Goal: Task Accomplishment & Management: Use online tool/utility

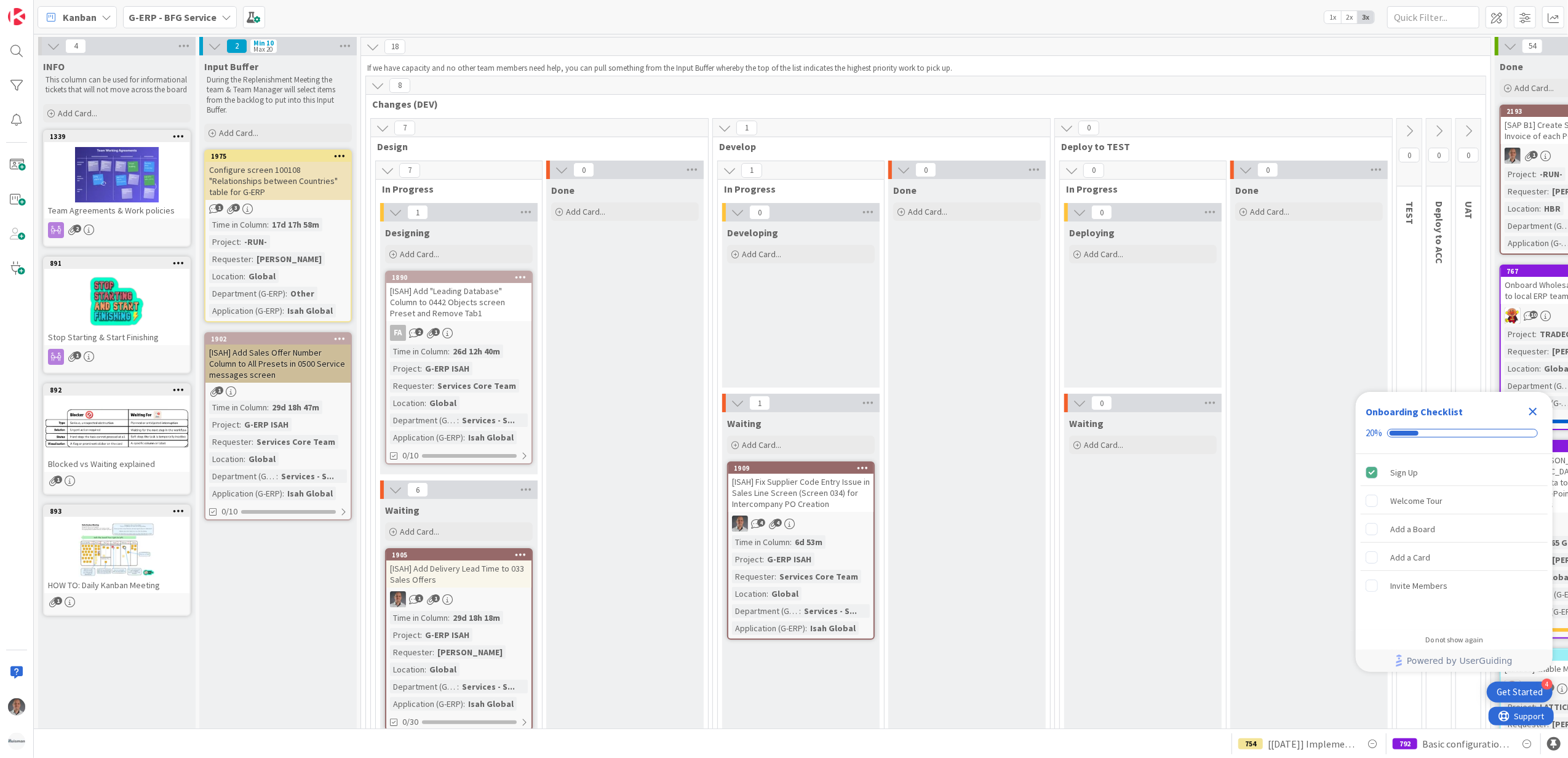
drag, startPoint x: 170, startPoint y: 12, endPoint x: 159, endPoint y: 22, distance: 14.9
click at [170, 13] on b "G-ERP - BFG Service" at bounding box center [173, 17] width 88 height 12
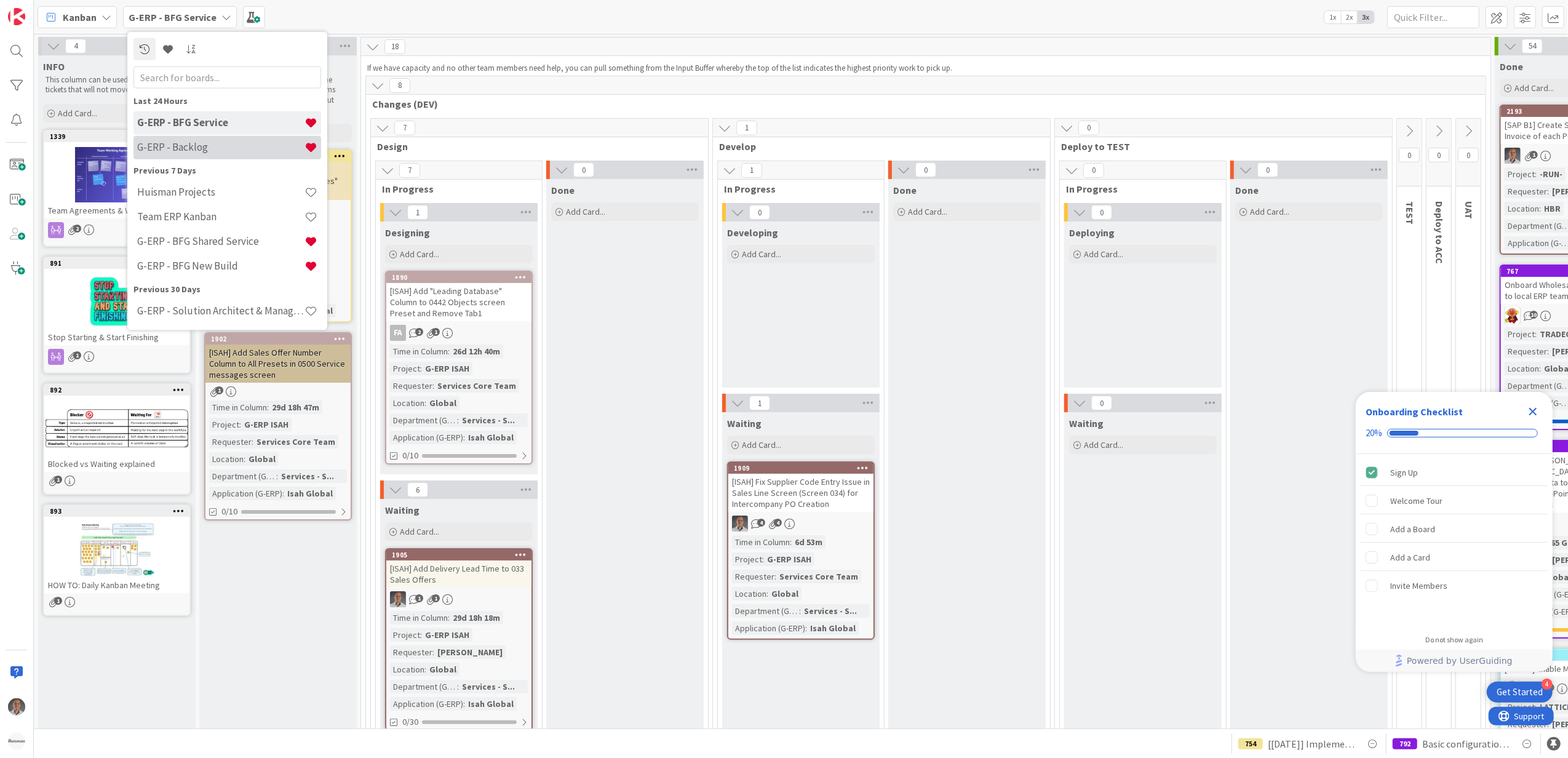
click at [207, 150] on h4 "G-ERP - Backlog" at bounding box center [221, 147] width 167 height 12
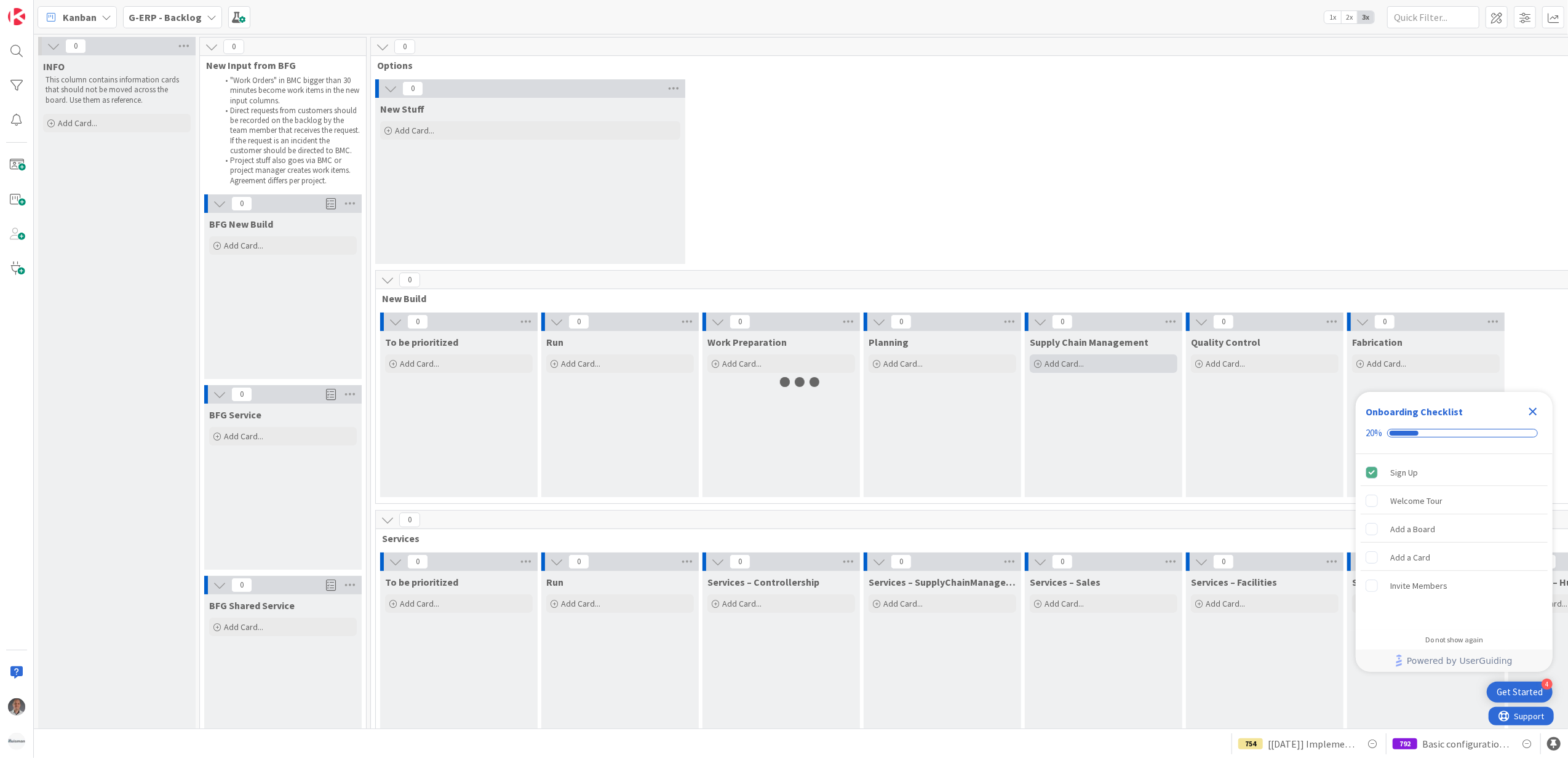
click at [1530, 412] on icon "Close Checklist" at bounding box center [1533, 412] width 15 height 15
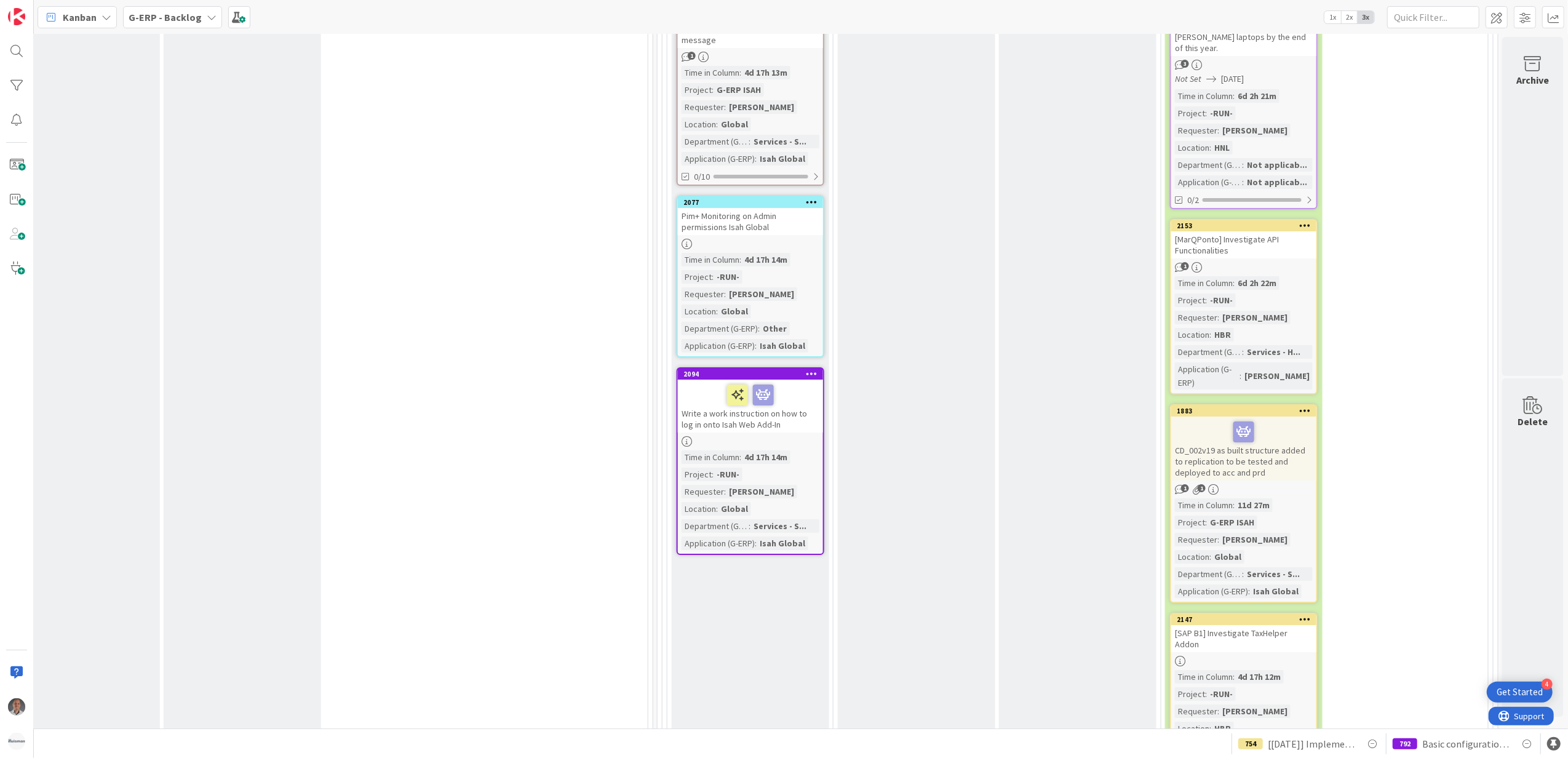
scroll to position [4346, 1037]
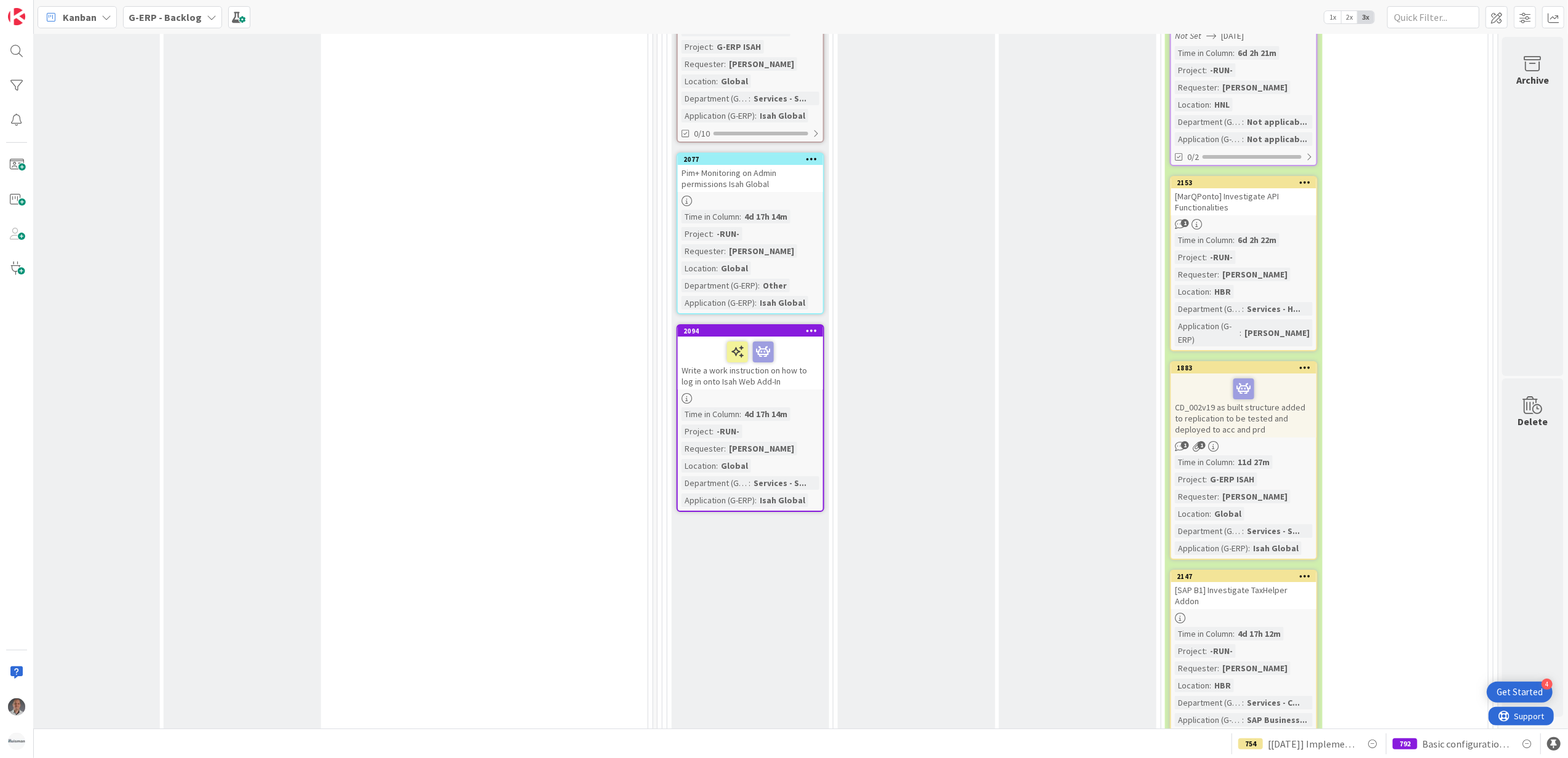
click at [1300, 178] on icon at bounding box center [1305, 182] width 12 height 8
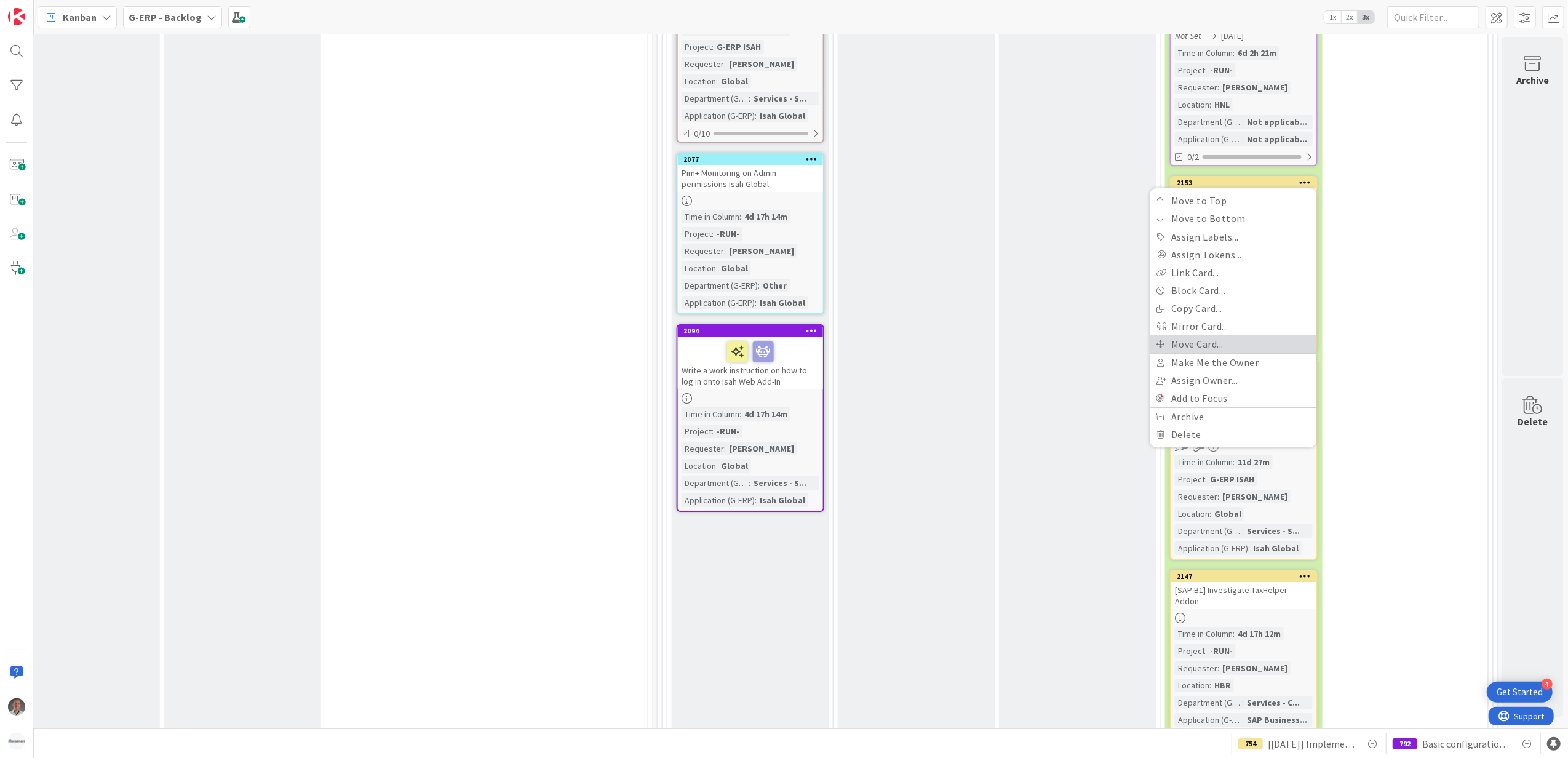
click at [1196, 335] on link "Move Card..." at bounding box center [1233, 343] width 166 height 18
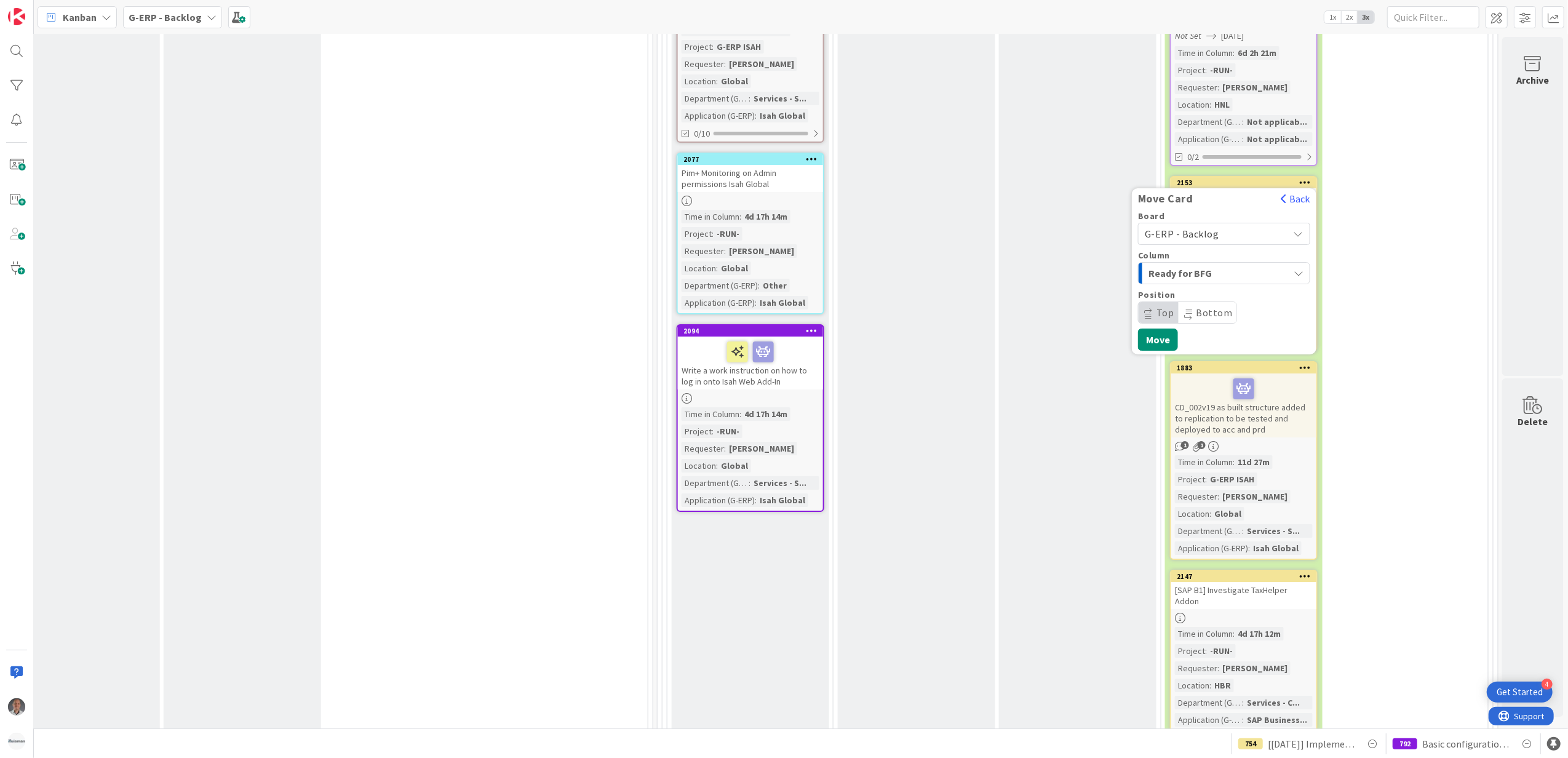
click at [1189, 227] on span "G-ERP - Backlog" at bounding box center [1182, 233] width 74 height 12
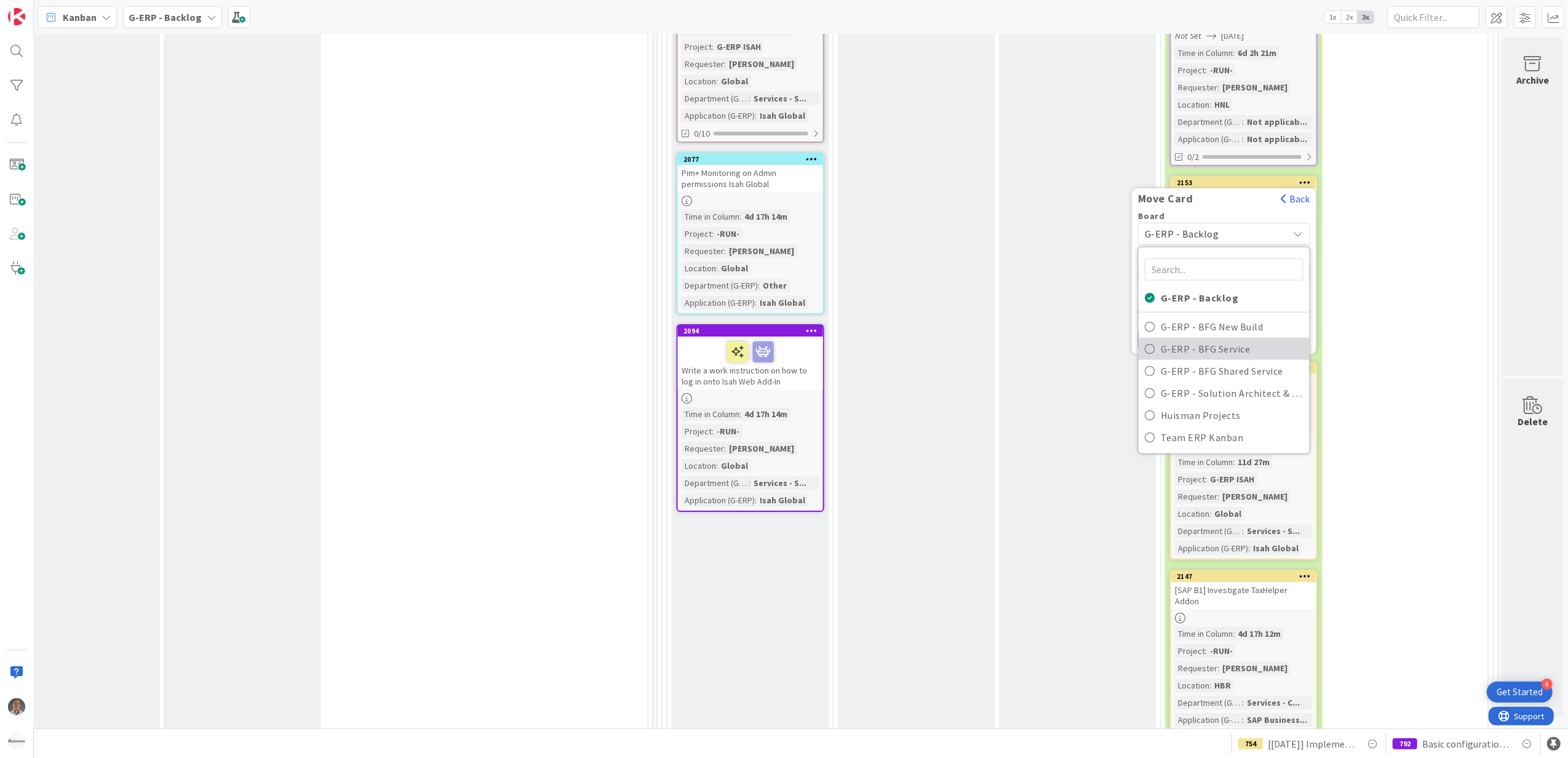
click at [1171, 339] on span "G-ERP - BFG Service" at bounding box center [1232, 348] width 143 height 19
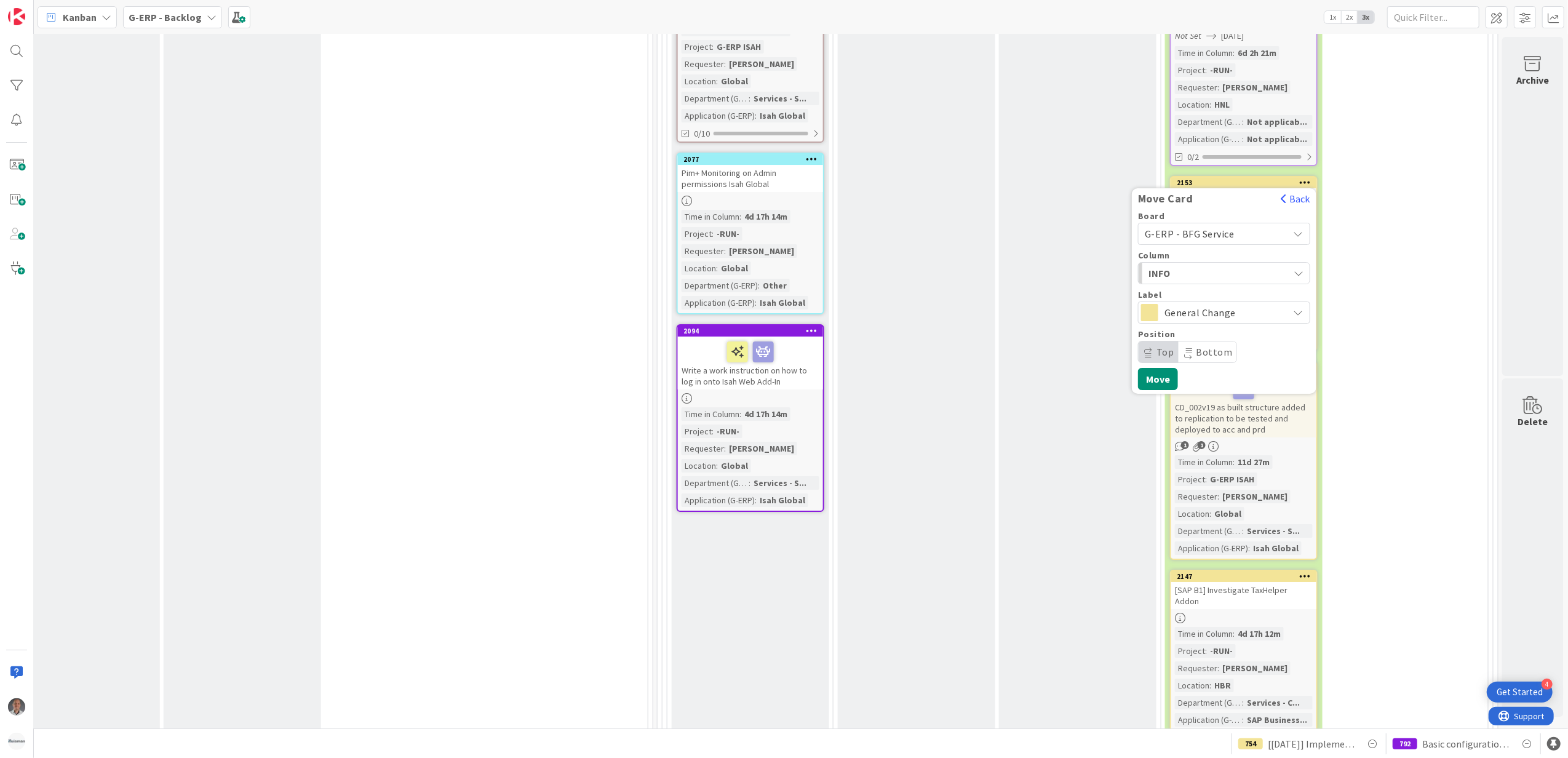
click at [1198, 263] on div "INFO" at bounding box center [1216, 273] width 143 height 19
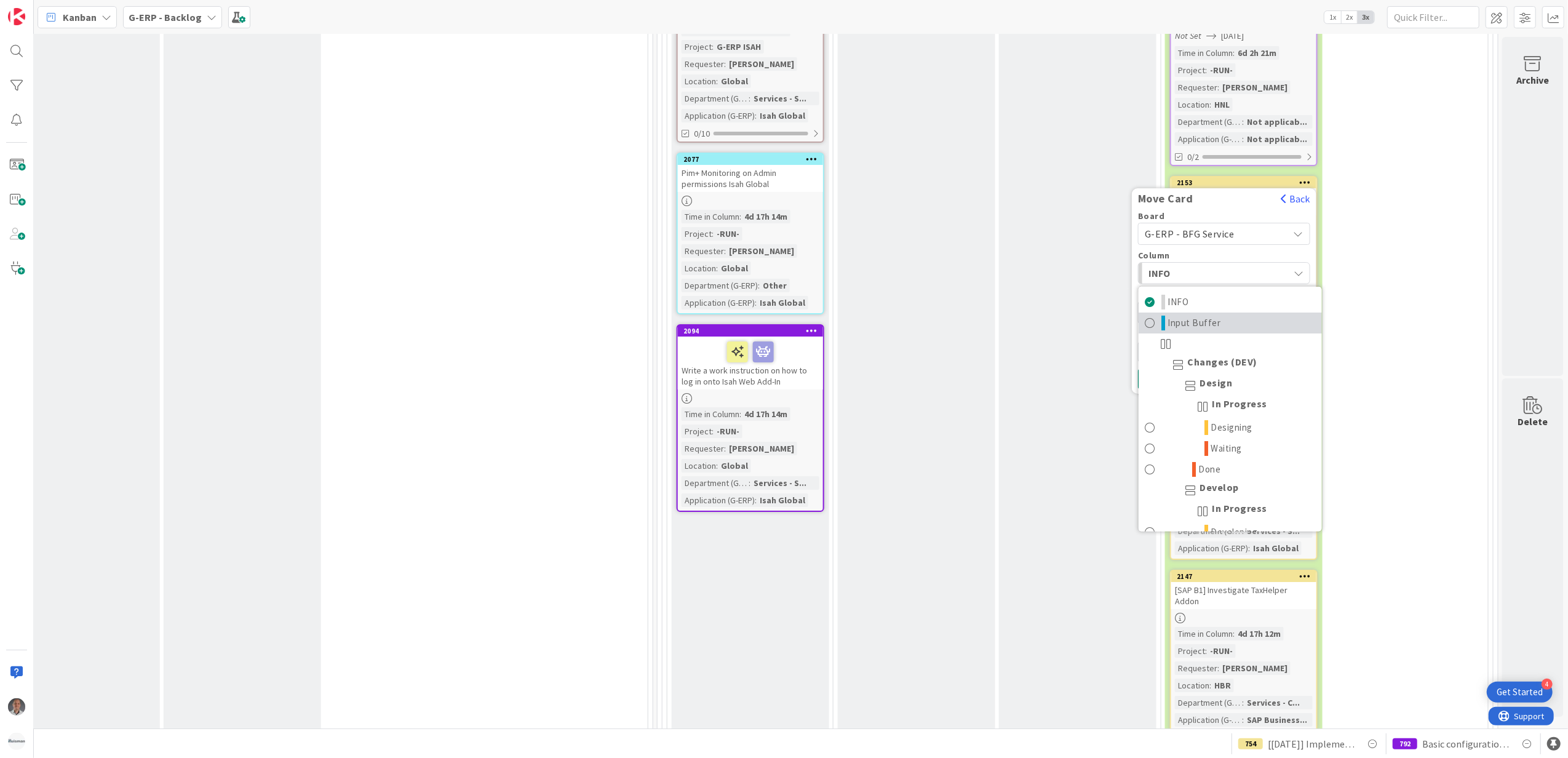
click at [1212, 312] on link "Input Buffer" at bounding box center [1230, 322] width 184 height 21
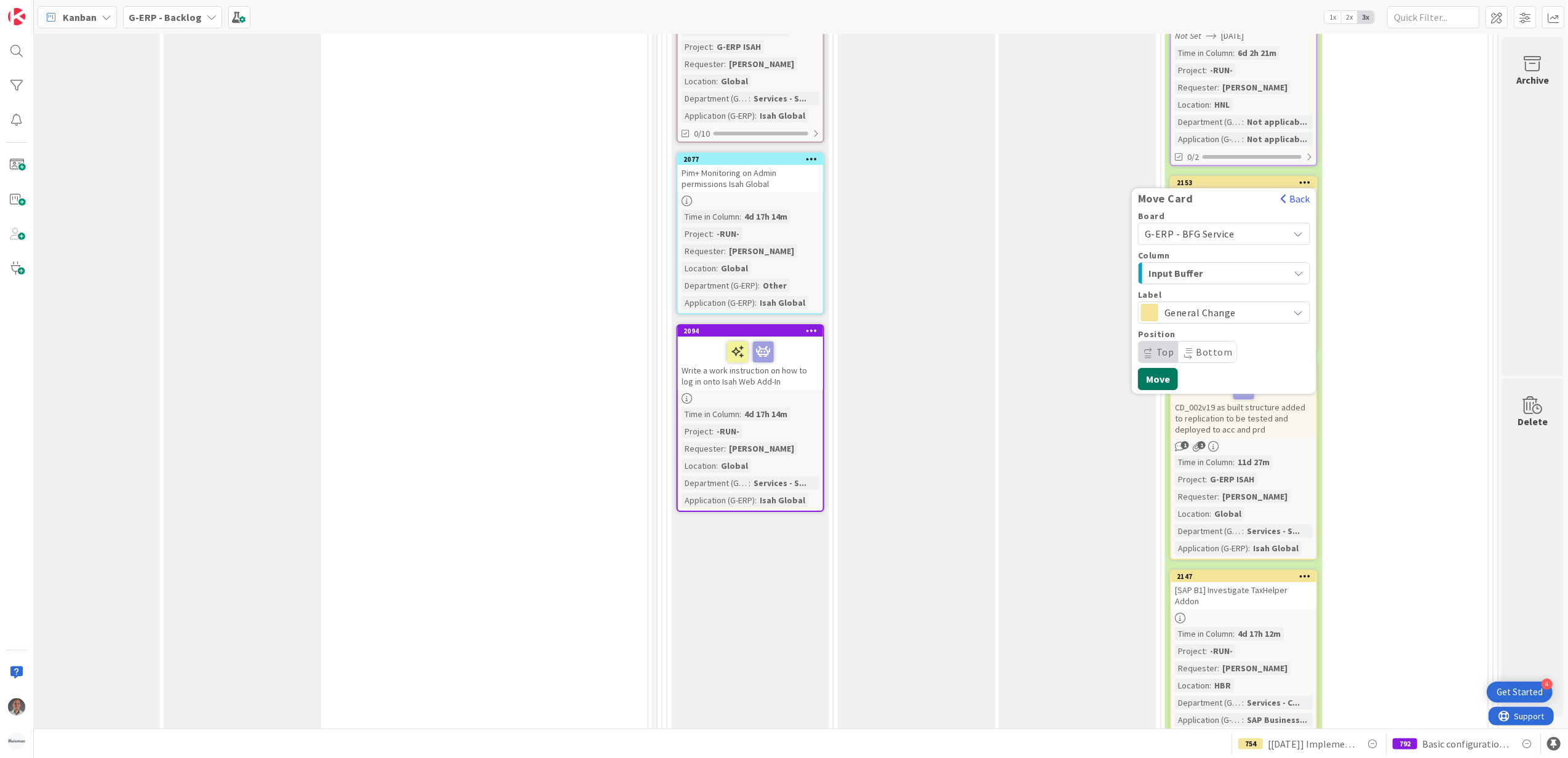
click at [1137, 367] on button "Move" at bounding box center [1157, 379] width 40 height 22
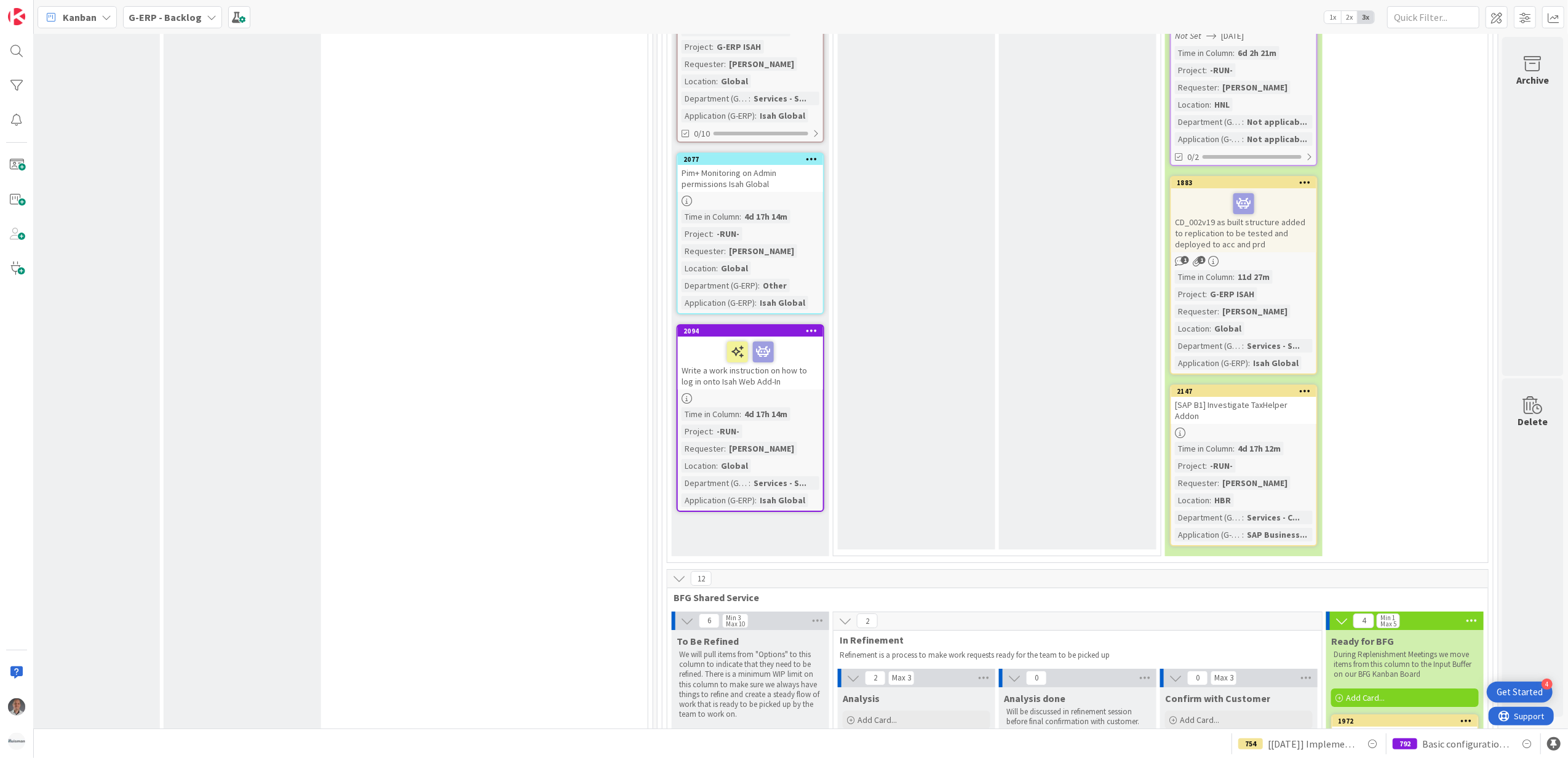
click at [1300, 386] on icon at bounding box center [1305, 390] width 12 height 8
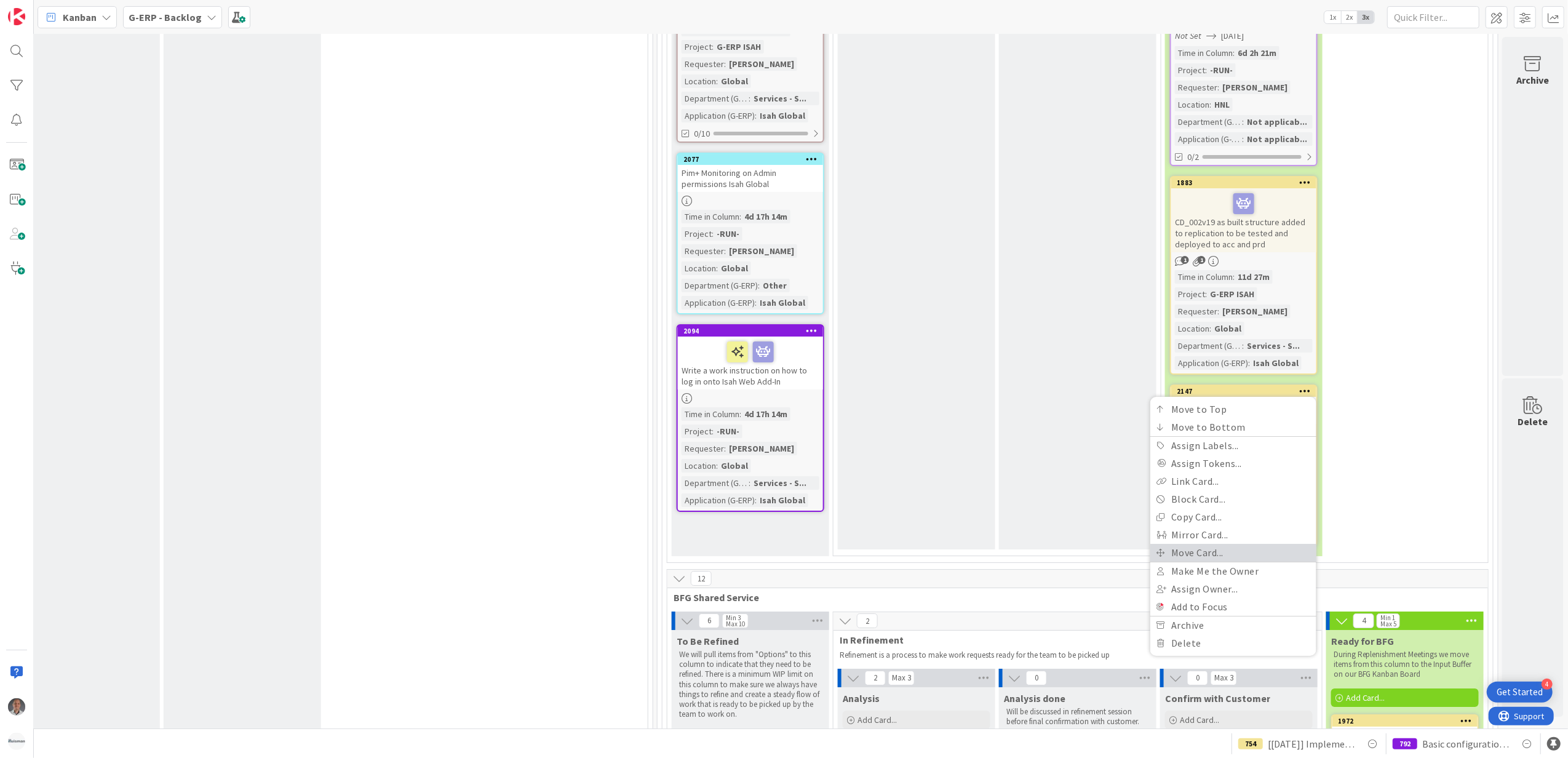
click at [1204, 544] on link "Move Card..." at bounding box center [1233, 552] width 166 height 18
click at [1017, 313] on div "Confirm with Customer Add Card..." at bounding box center [1078, 224] width 158 height 650
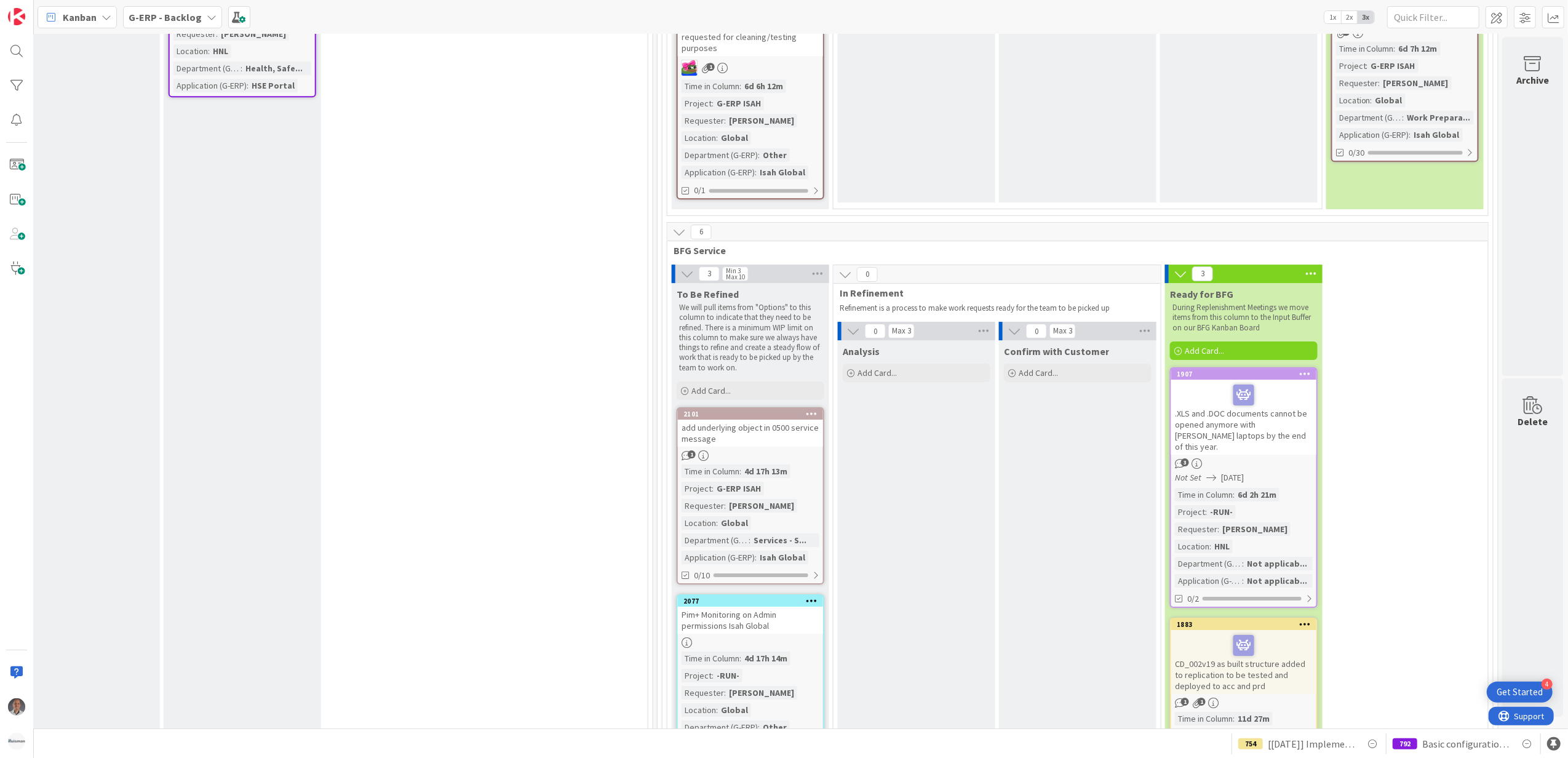
scroll to position [3854, 1037]
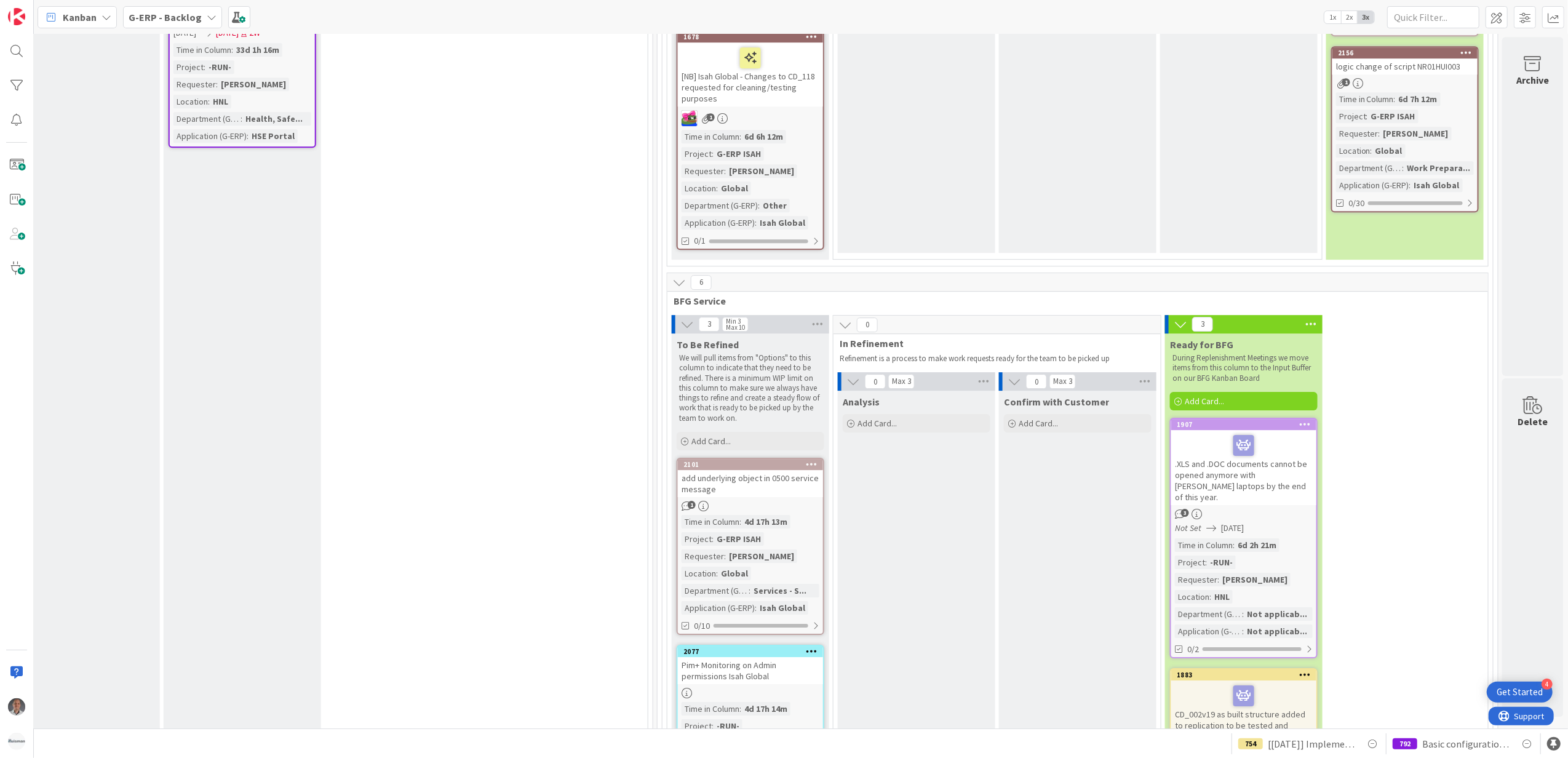
click at [193, 16] on b "G-ERP - Backlog" at bounding box center [165, 17] width 73 height 12
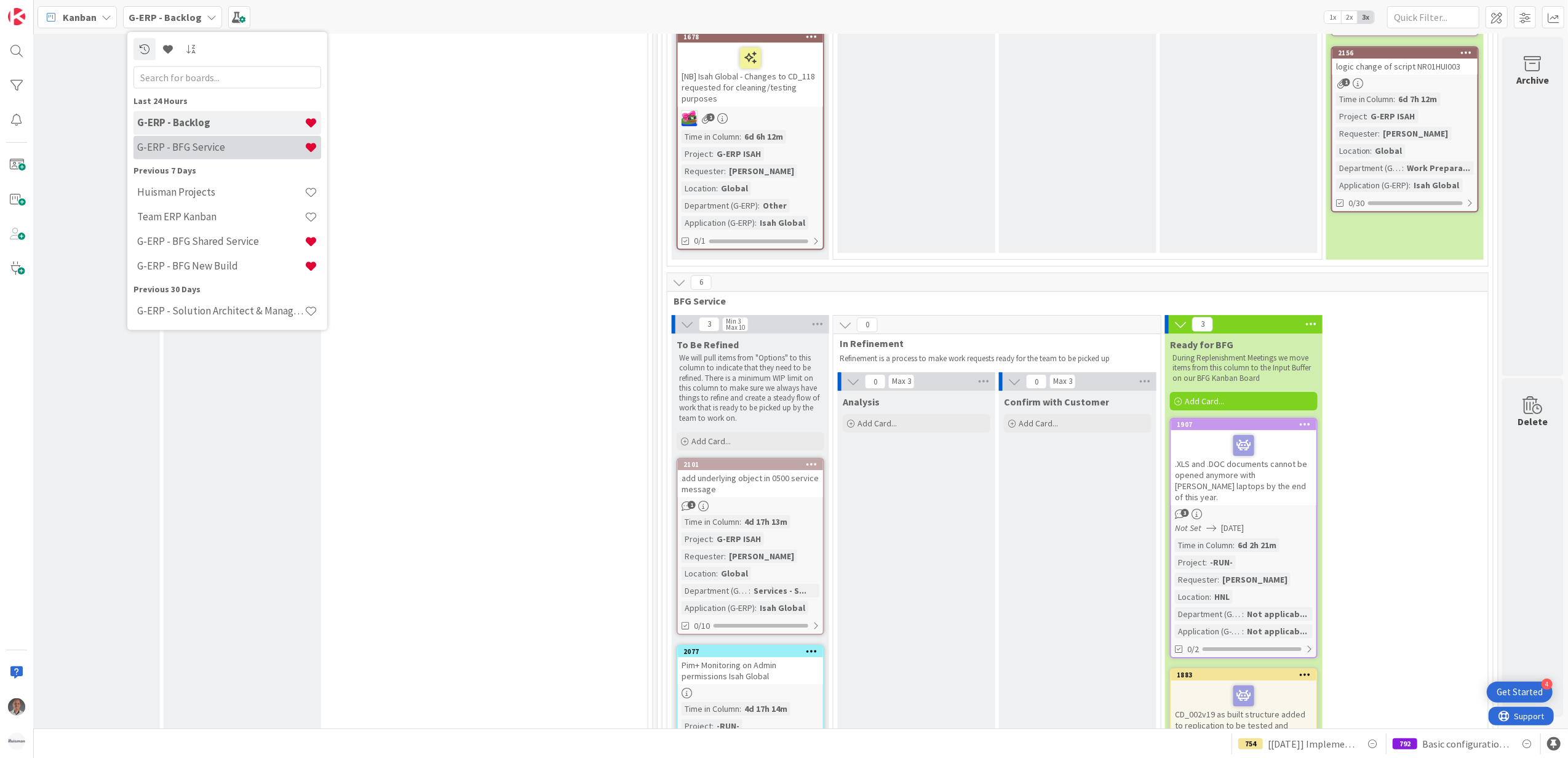
click at [190, 139] on div "G-ERP - BFG Service" at bounding box center [227, 147] width 187 height 23
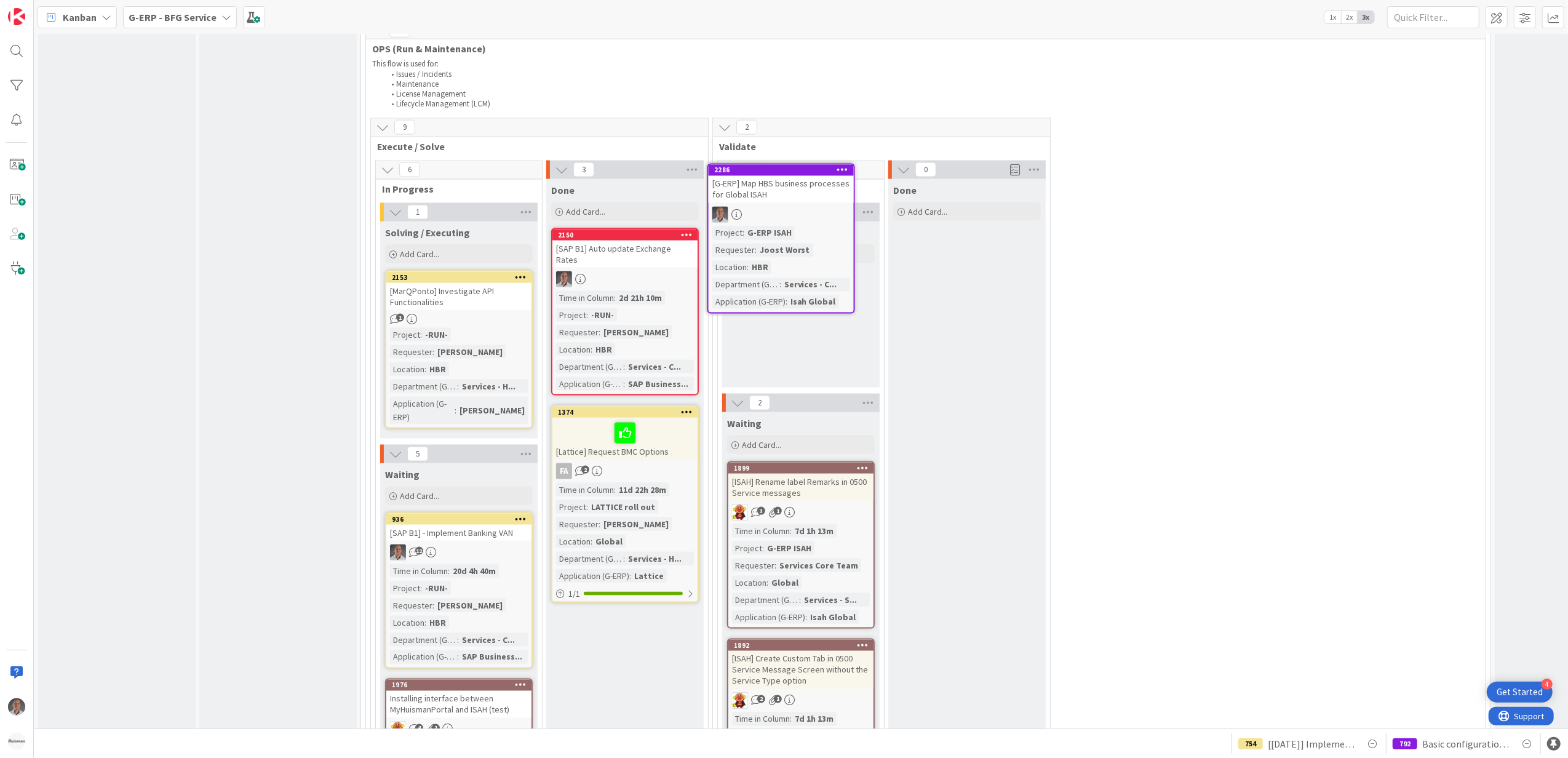
scroll to position [1717, 0]
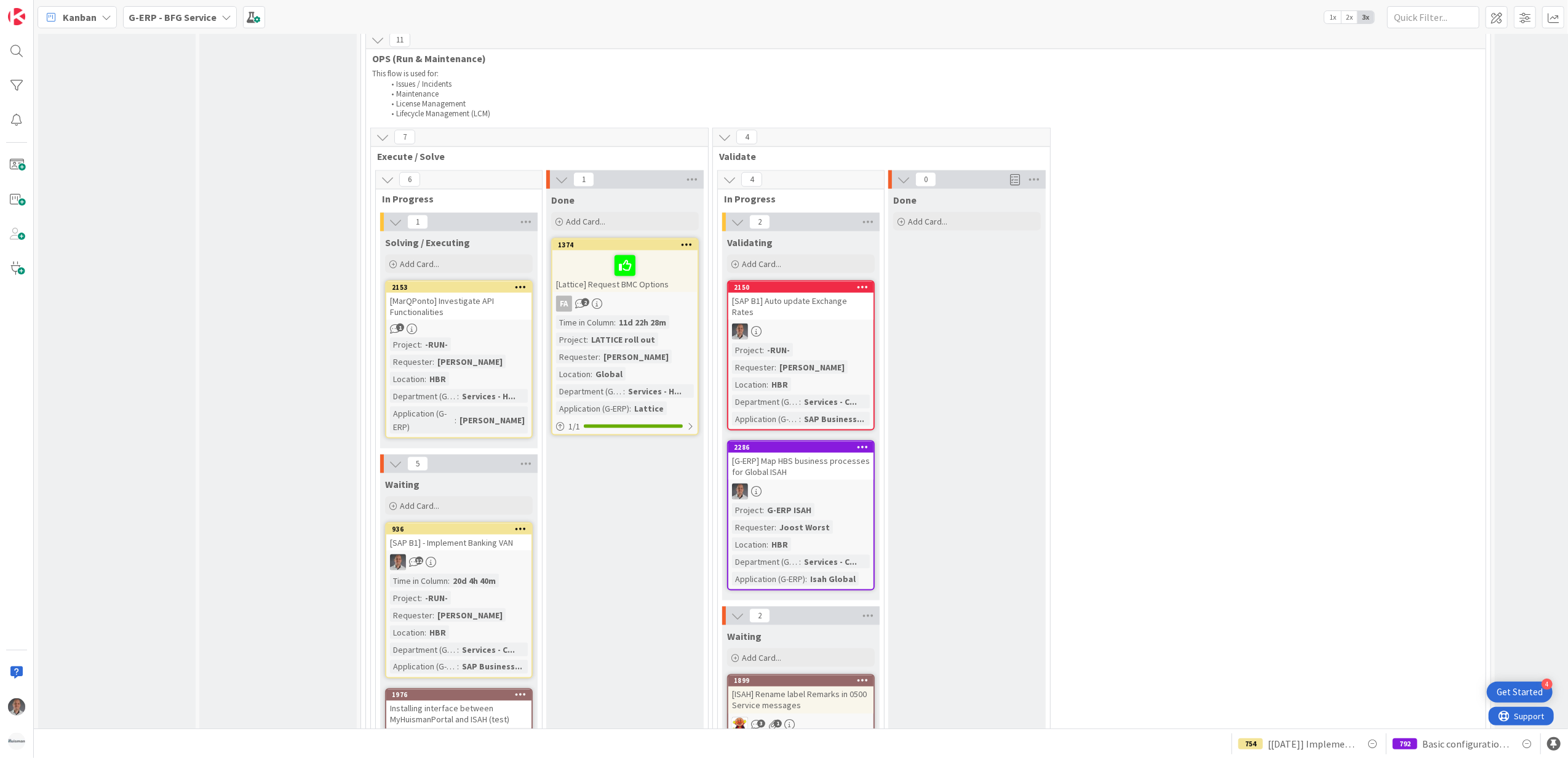
click at [653, 266] on div at bounding box center [624, 265] width 137 height 26
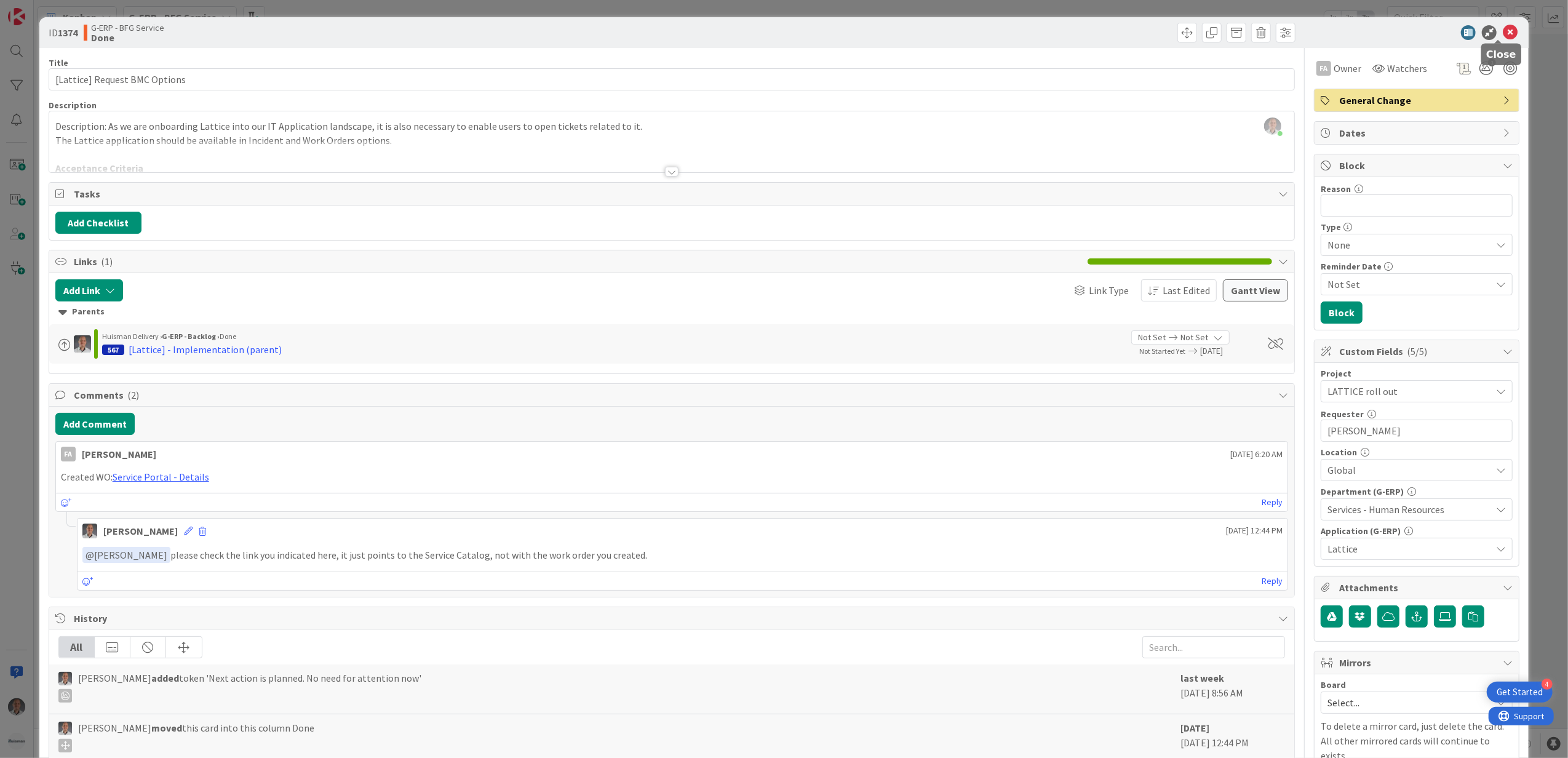
drag, startPoint x: 1494, startPoint y: 31, endPoint x: 1270, endPoint y: 123, distance: 242.2
click at [1502, 31] on icon at bounding box center [1510, 32] width 15 height 15
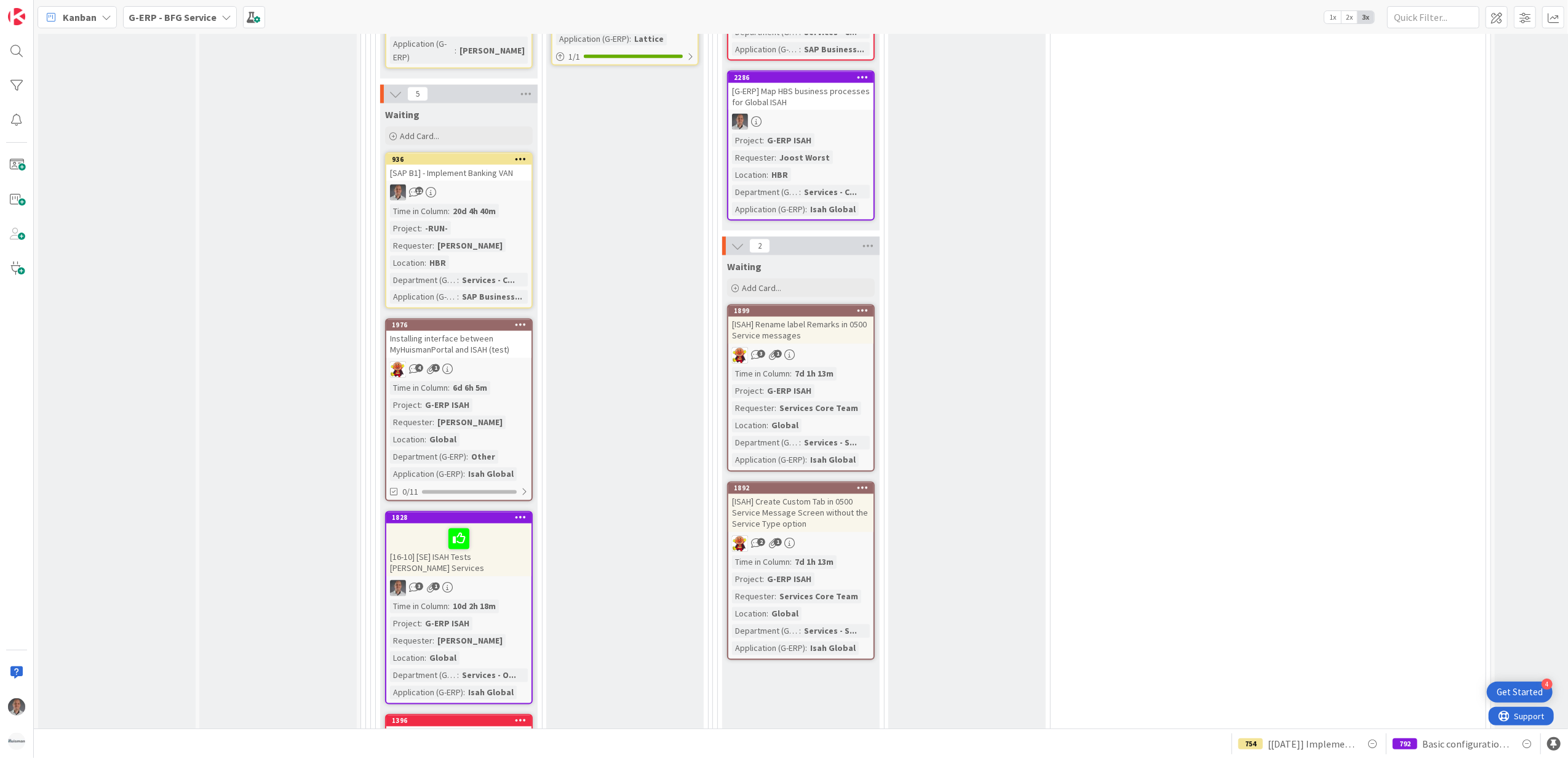
scroll to position [2046, 0]
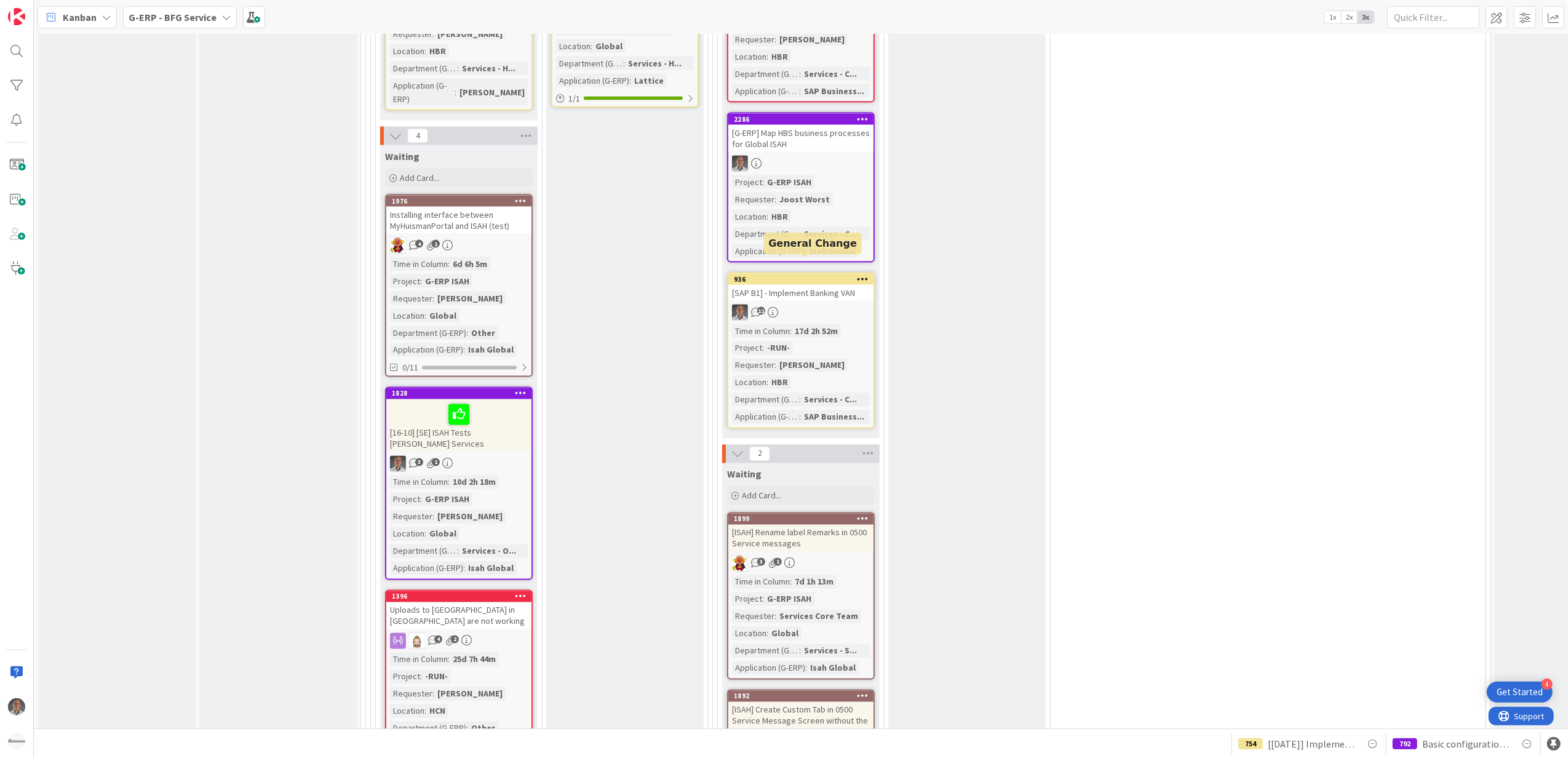
click at [813, 304] on div "12" at bounding box center [801, 312] width 145 height 16
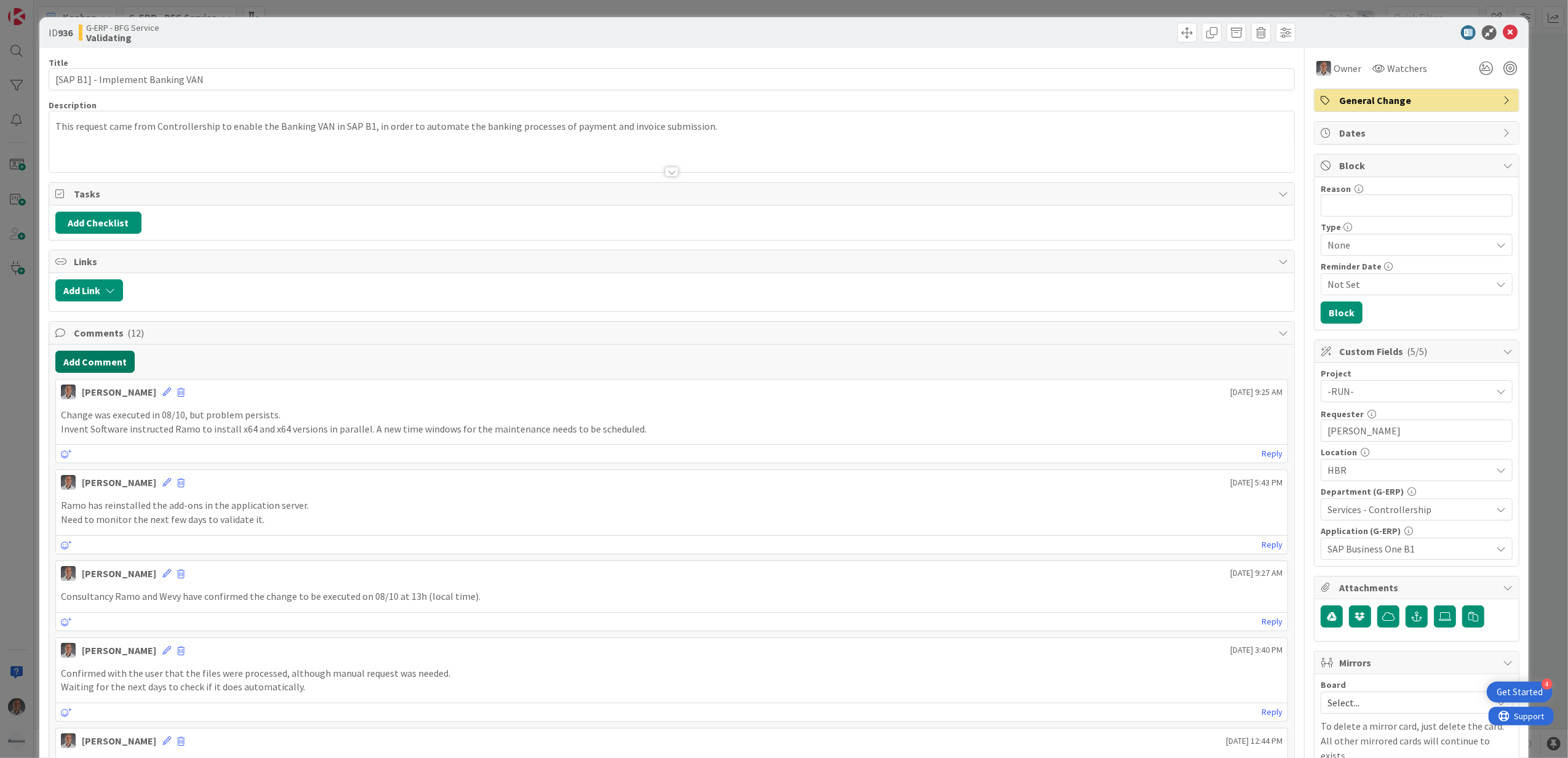
click at [109, 364] on button "Add Comment" at bounding box center [96, 362] width 80 height 22
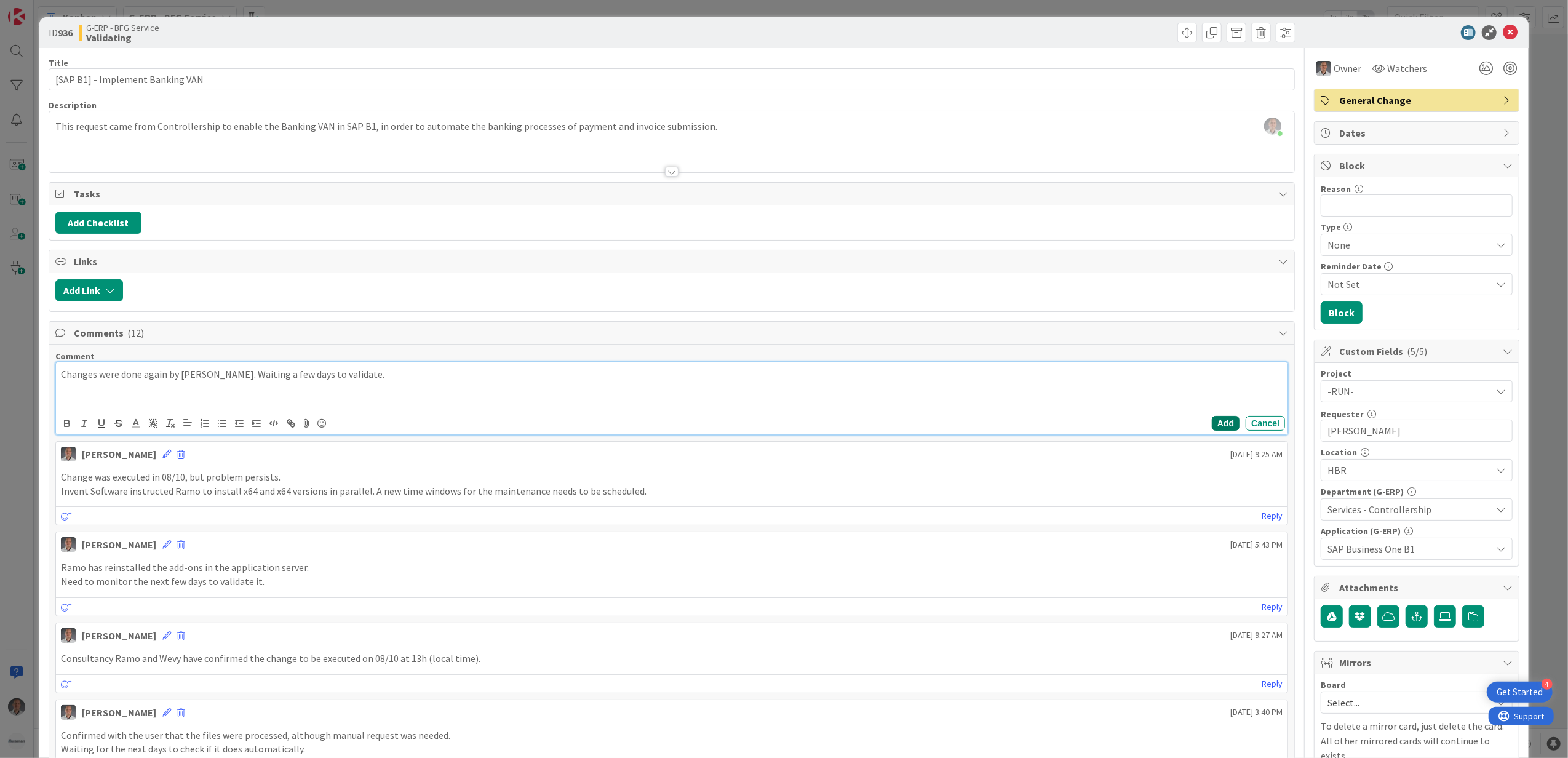
click at [1212, 429] on button "Add" at bounding box center [1226, 423] width 28 height 15
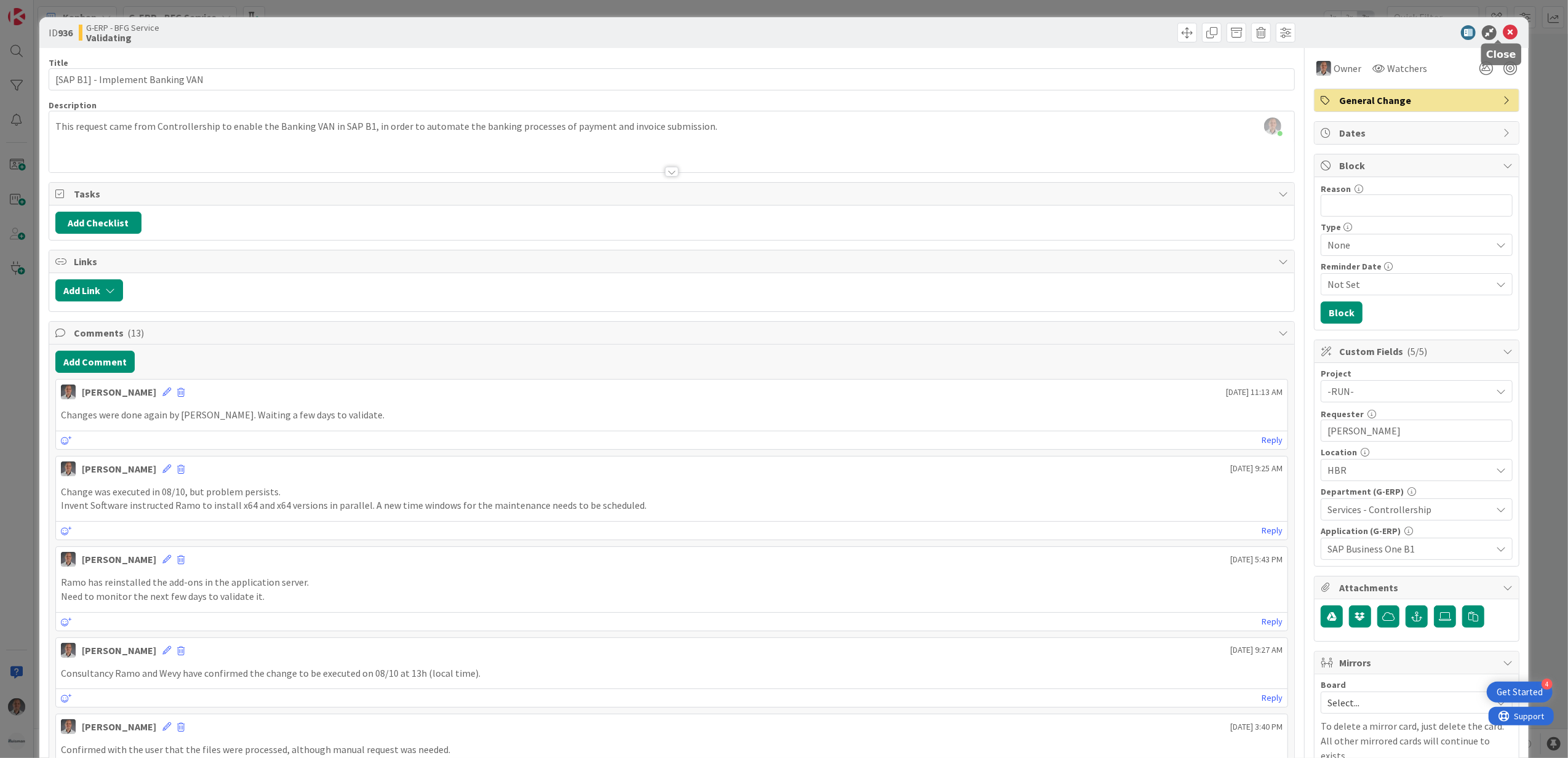
click at [1502, 32] on icon at bounding box center [1510, 32] width 15 height 15
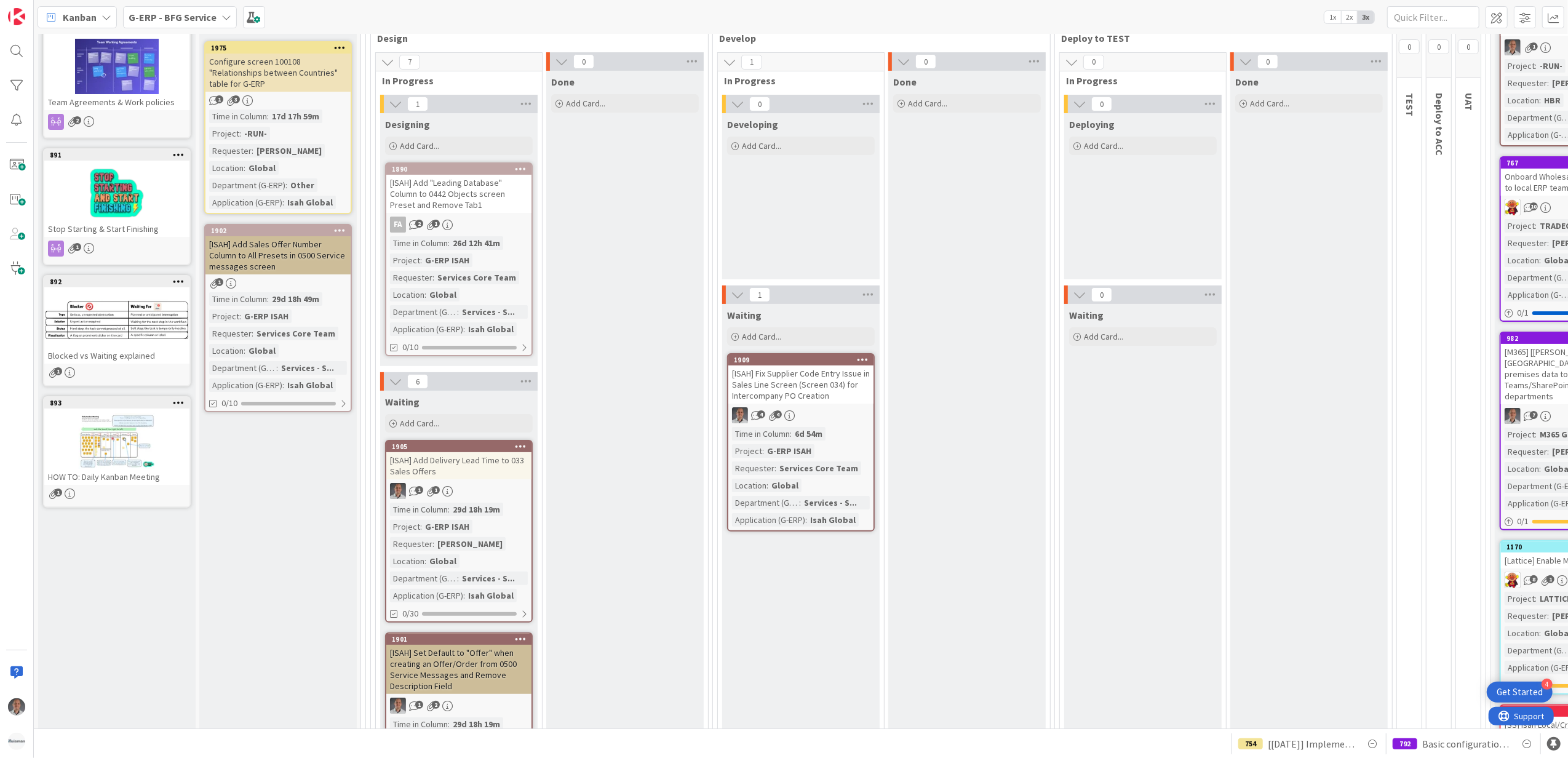
scroll to position [78, 0]
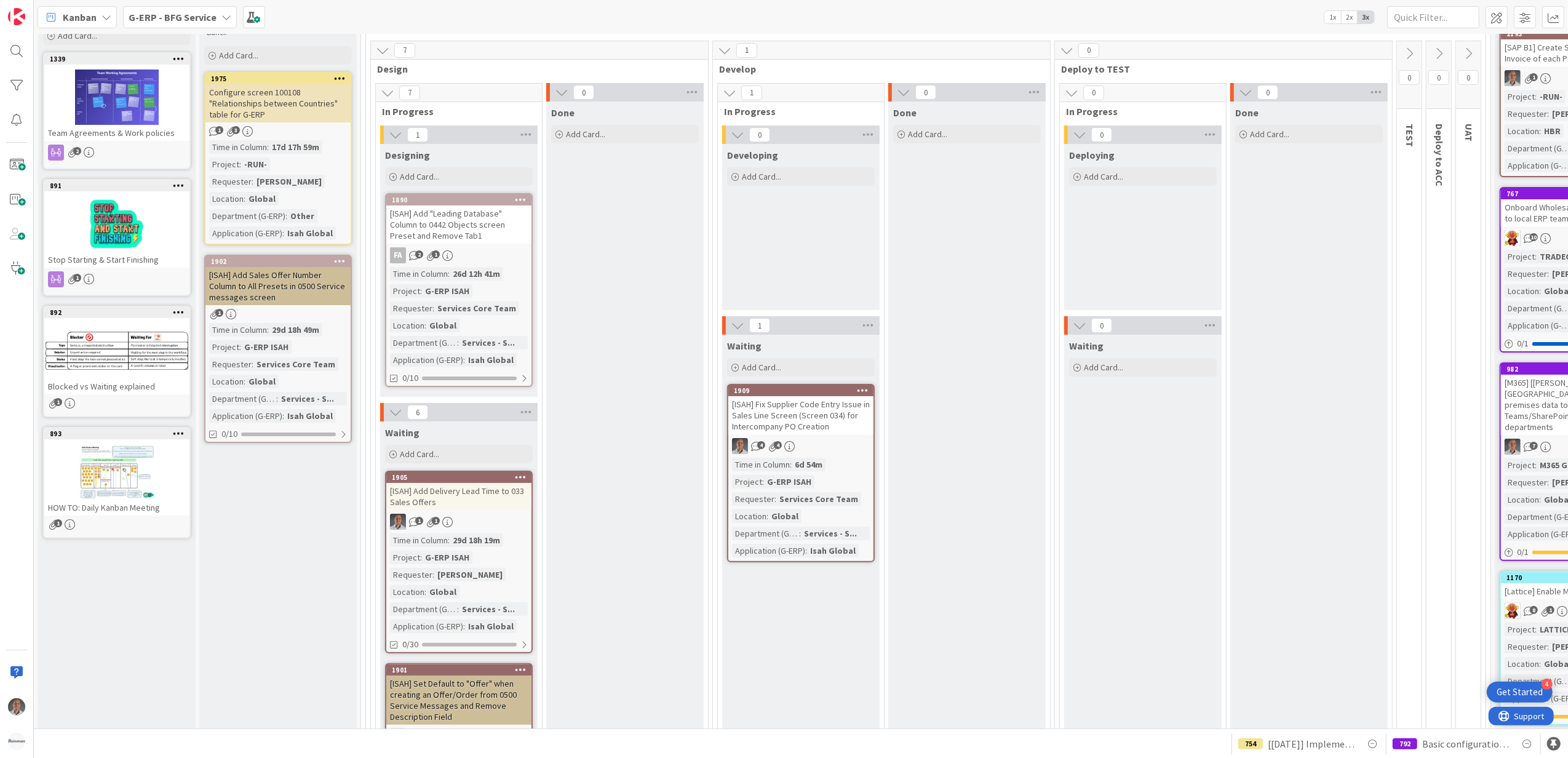
click at [187, 11] on b "G-ERP - BFG Service" at bounding box center [173, 17] width 88 height 12
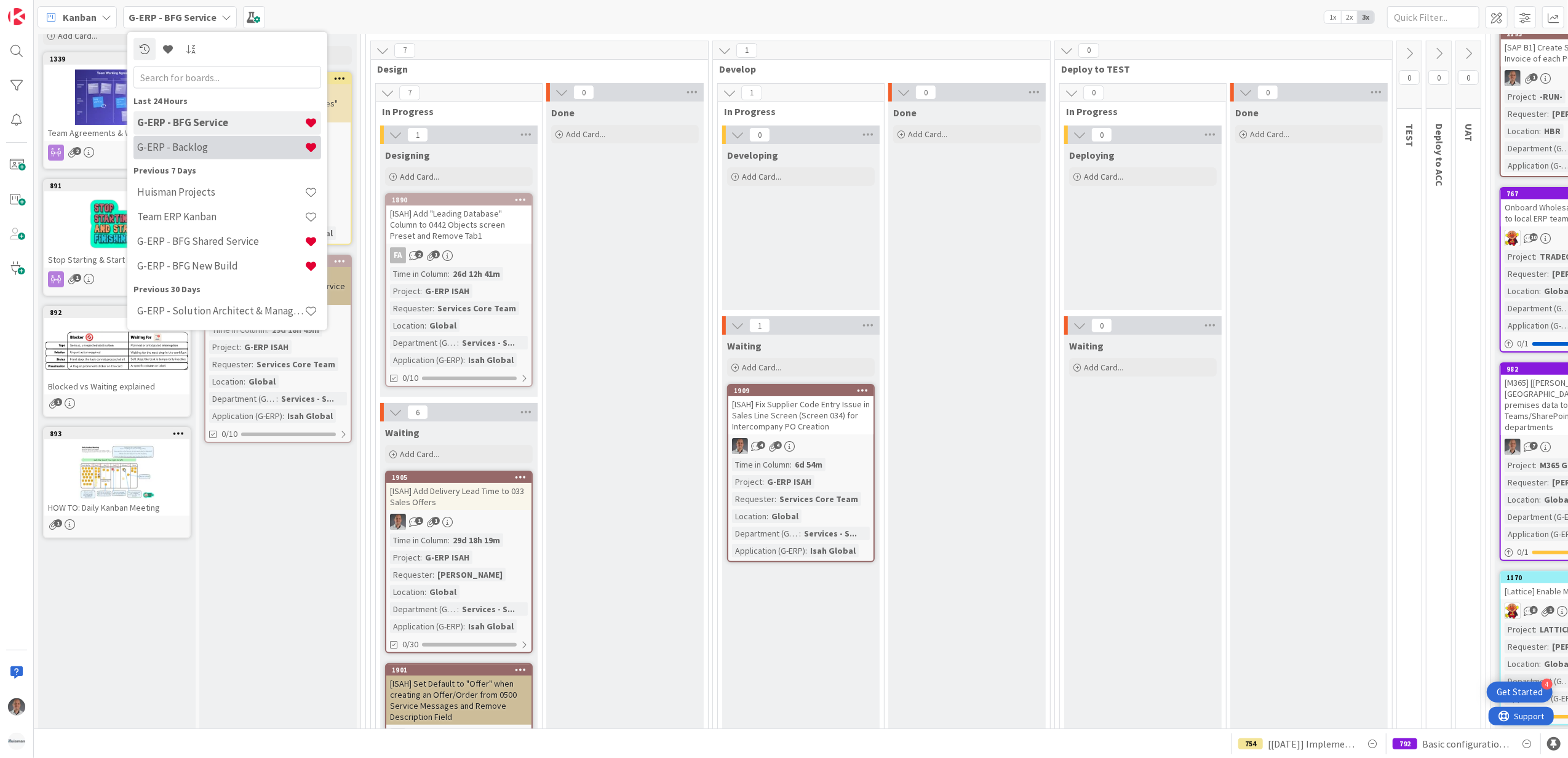
click at [203, 141] on h4 "G-ERP - Backlog" at bounding box center [221, 147] width 167 height 12
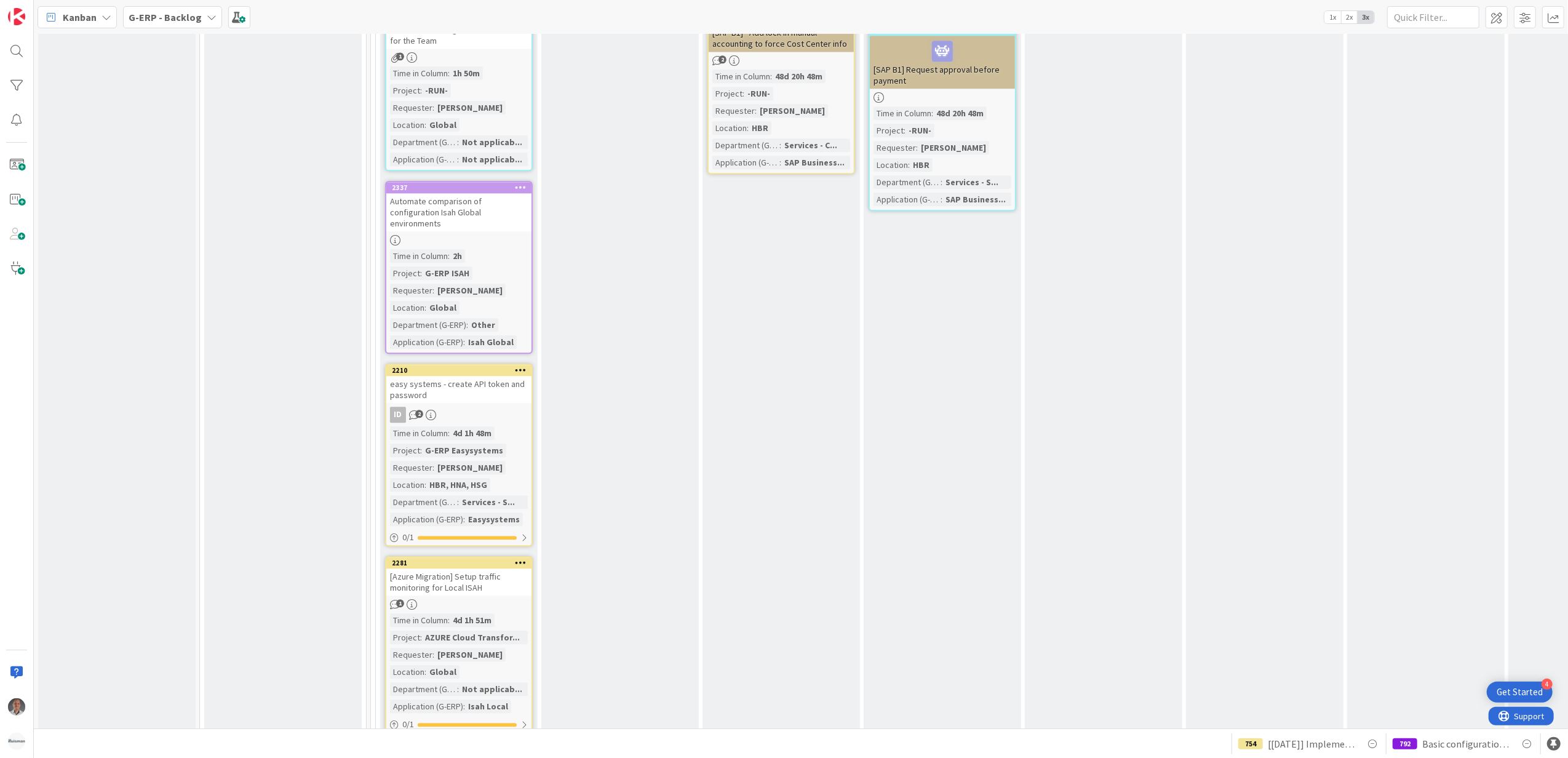
scroll to position [2952, 0]
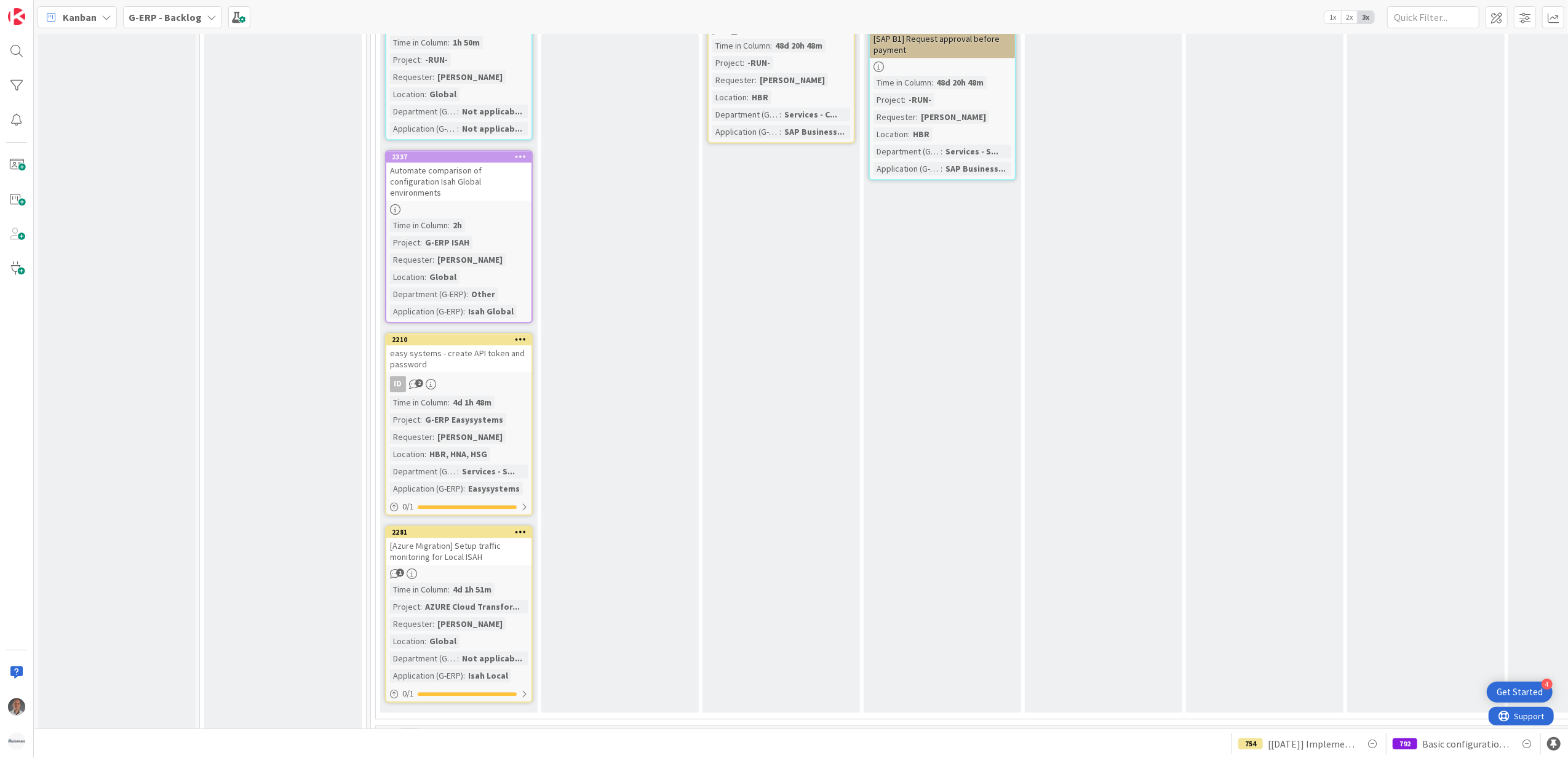
click at [500, 537] on div "[Azure Migration] Setup traffic monitoring for Local ISAH" at bounding box center [458, 550] width 145 height 27
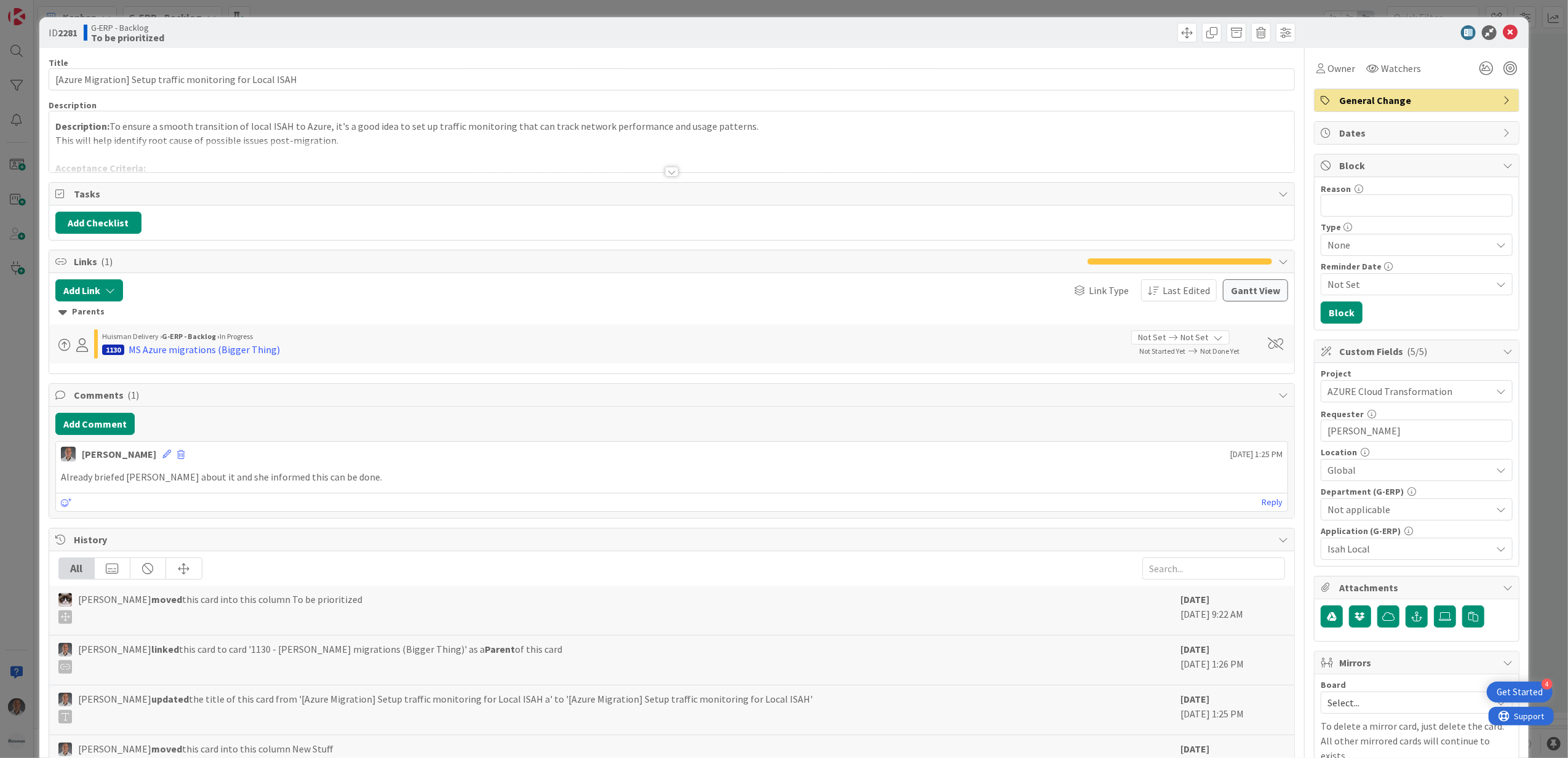
click at [667, 171] on div at bounding box center [672, 172] width 14 height 10
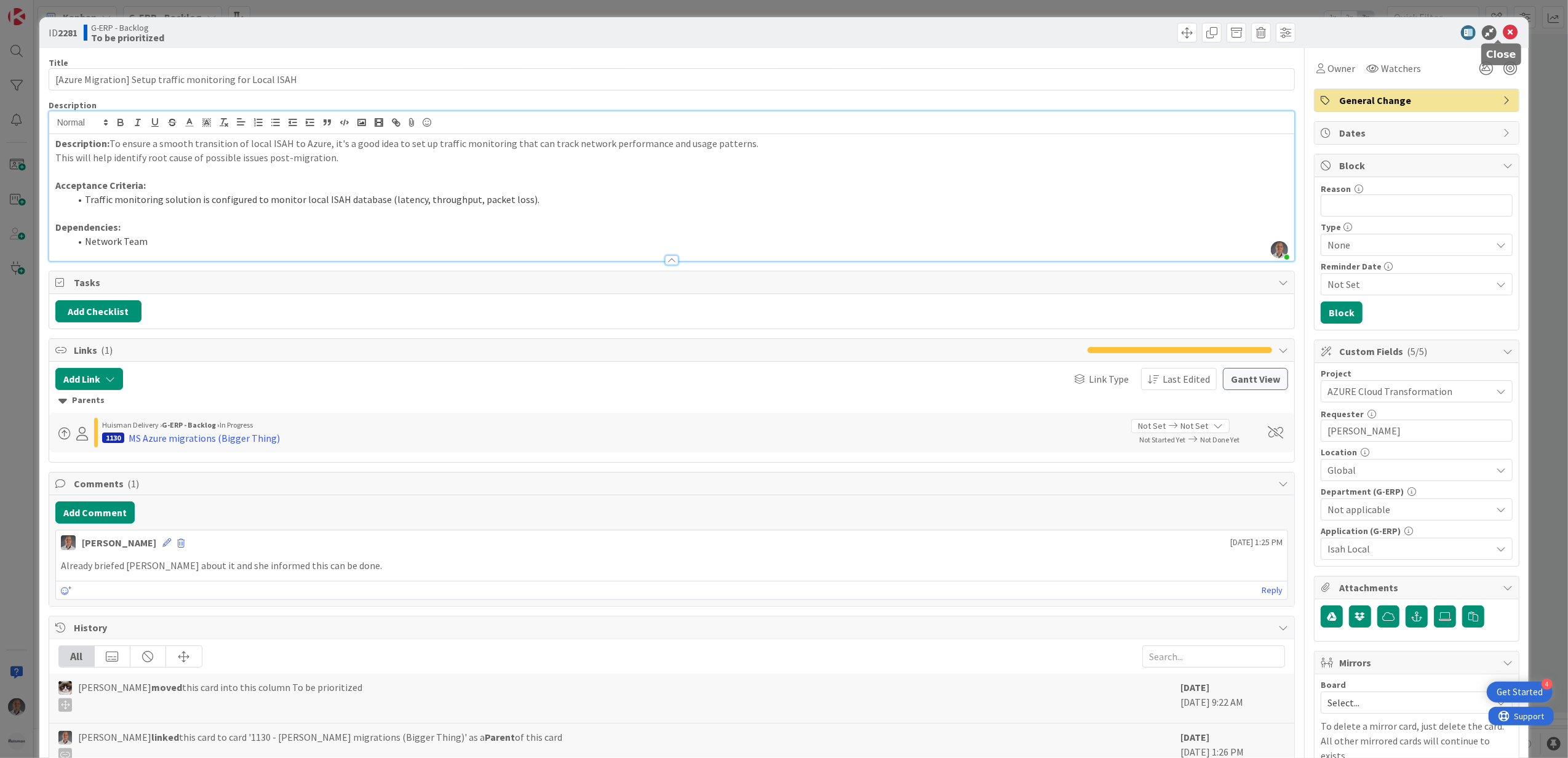
click at [1502, 30] on icon at bounding box center [1510, 32] width 15 height 15
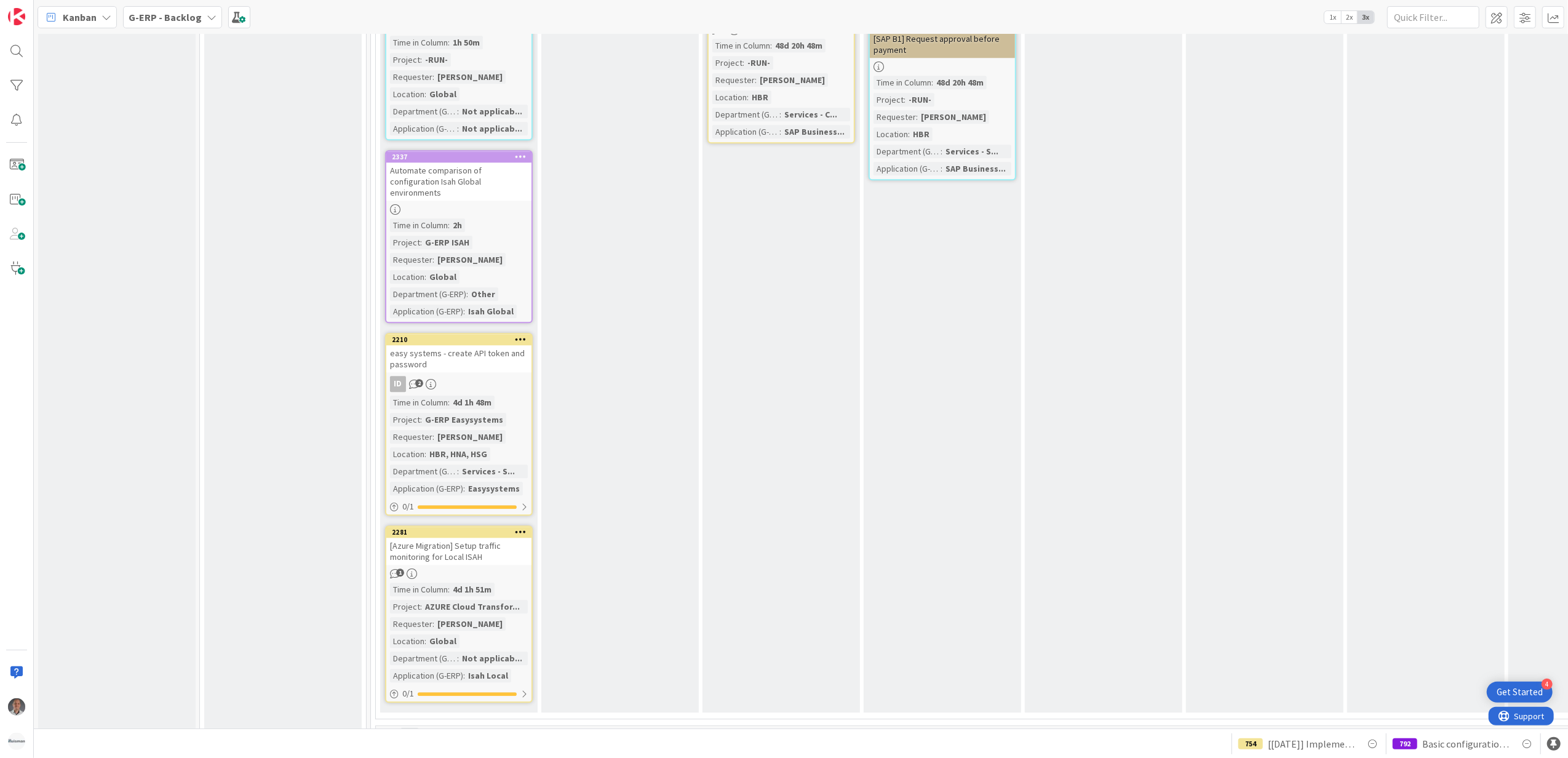
click at [522, 527] on icon at bounding box center [521, 531] width 12 height 8
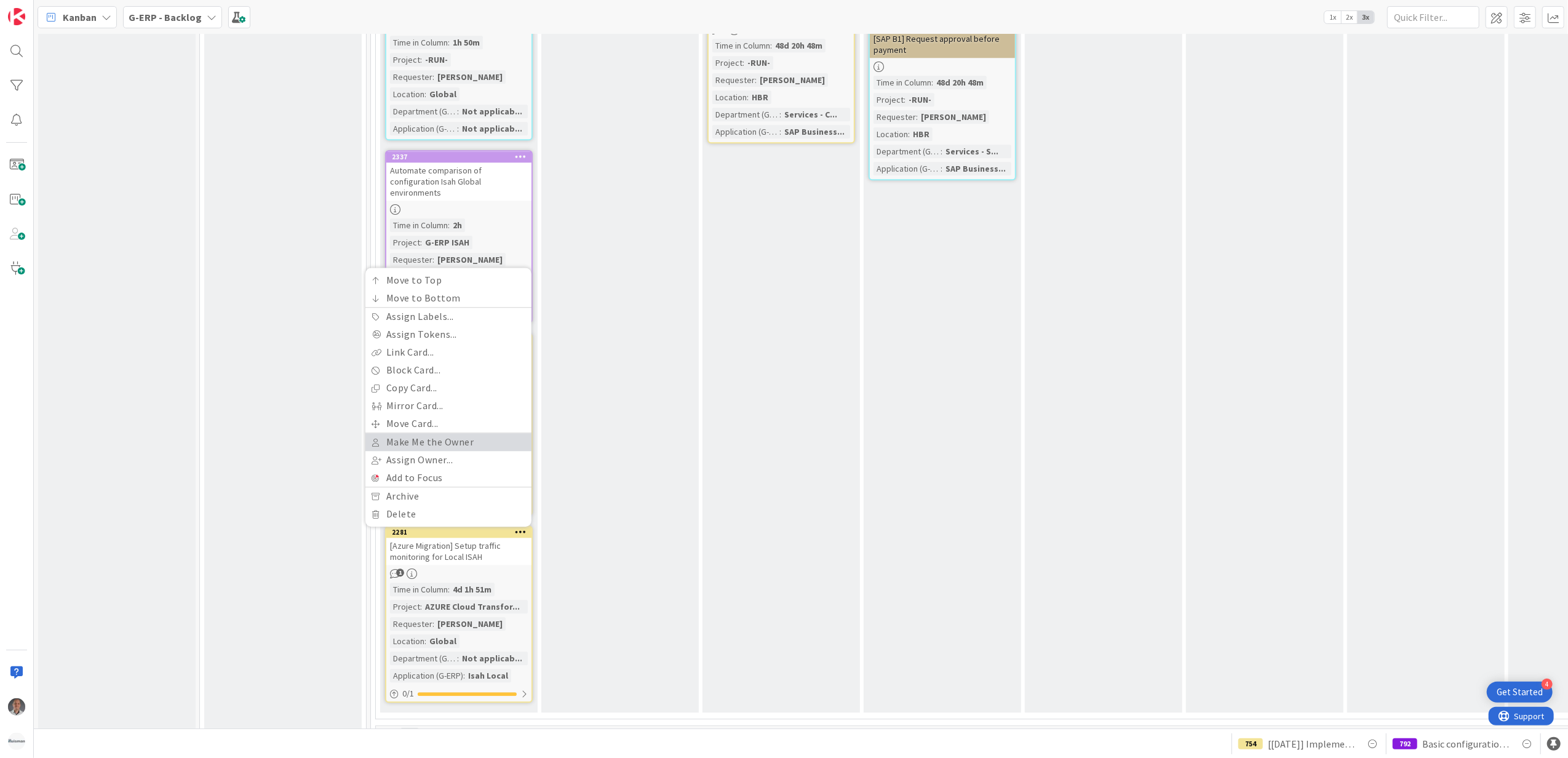
click at [450, 433] on link "Make Me the Owner" at bounding box center [448, 442] width 166 height 18
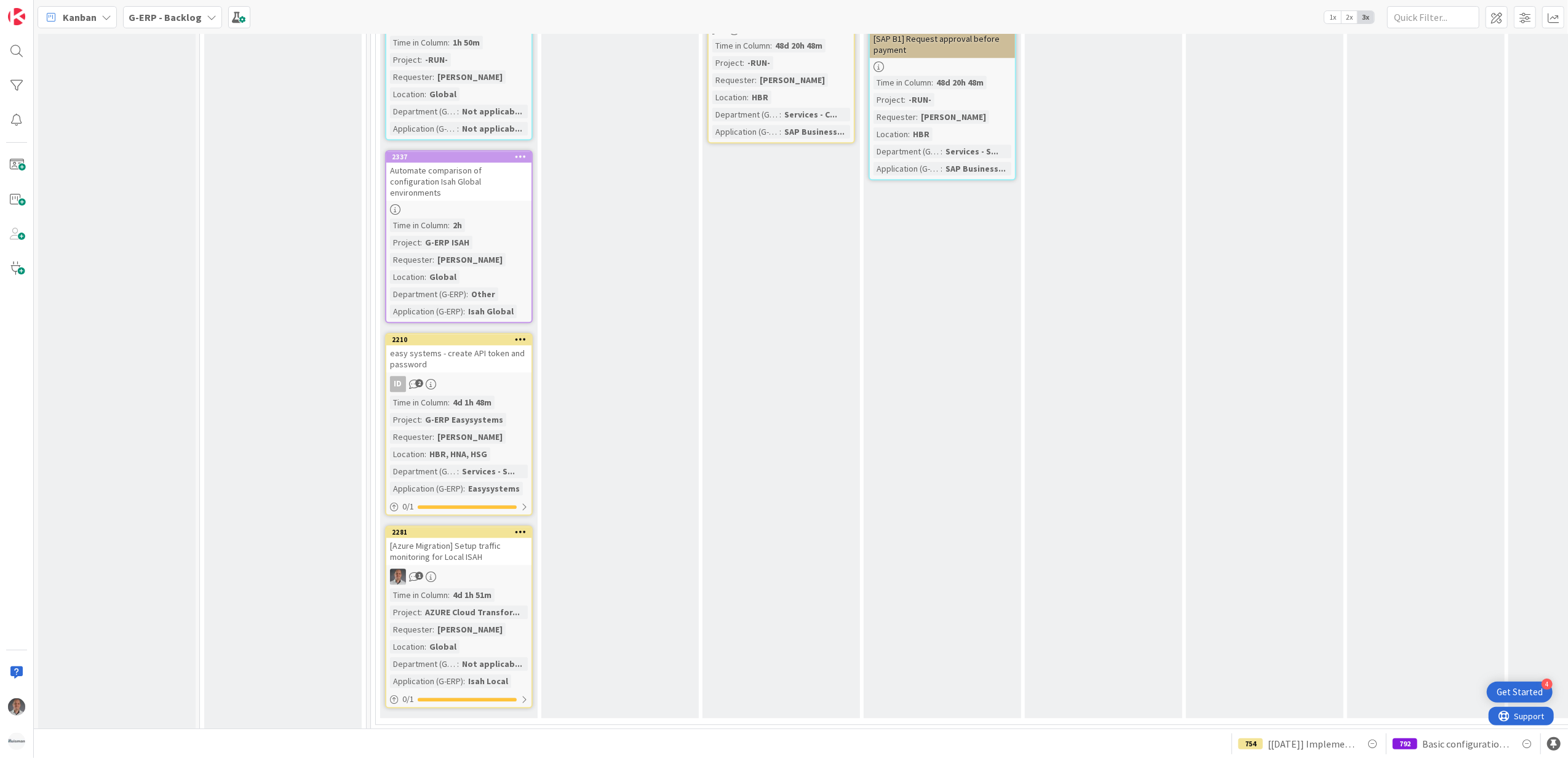
click at [522, 527] on icon at bounding box center [521, 531] width 12 height 8
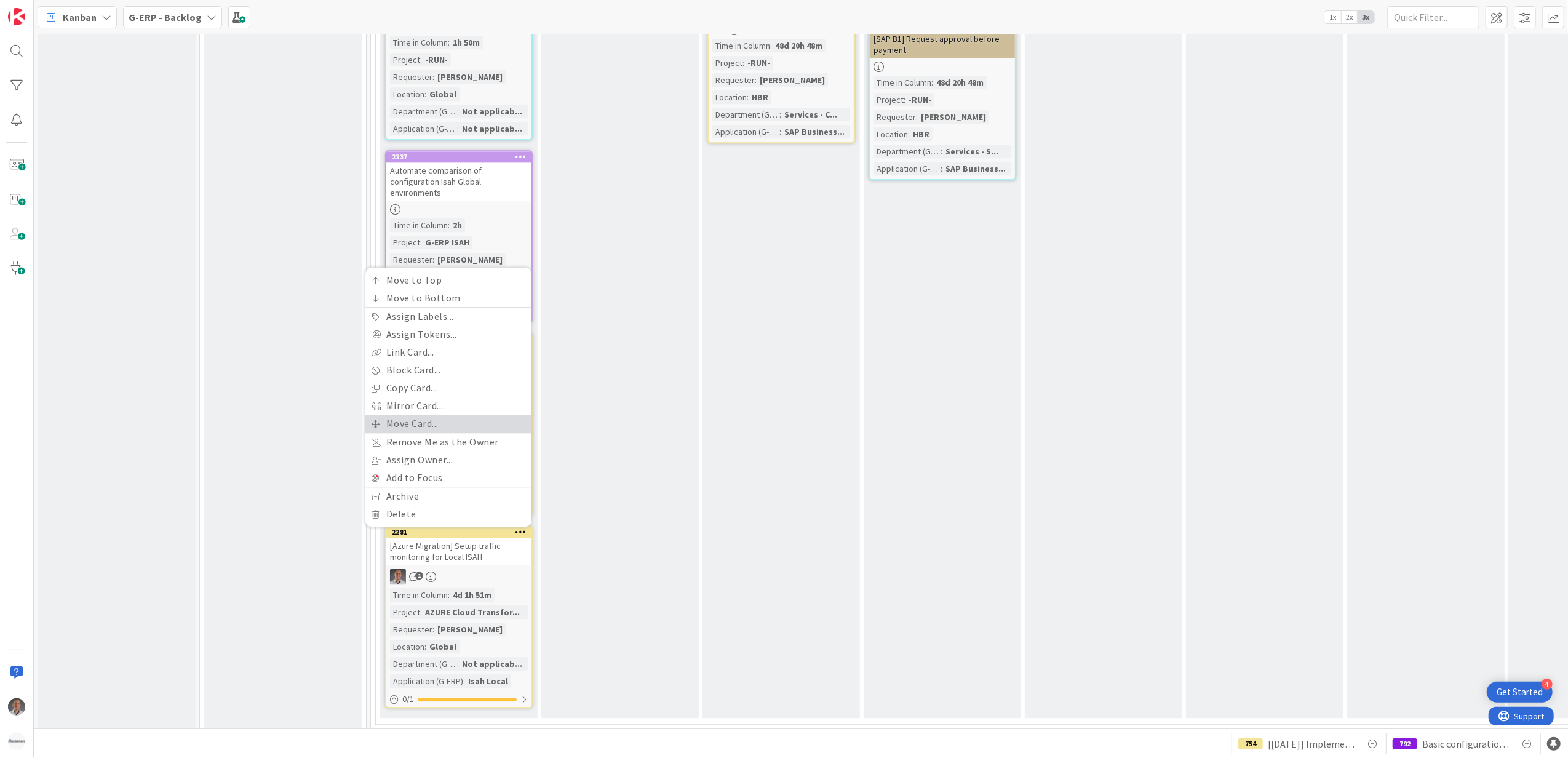
click at [422, 415] on link "Move Card..." at bounding box center [448, 423] width 166 height 18
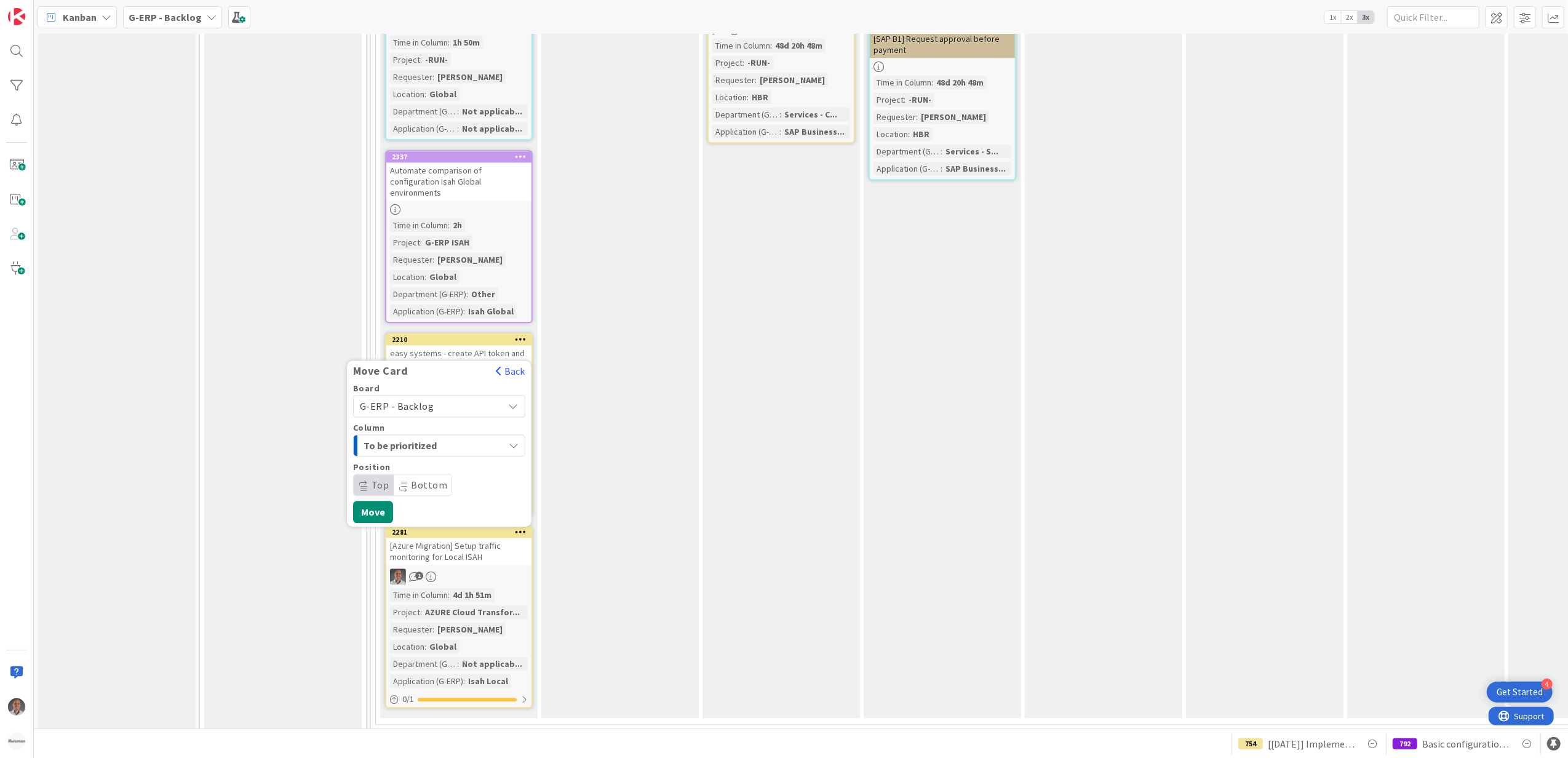
click at [430, 400] on span "G-ERP - Backlog" at bounding box center [397, 405] width 74 height 12
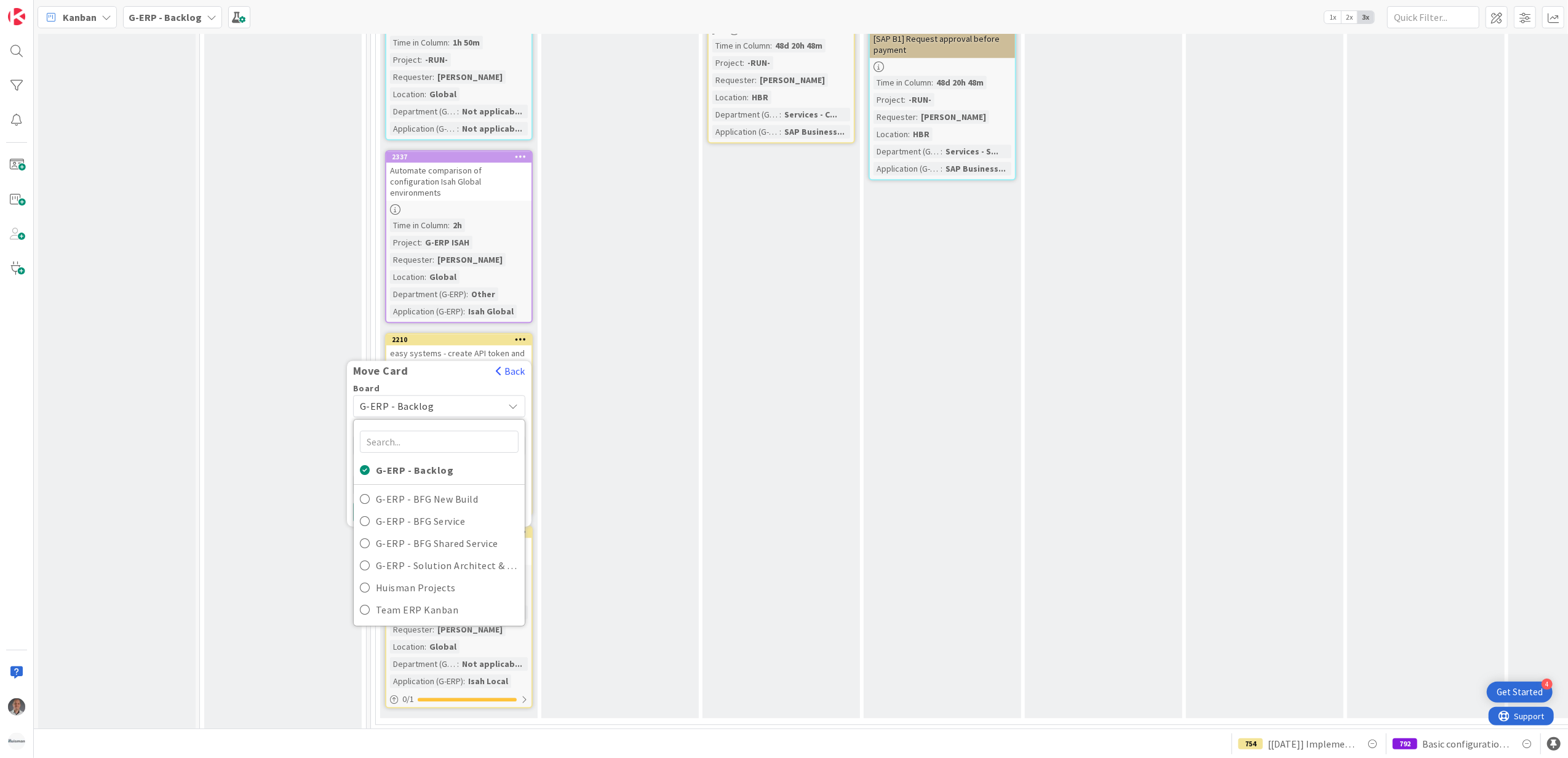
click at [711, 422] on div "Services – Controllership Add Card... 1878 [SAP B1] - Report Change 1 Time in […" at bounding box center [781, 231] width 158 height 971
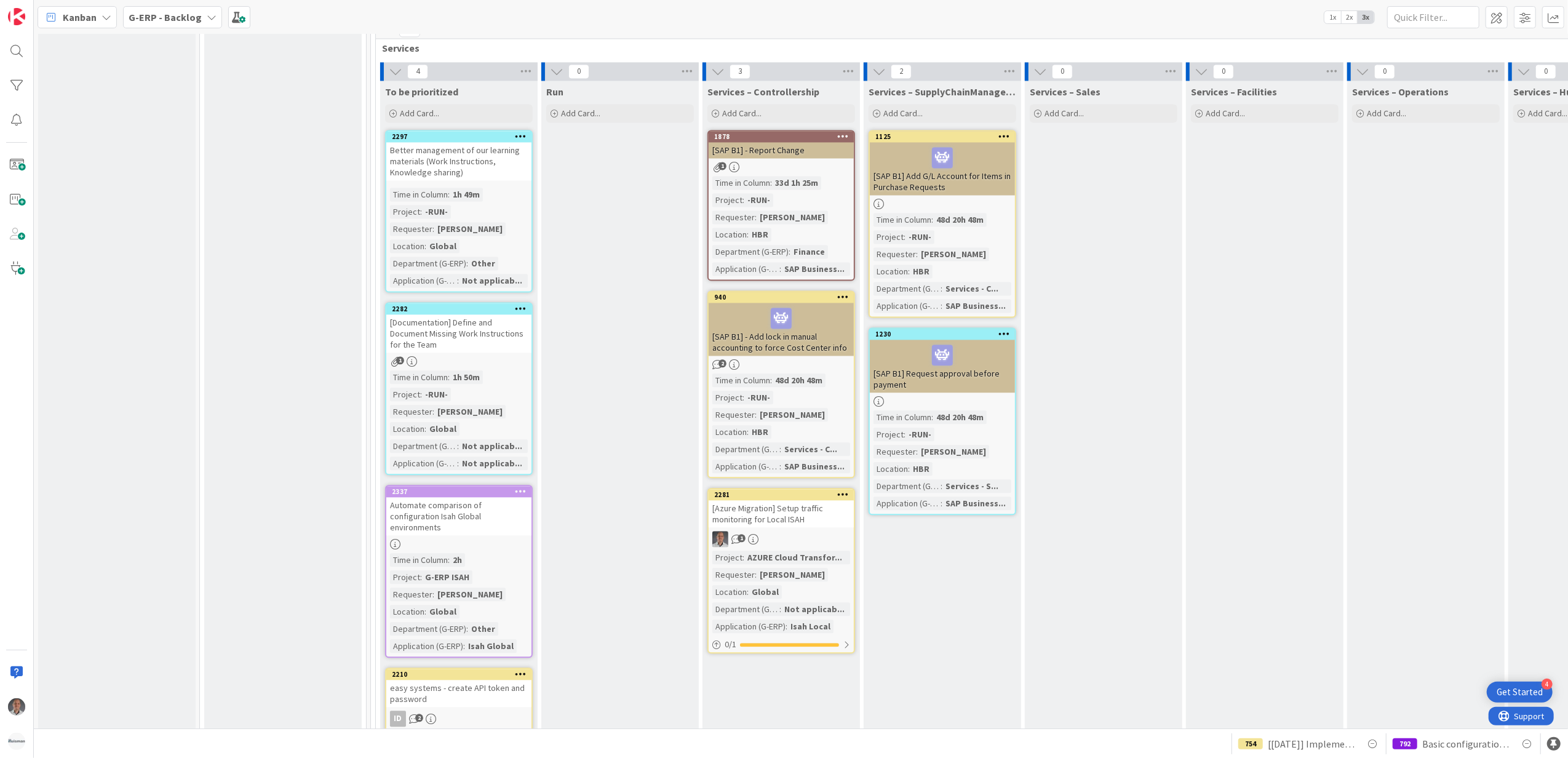
scroll to position [2624, 0]
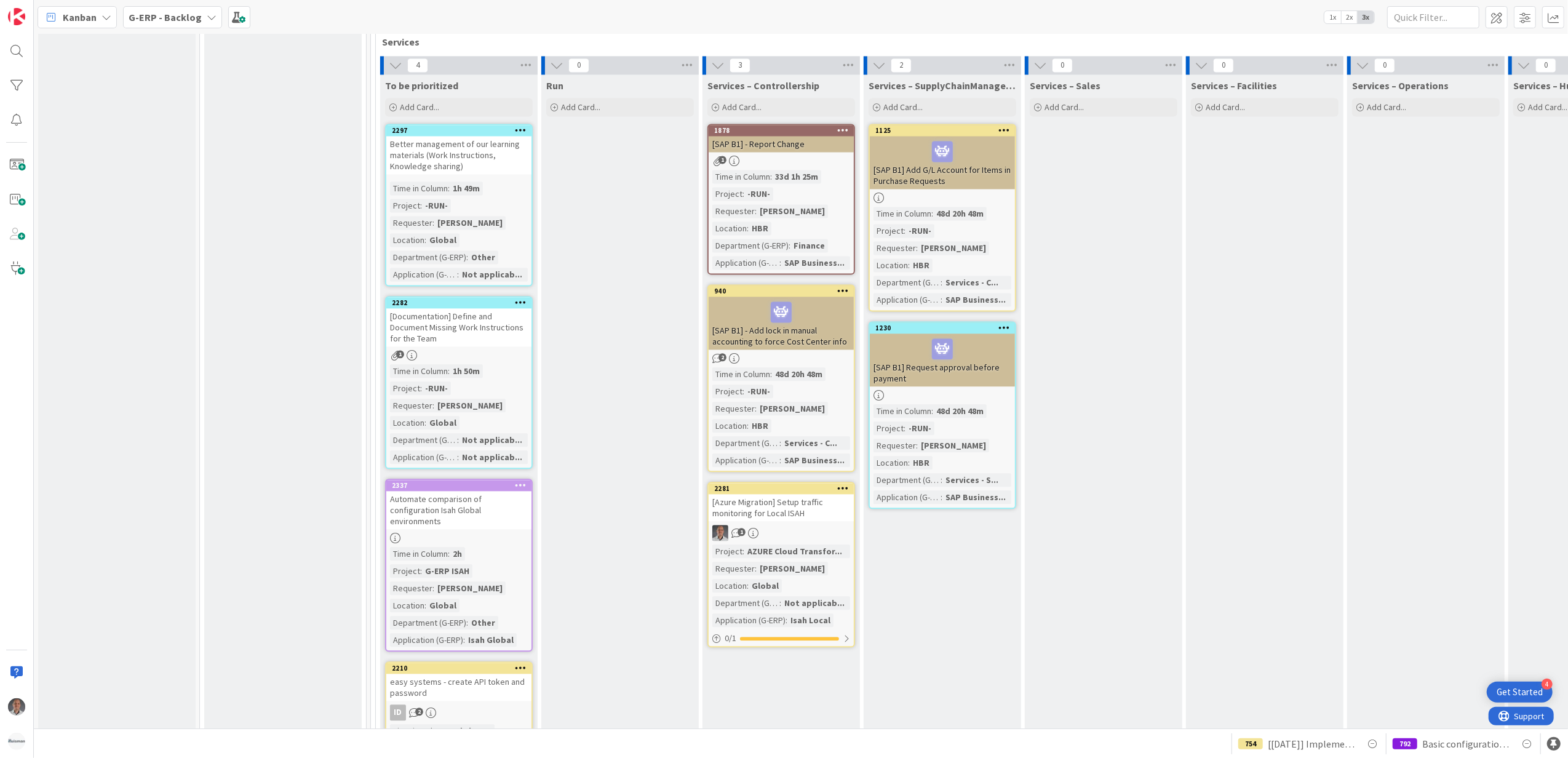
click at [841, 483] on icon at bounding box center [842, 487] width 12 height 8
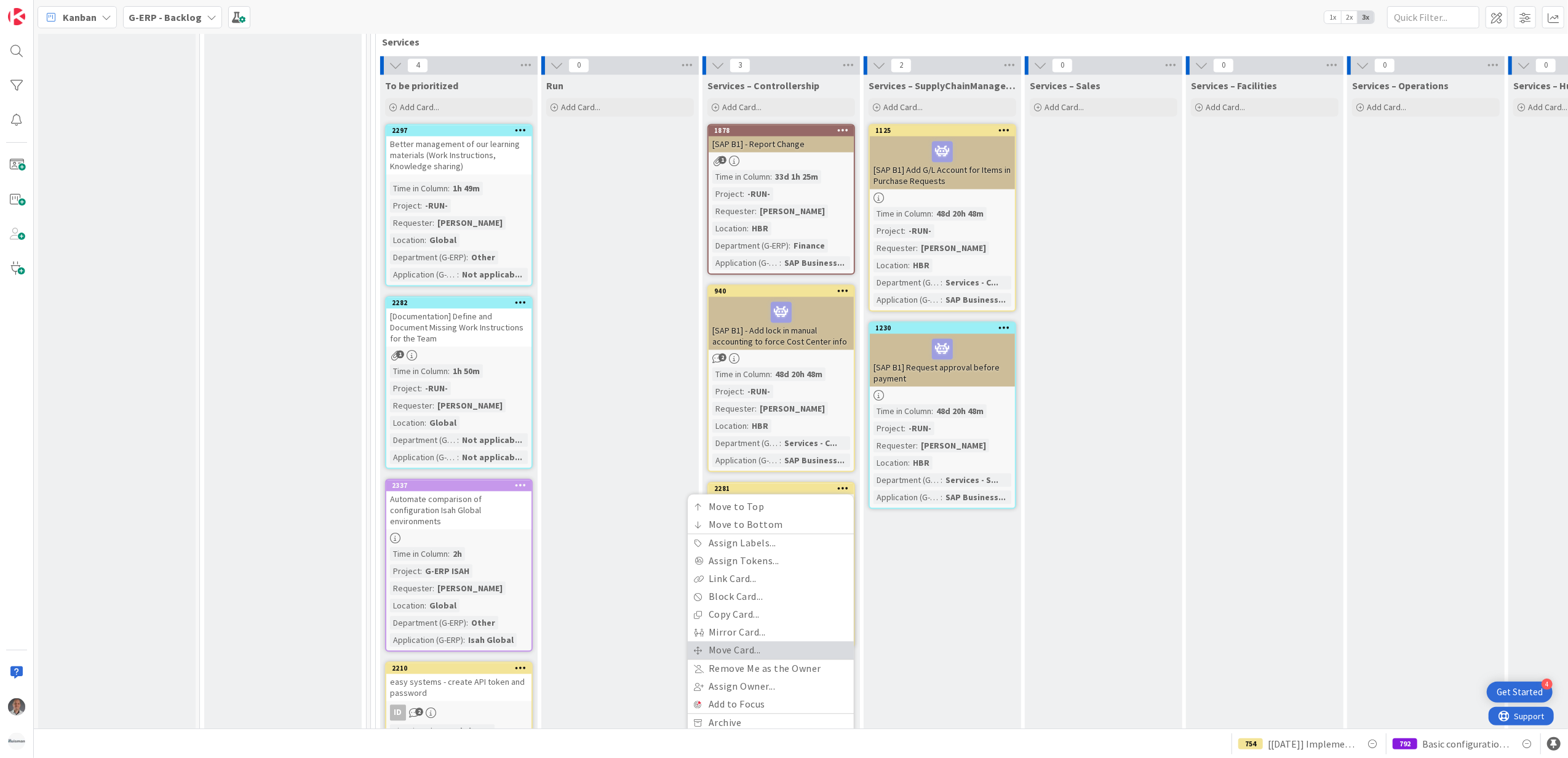
click at [747, 641] on link "Move Card..." at bounding box center [770, 649] width 166 height 18
click at [731, 533] on span "G-ERP - Backlog" at bounding box center [719, 539] width 74 height 12
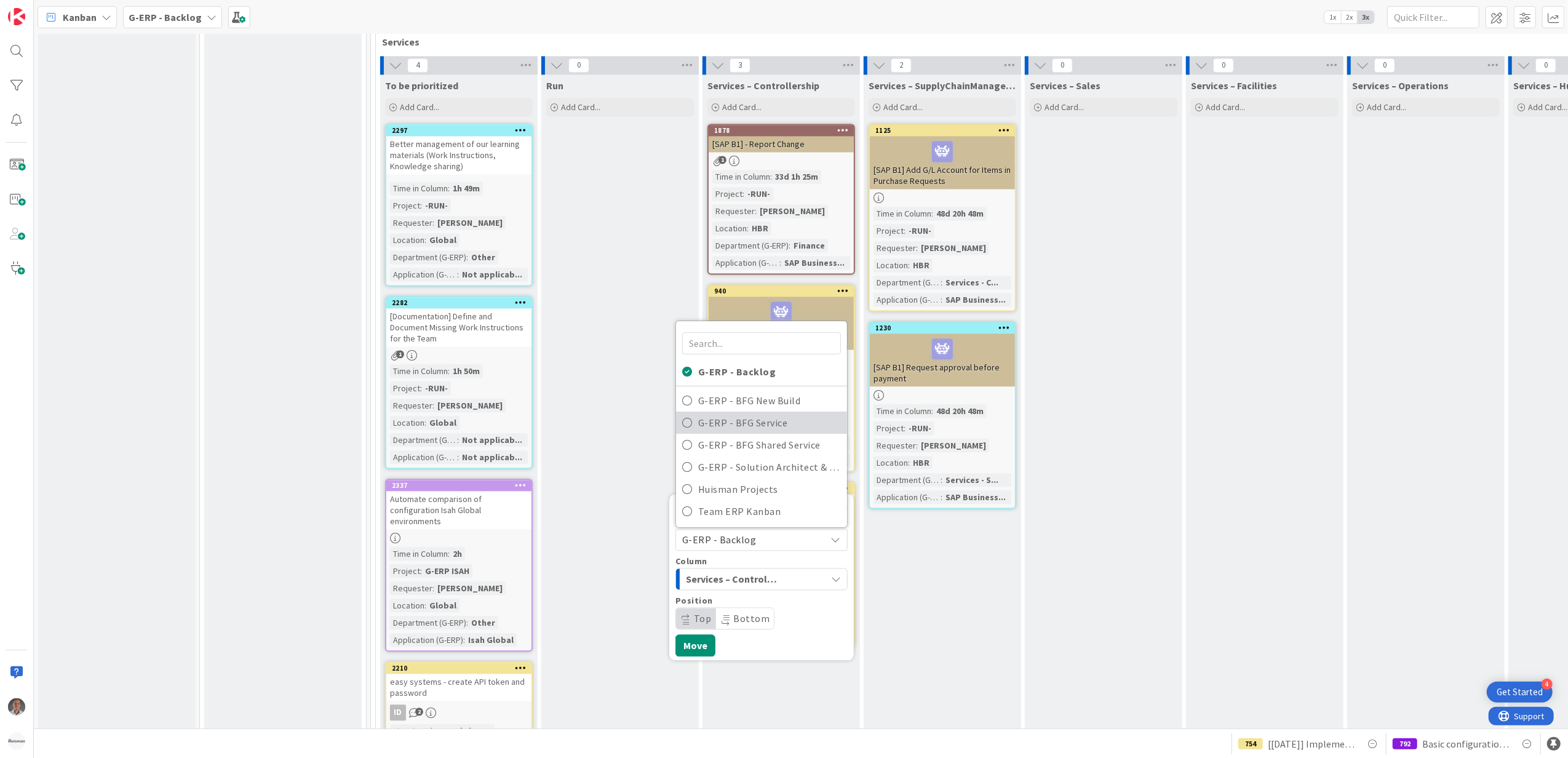
click at [773, 413] on span "G-ERP - BFG Service" at bounding box center [769, 422] width 143 height 19
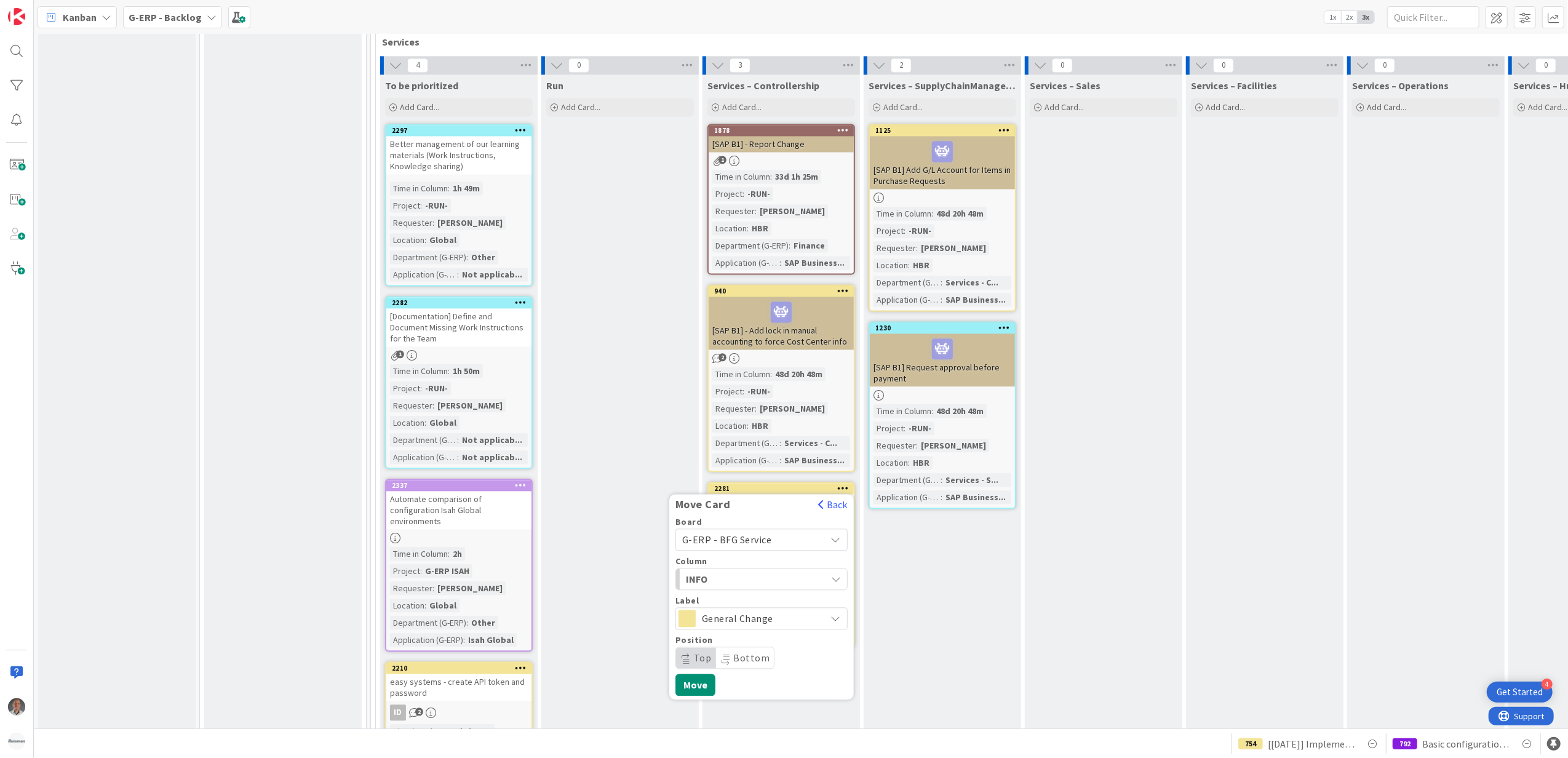
click at [719, 571] on span "INFO" at bounding box center [731, 578] width 92 height 16
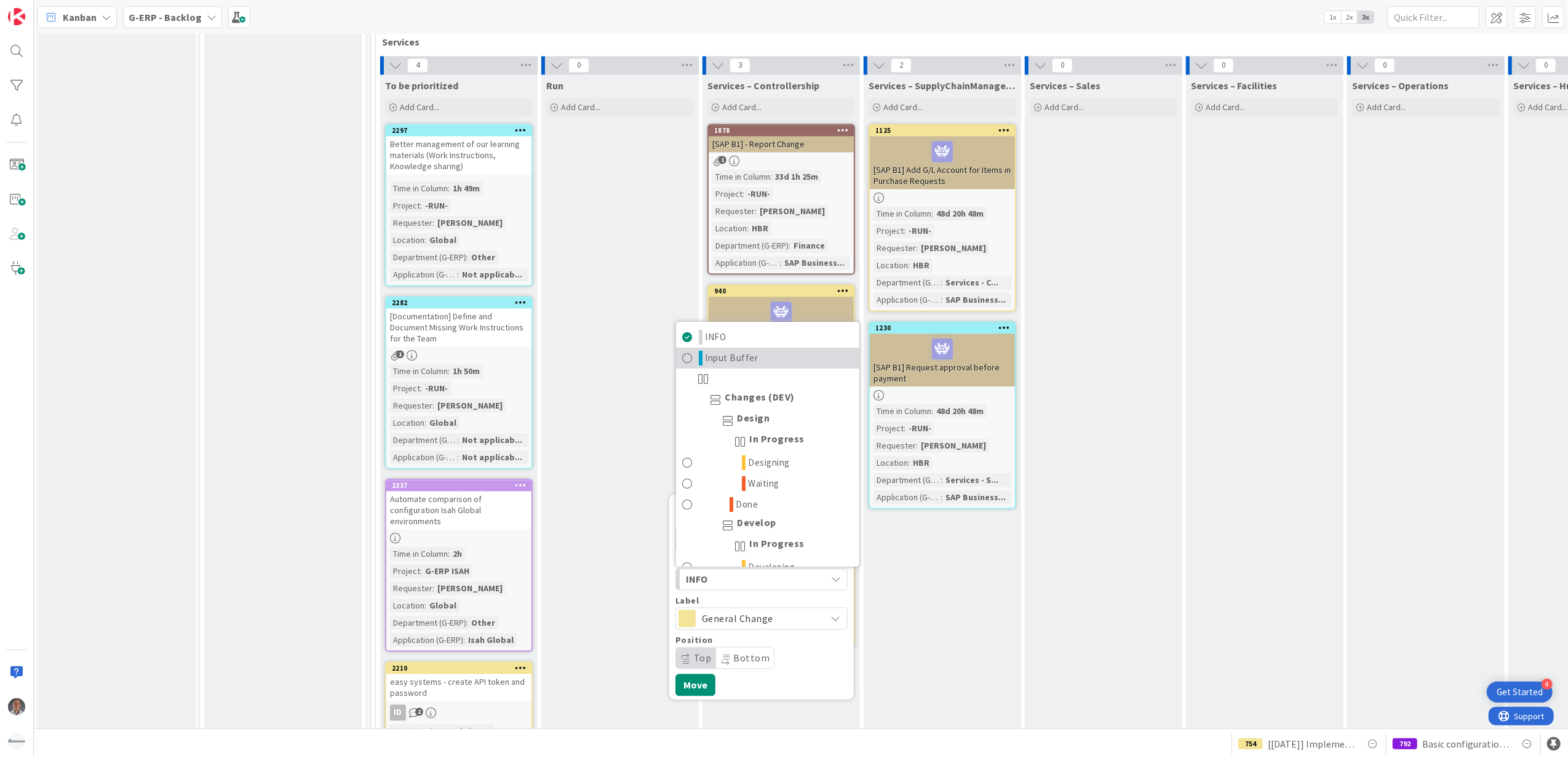
click at [759, 348] on link "Input Buffer" at bounding box center [768, 358] width 184 height 21
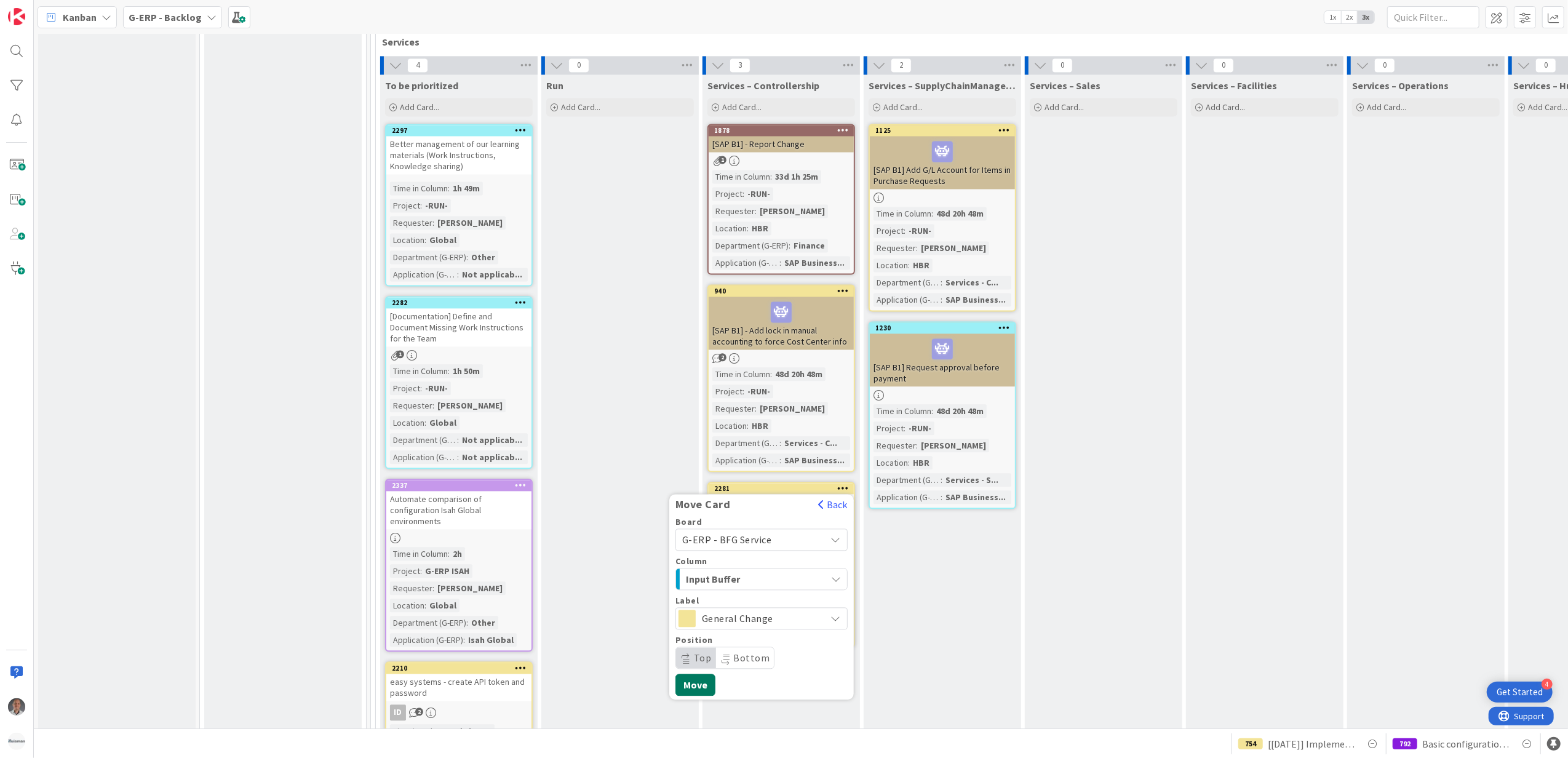
click at [689, 674] on button "Move" at bounding box center [695, 685] width 40 height 22
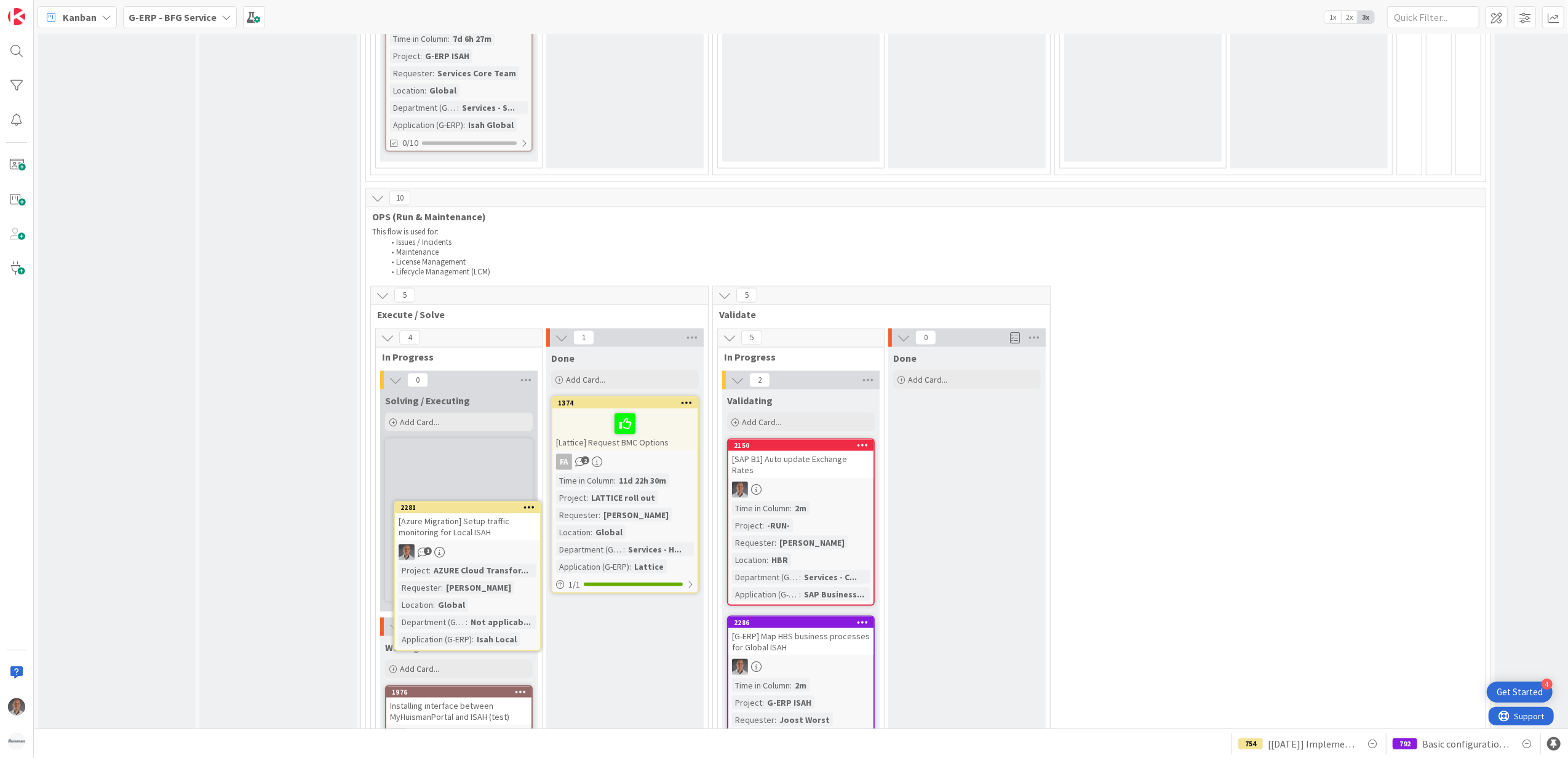
scroll to position [1562, 0]
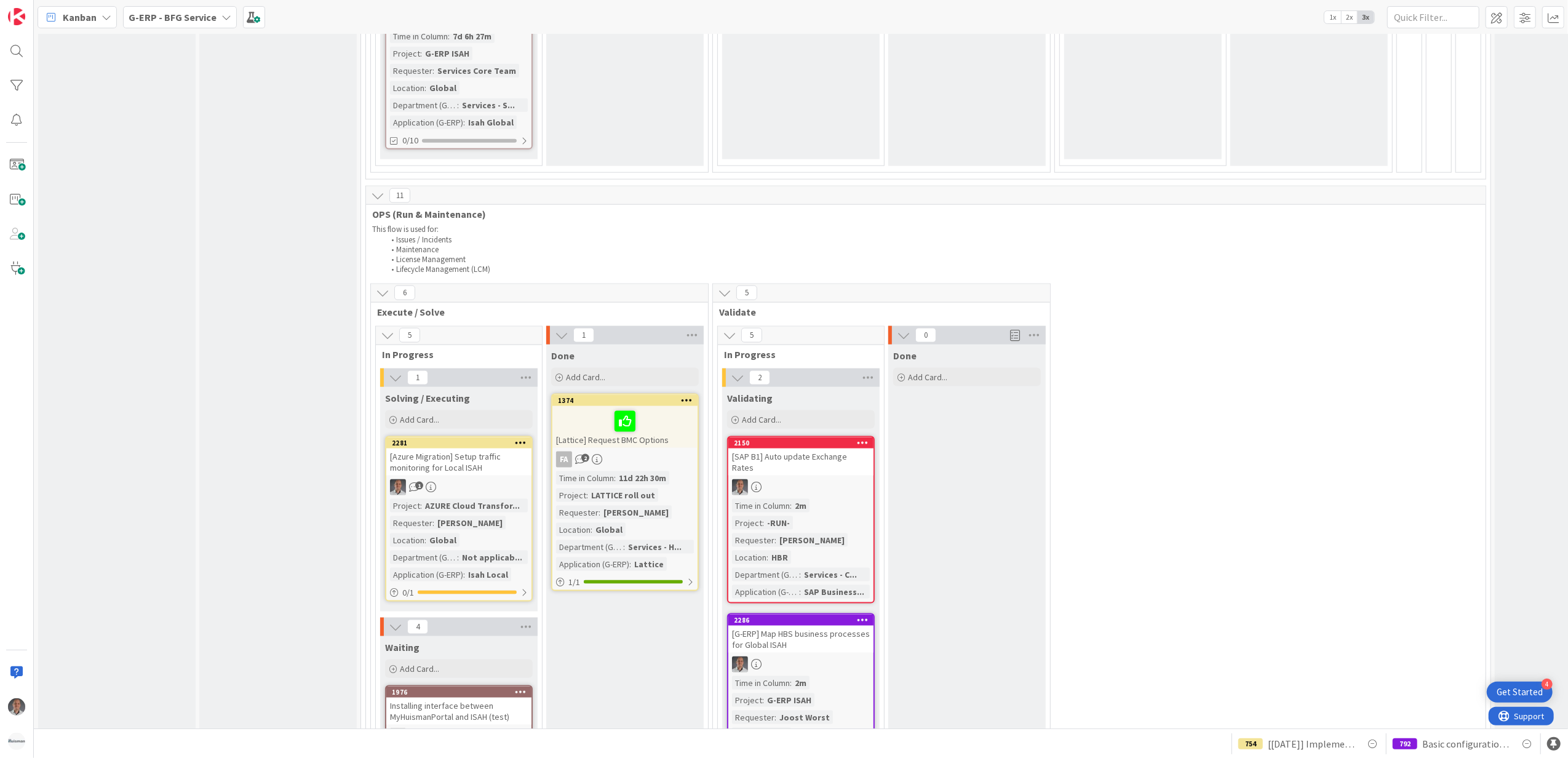
click at [484, 449] on div "[Azure Migration] Setup traffic monitoring for Local ISAH" at bounding box center [458, 461] width 145 height 27
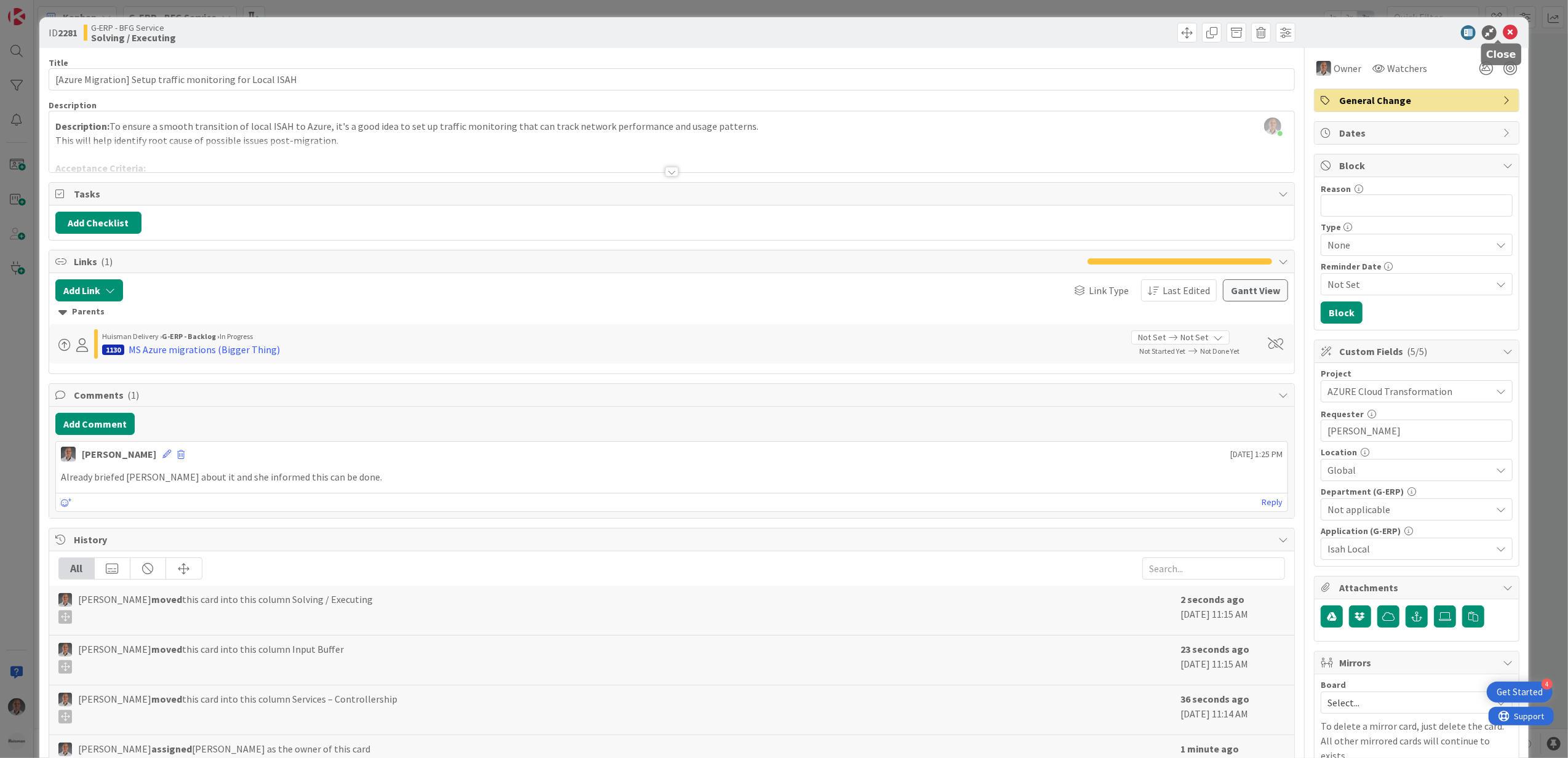
click at [1502, 34] on icon at bounding box center [1510, 32] width 15 height 15
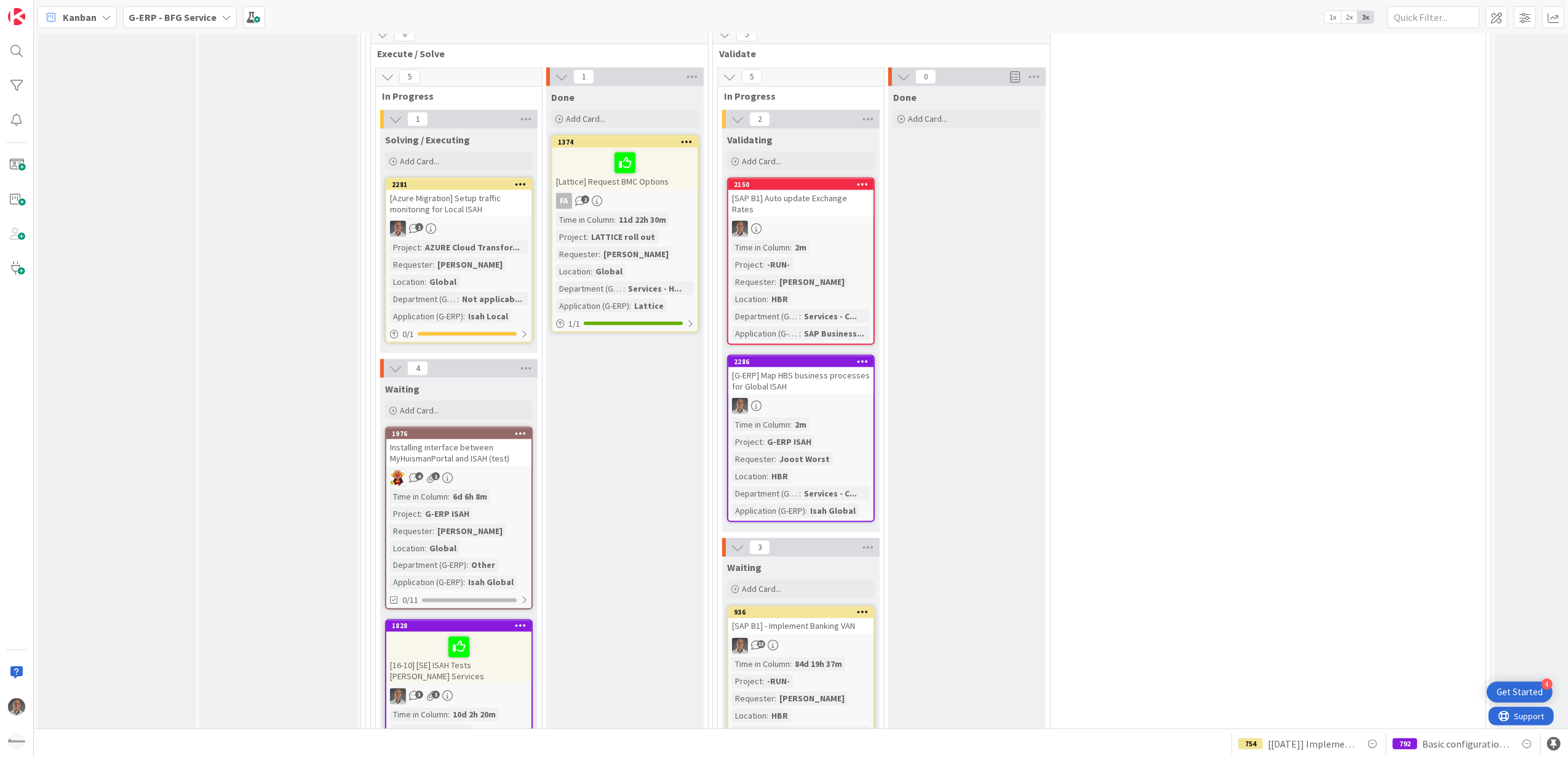
scroll to position [1808, 0]
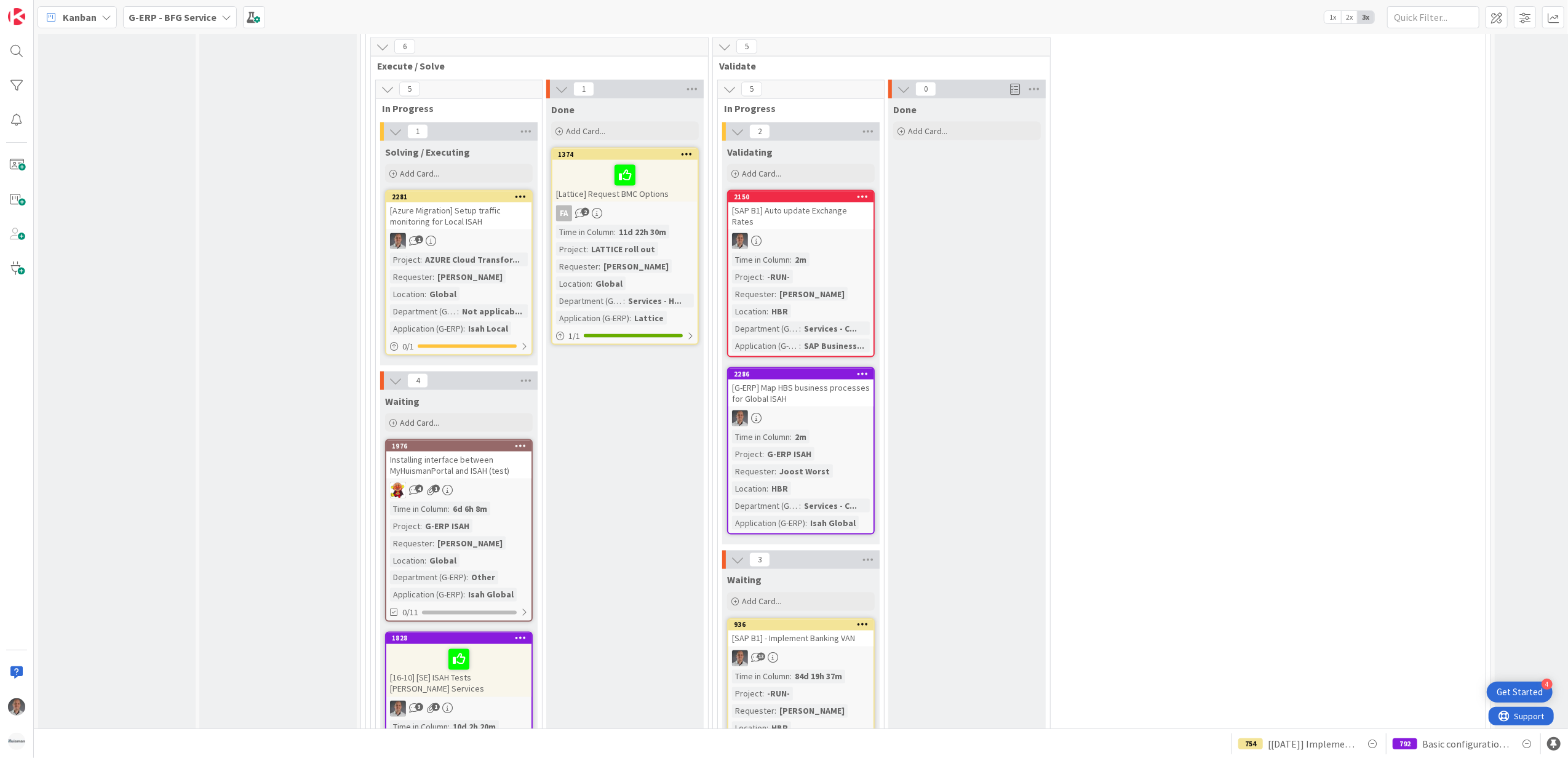
click at [522, 192] on icon at bounding box center [521, 196] width 12 height 8
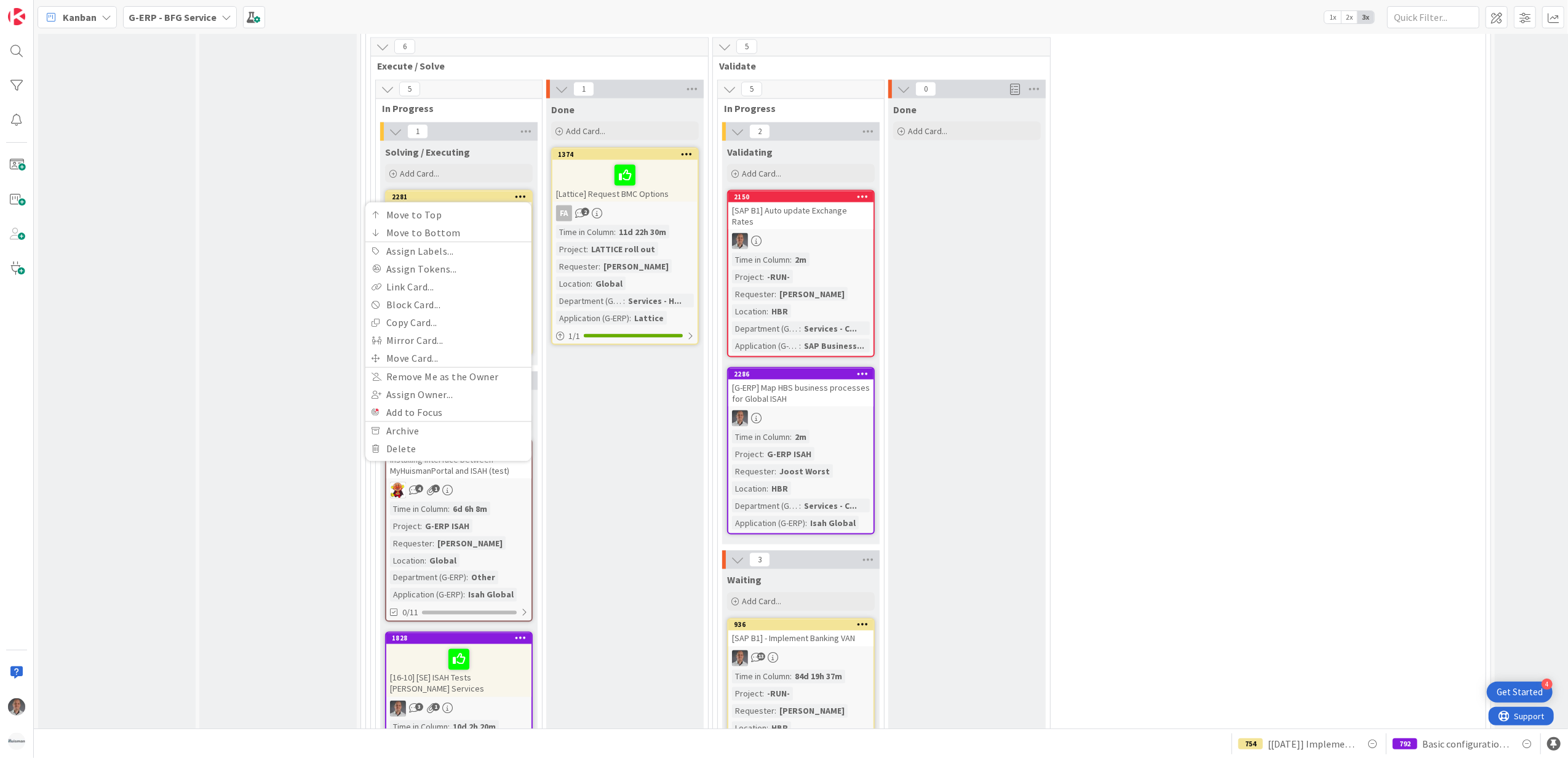
drag, startPoint x: 591, startPoint y: 374, endPoint x: 569, endPoint y: 357, distance: 27.8
click at [585, 367] on div "Done Add Card... 1374 [Lattice] Request BMC Options FA 2 Time in Column : 11d 2…" at bounding box center [625, 694] width 158 height 1191
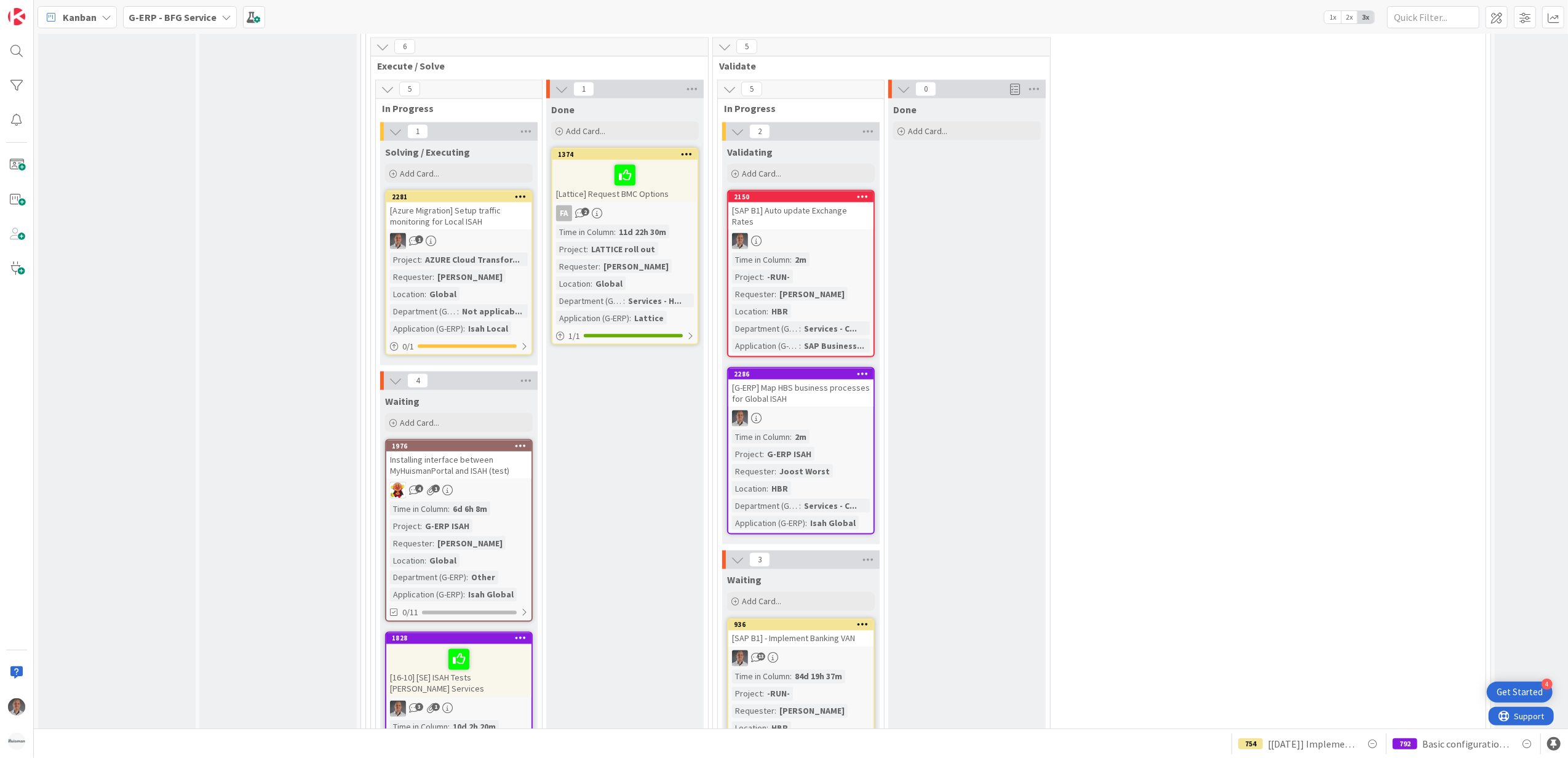
click at [427, 204] on div "[Azure Migration] Setup traffic monitoring for Local ISAH" at bounding box center [458, 215] width 145 height 27
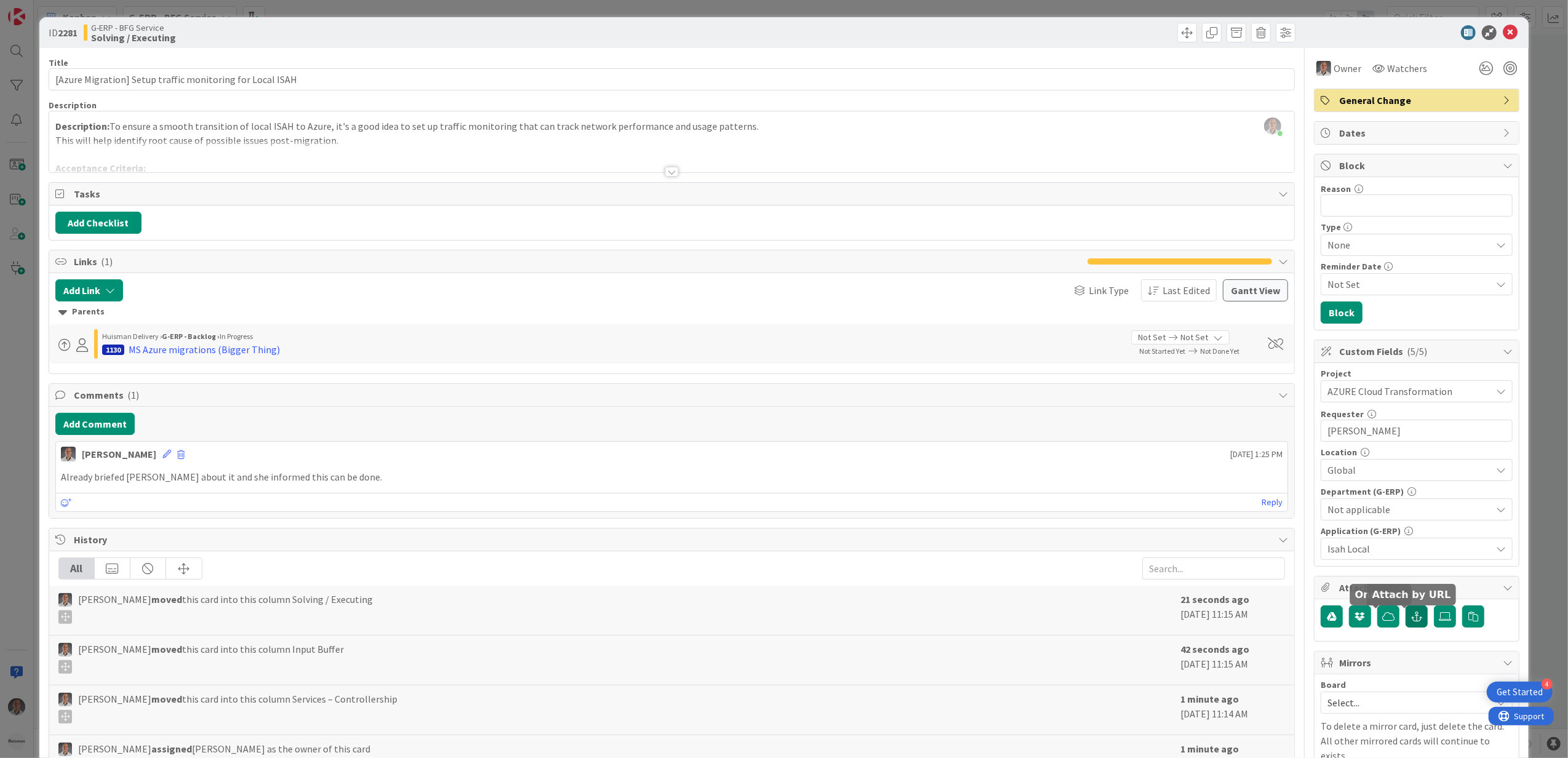
click at [1411, 622] on icon "button" at bounding box center [1417, 616] width 11 height 10
click at [1369, 681] on input "text" at bounding box center [1416, 672] width 192 height 22
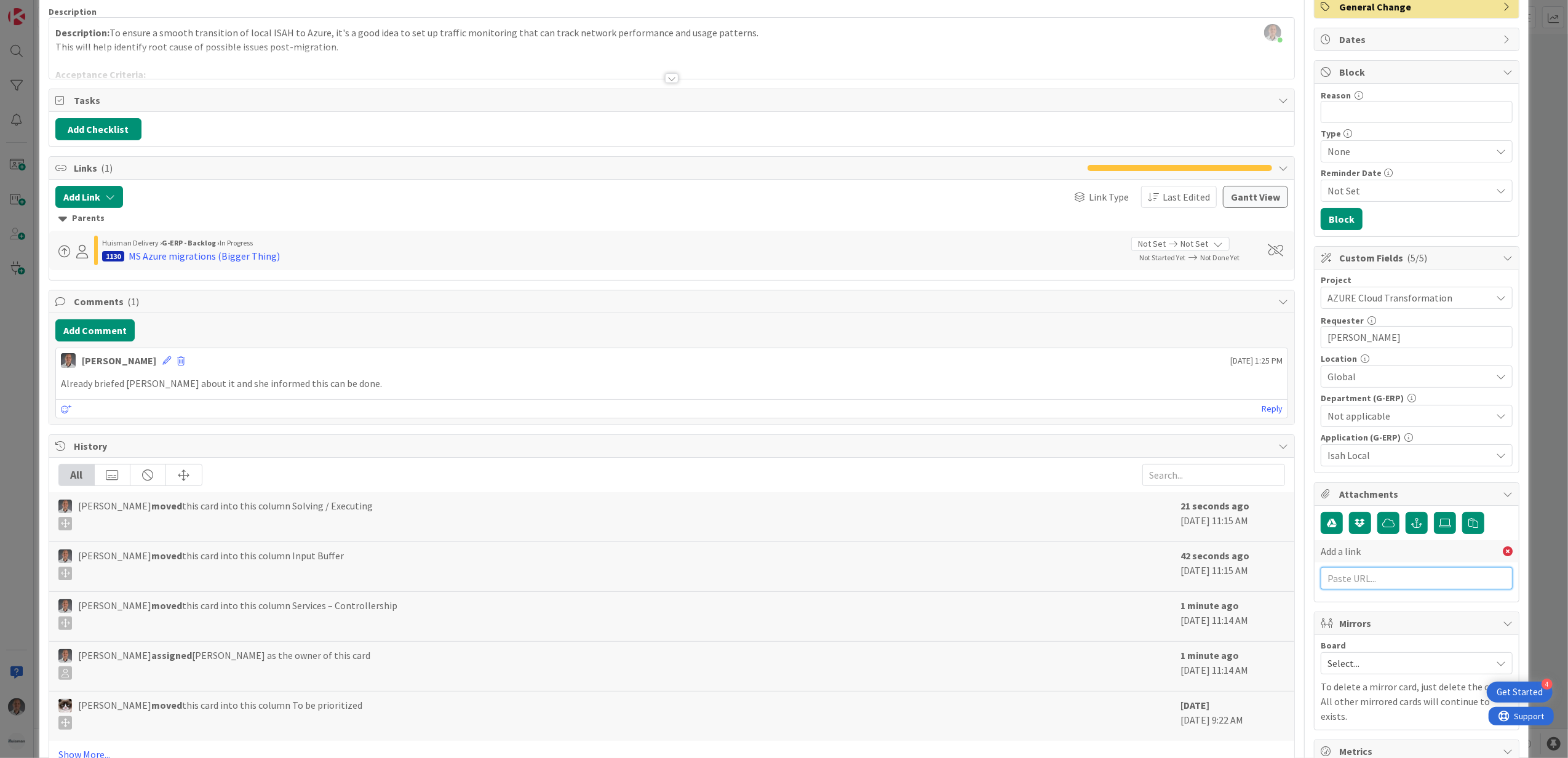
scroll to position [246, 0]
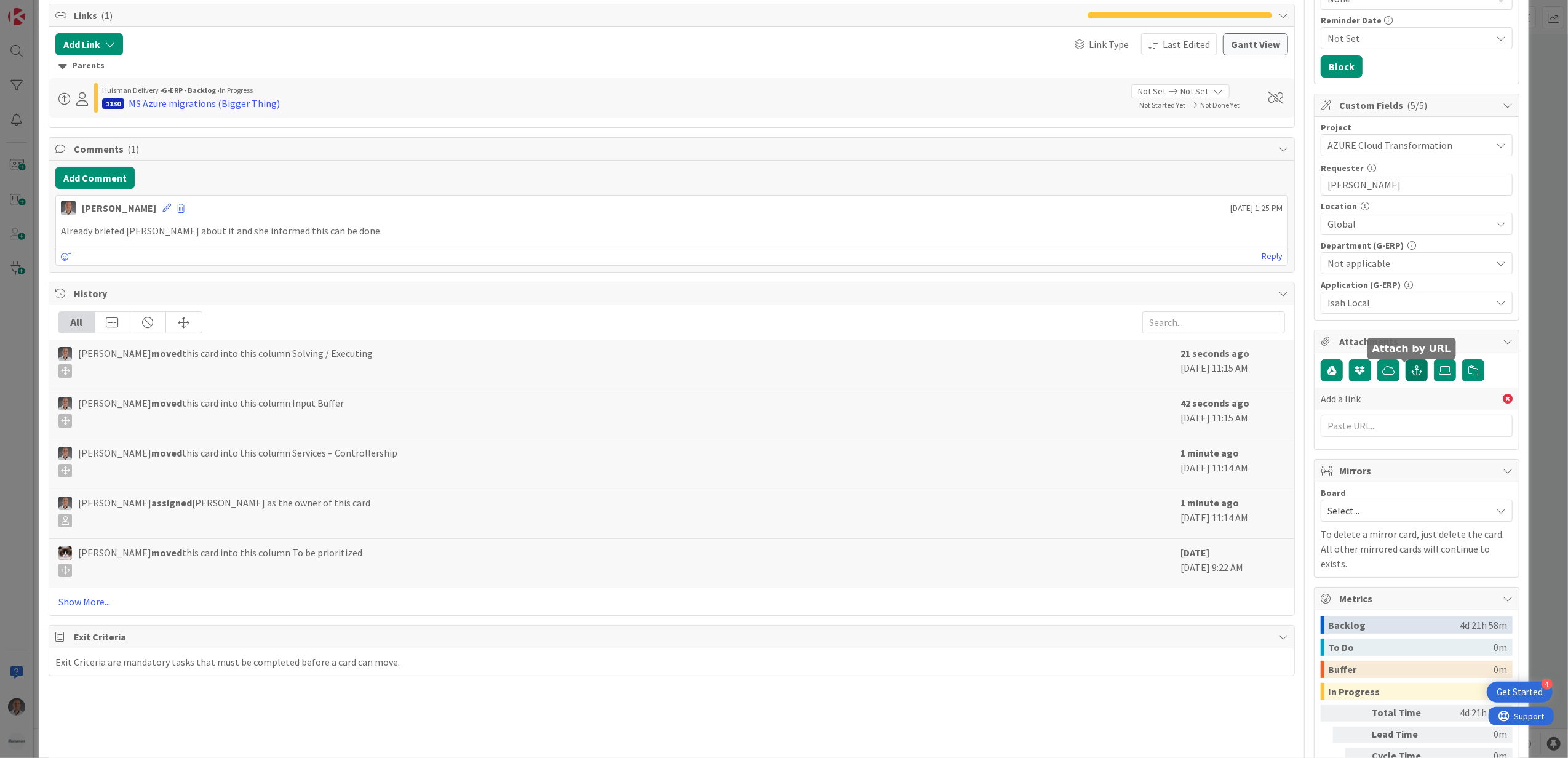
click at [1411, 375] on icon "button" at bounding box center [1417, 370] width 11 height 10
click at [1386, 430] on input "text" at bounding box center [1416, 426] width 192 height 22
paste input "https://huisman-smartit.onbmc.com/smartit/app/#/workorder/IDGE78O8I4A50ATECMKLT…"
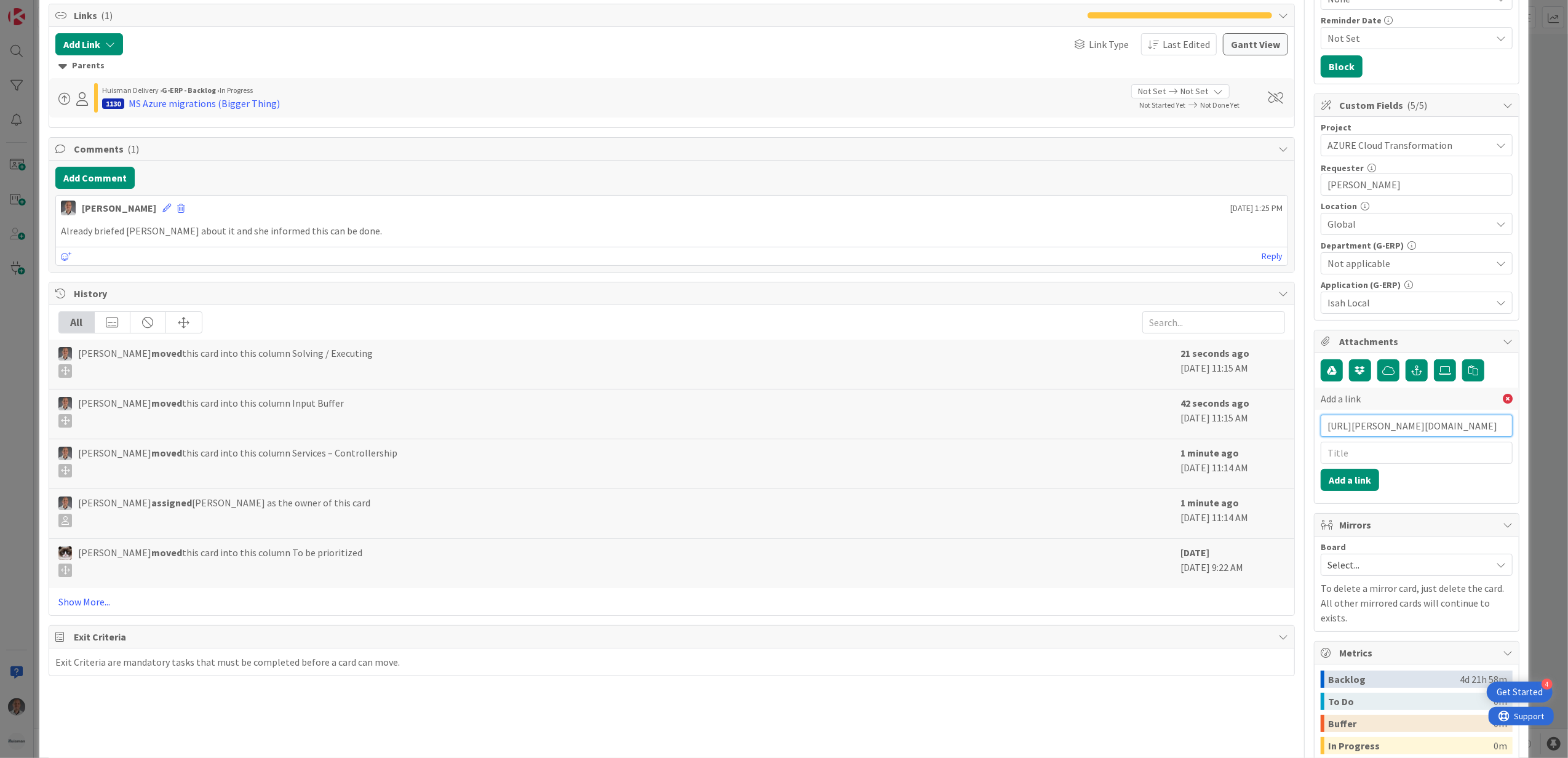
type input "https://huisman-smartit.onbmc.com/smartit/app/#/workorder/IDGE78O8I4A50ATECMKLT…"
click at [1376, 452] on input "text" at bounding box center [1416, 453] width 192 height 22
type input "BMC Ticket"
click at [1352, 483] on button "Add a link" at bounding box center [1349, 480] width 58 height 22
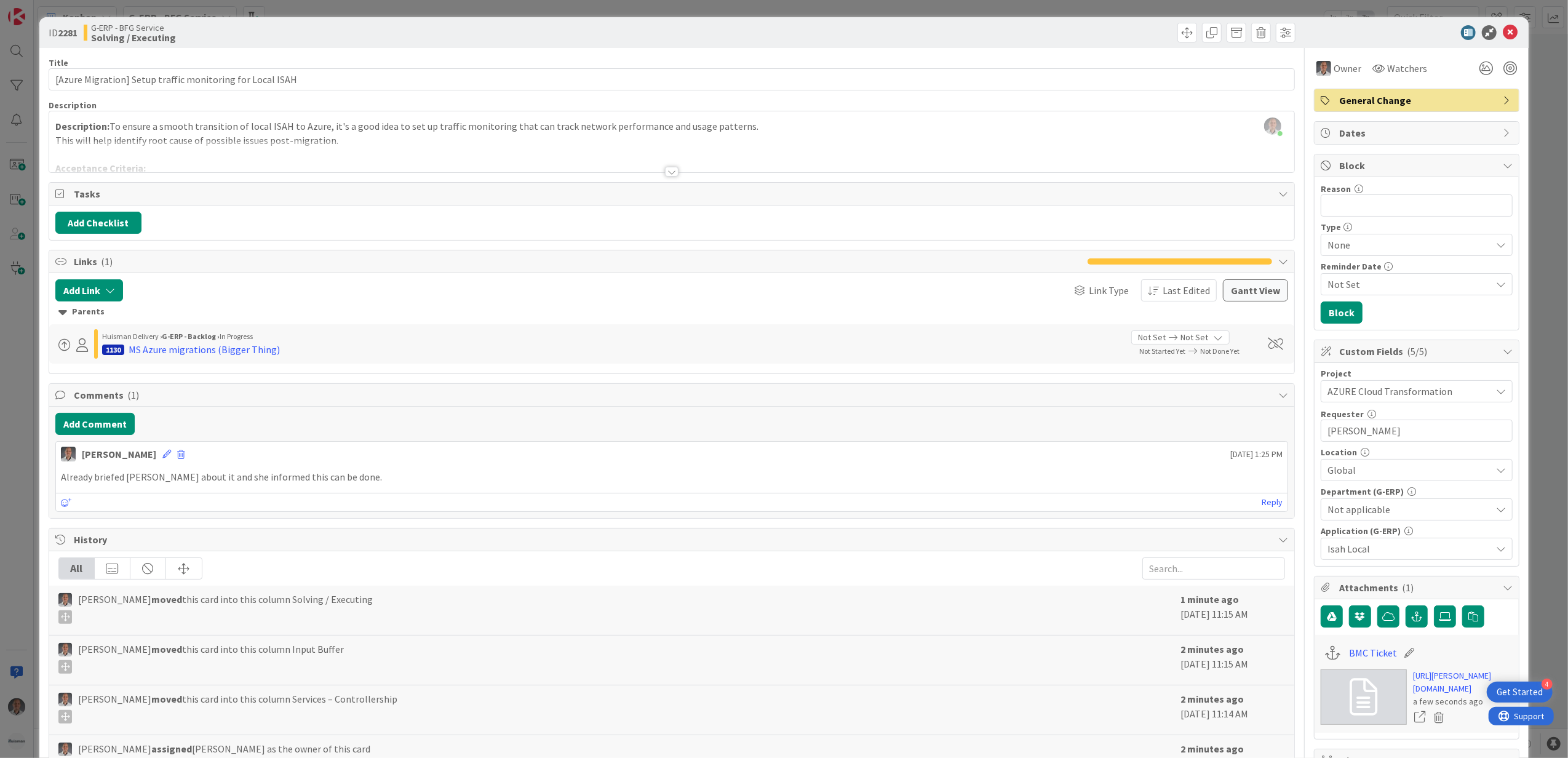
click at [670, 166] on div at bounding box center [672, 157] width 1245 height 32
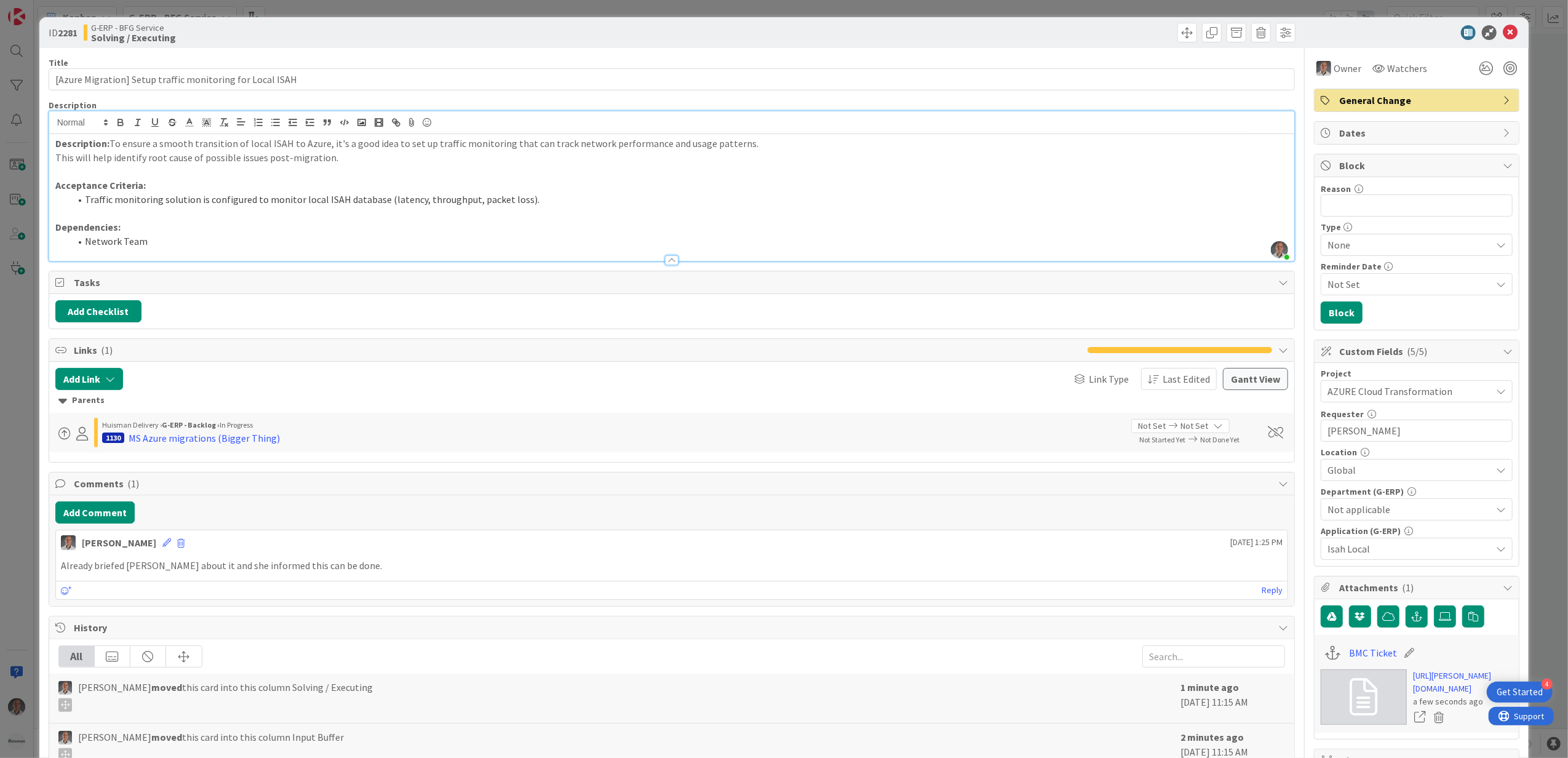
click at [955, 201] on li "Traffic monitoring solution is configured to monitor local ISAH database (laten…" at bounding box center [679, 199] width 1218 height 14
click at [833, 156] on p "This will help identify root cause of possible issues post-migration." at bounding box center [672, 157] width 1233 height 14
click at [534, 187] on p "Acceptance Criteria:" at bounding box center [672, 185] width 1233 height 14
click at [530, 220] on p "Dependencies:" at bounding box center [672, 226] width 1233 height 14
click at [478, 246] on li "Network Team" at bounding box center [679, 241] width 1218 height 14
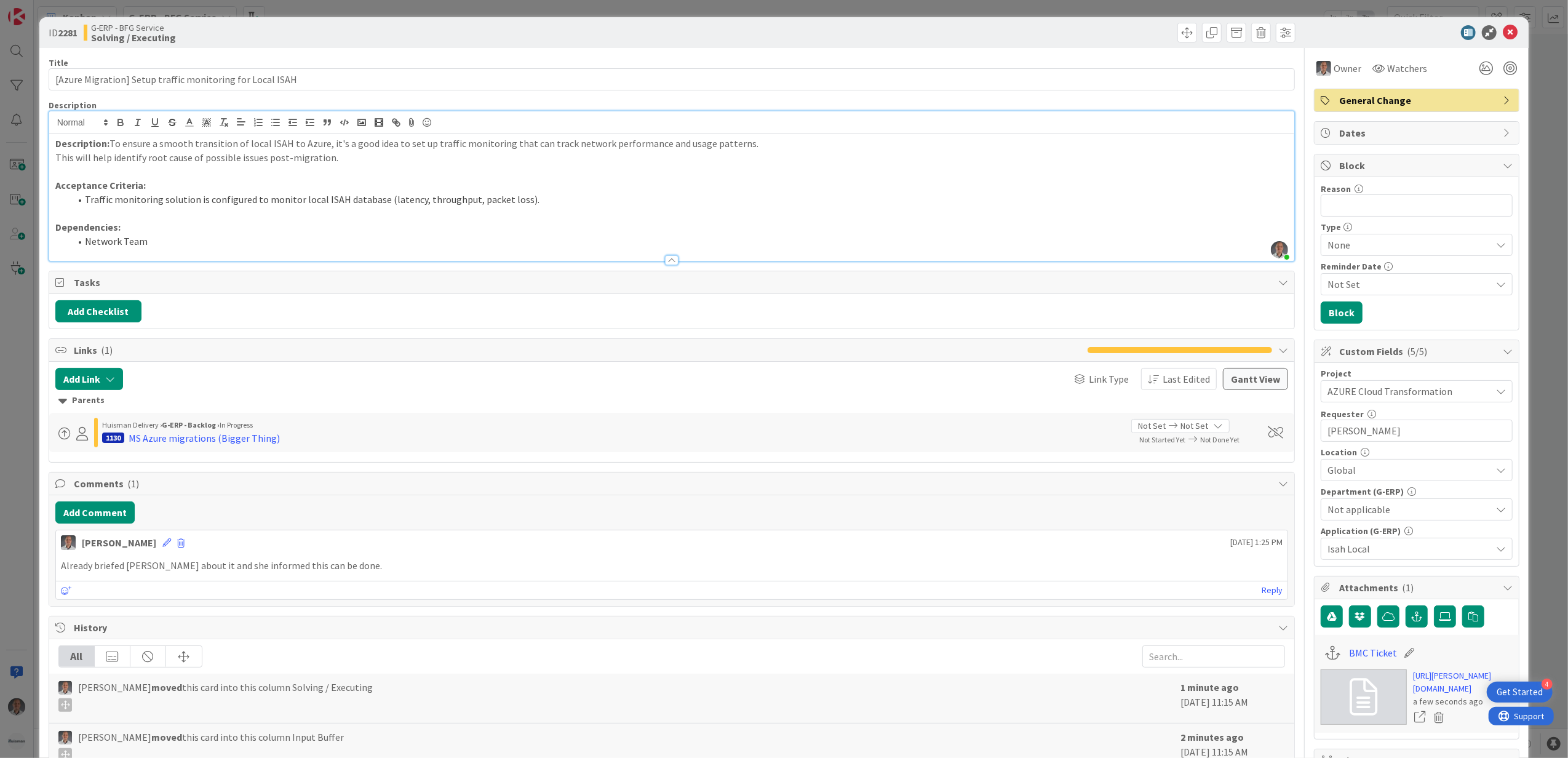
click at [488, 190] on p "Acceptance Criteria:" at bounding box center [672, 185] width 1233 height 14
click at [1502, 32] on icon at bounding box center [1510, 32] width 15 height 15
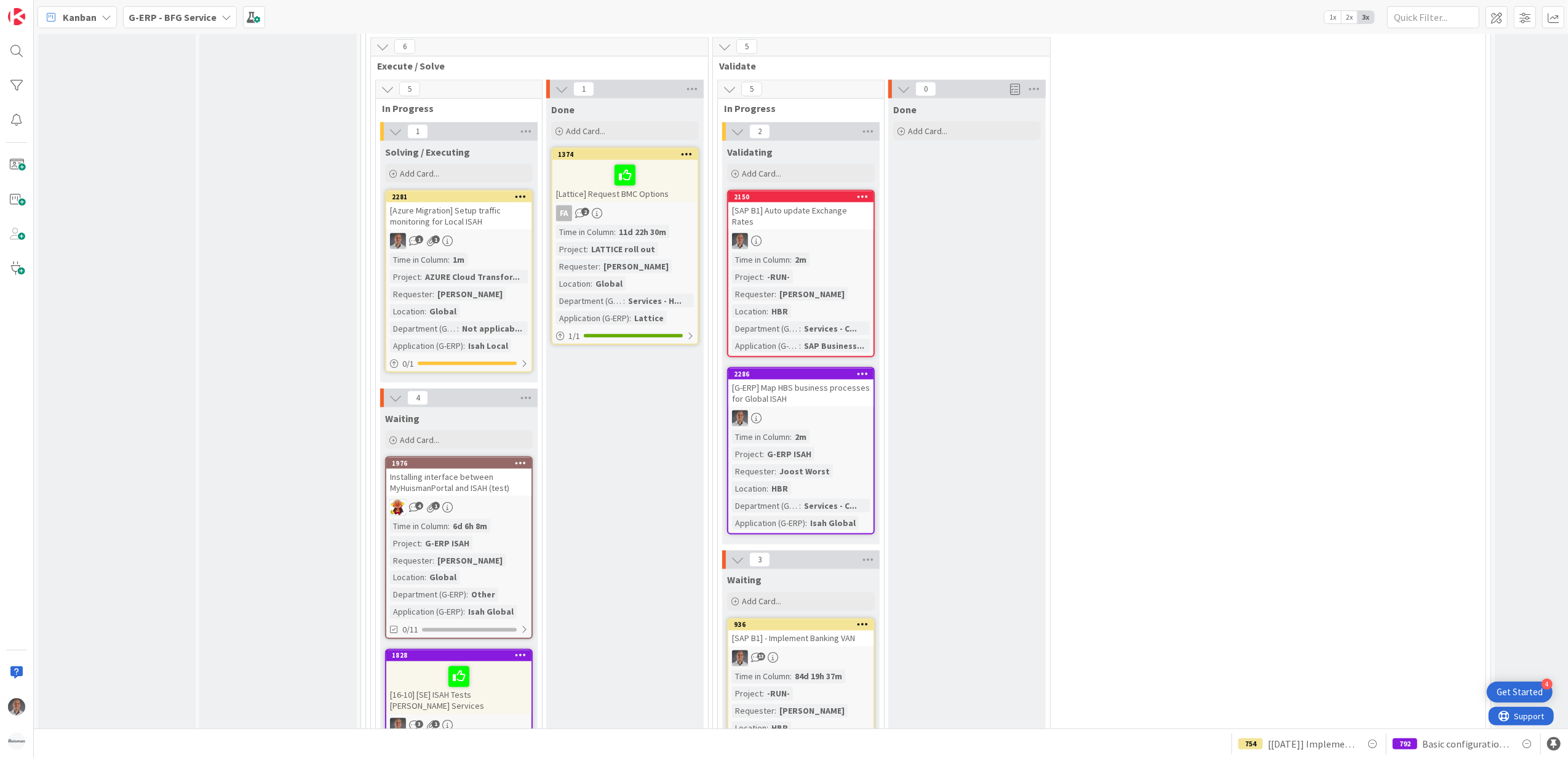
click at [481, 214] on div "[Azure Migration] Setup traffic monitoring for Local ISAH" at bounding box center [458, 215] width 145 height 27
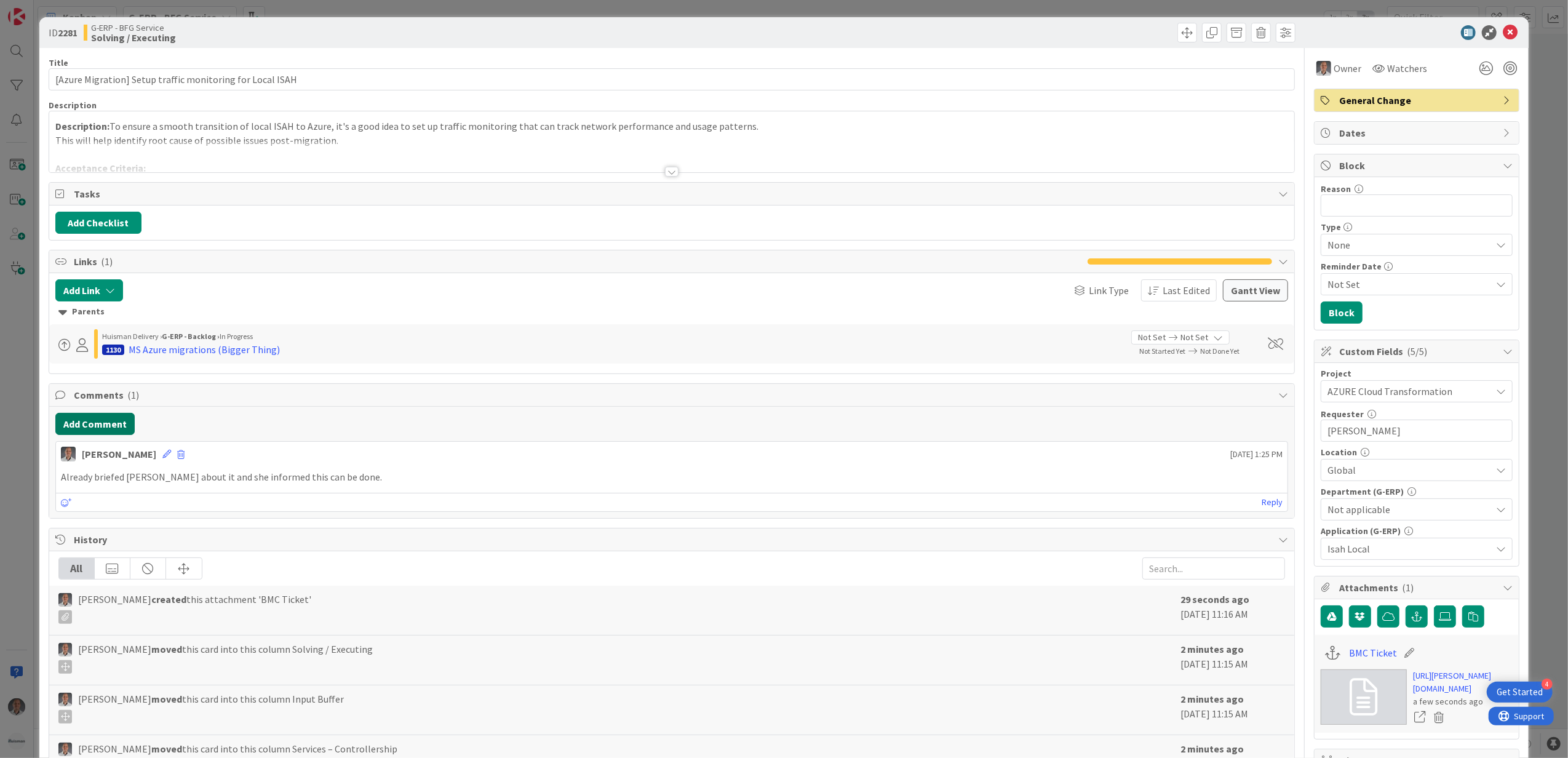
click at [96, 428] on button "Add Comment" at bounding box center [96, 424] width 80 height 22
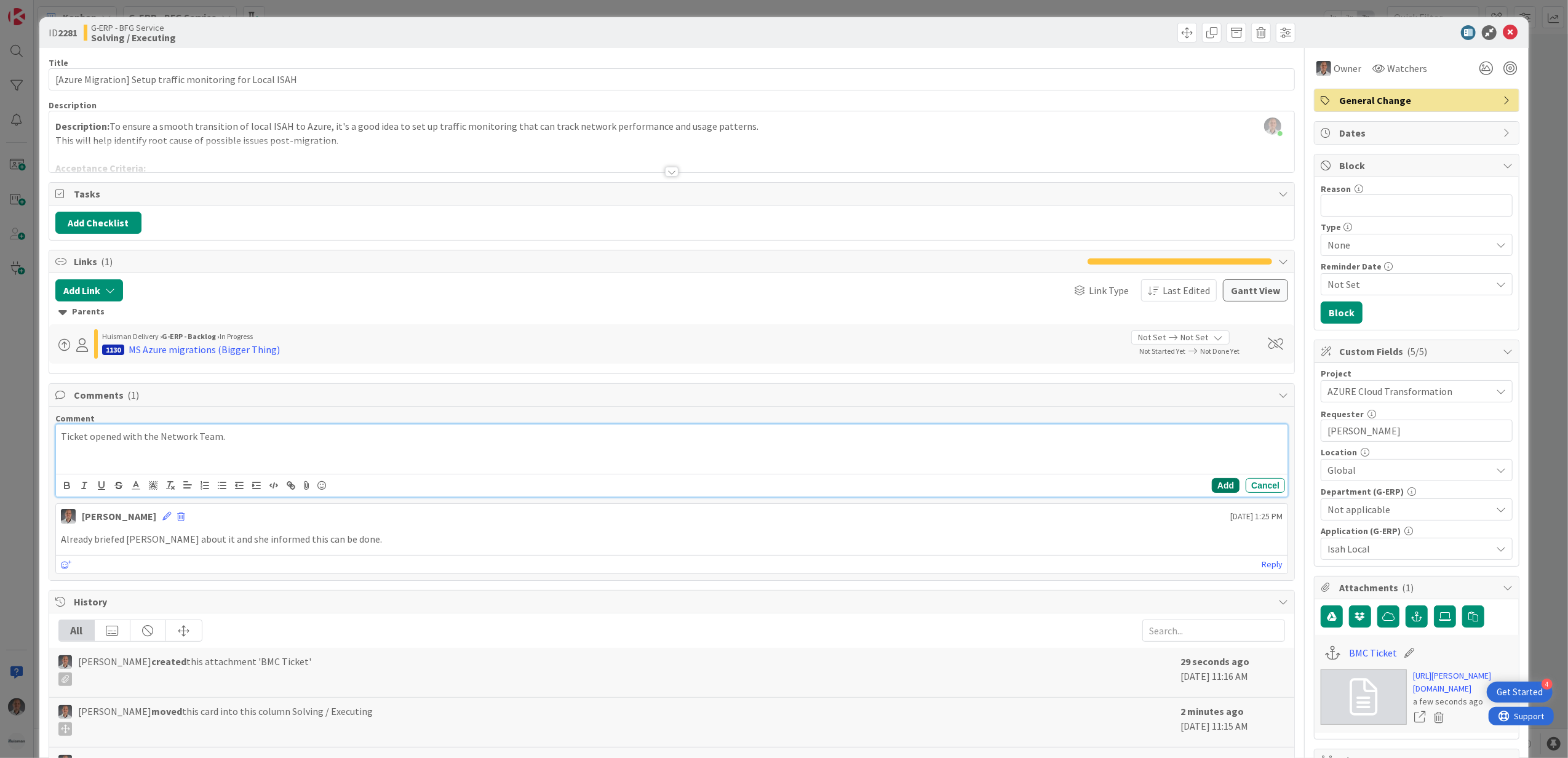
click at [1215, 490] on button "Add" at bounding box center [1226, 485] width 28 height 15
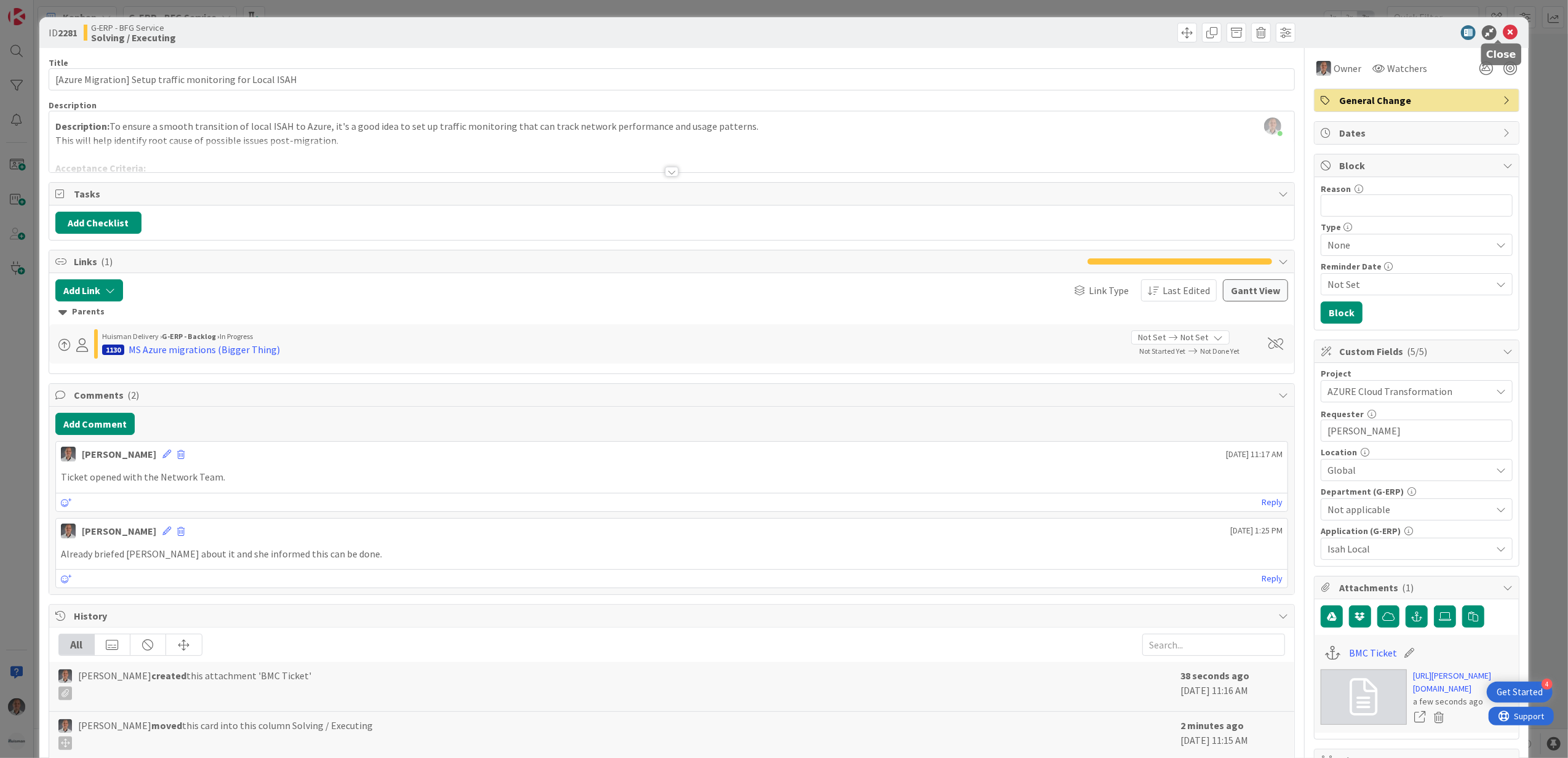
drag, startPoint x: 1498, startPoint y: 31, endPoint x: 1486, endPoint y: 39, distance: 14.4
click at [1502, 31] on icon at bounding box center [1510, 32] width 15 height 15
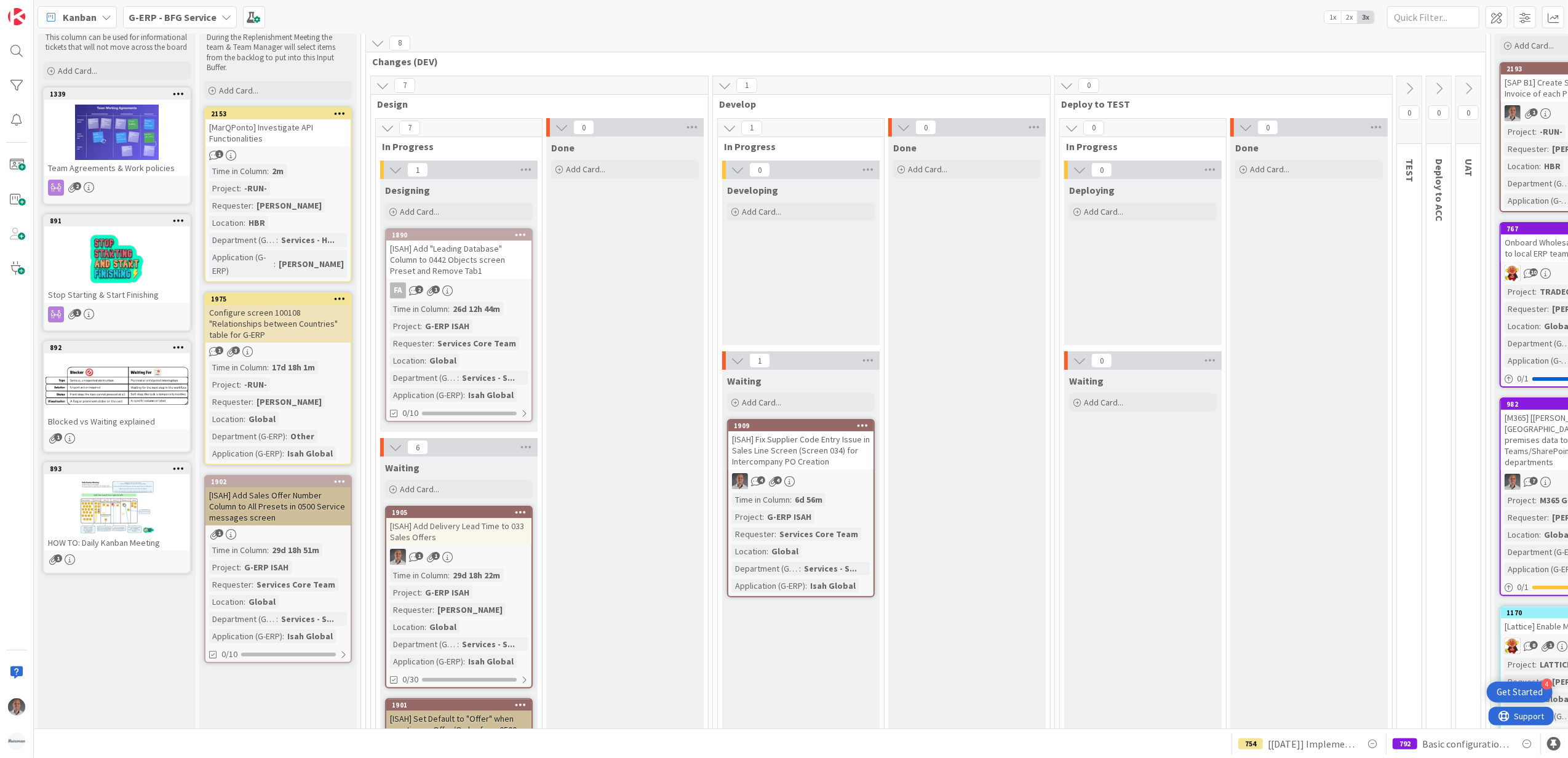
scroll to position [4, 0]
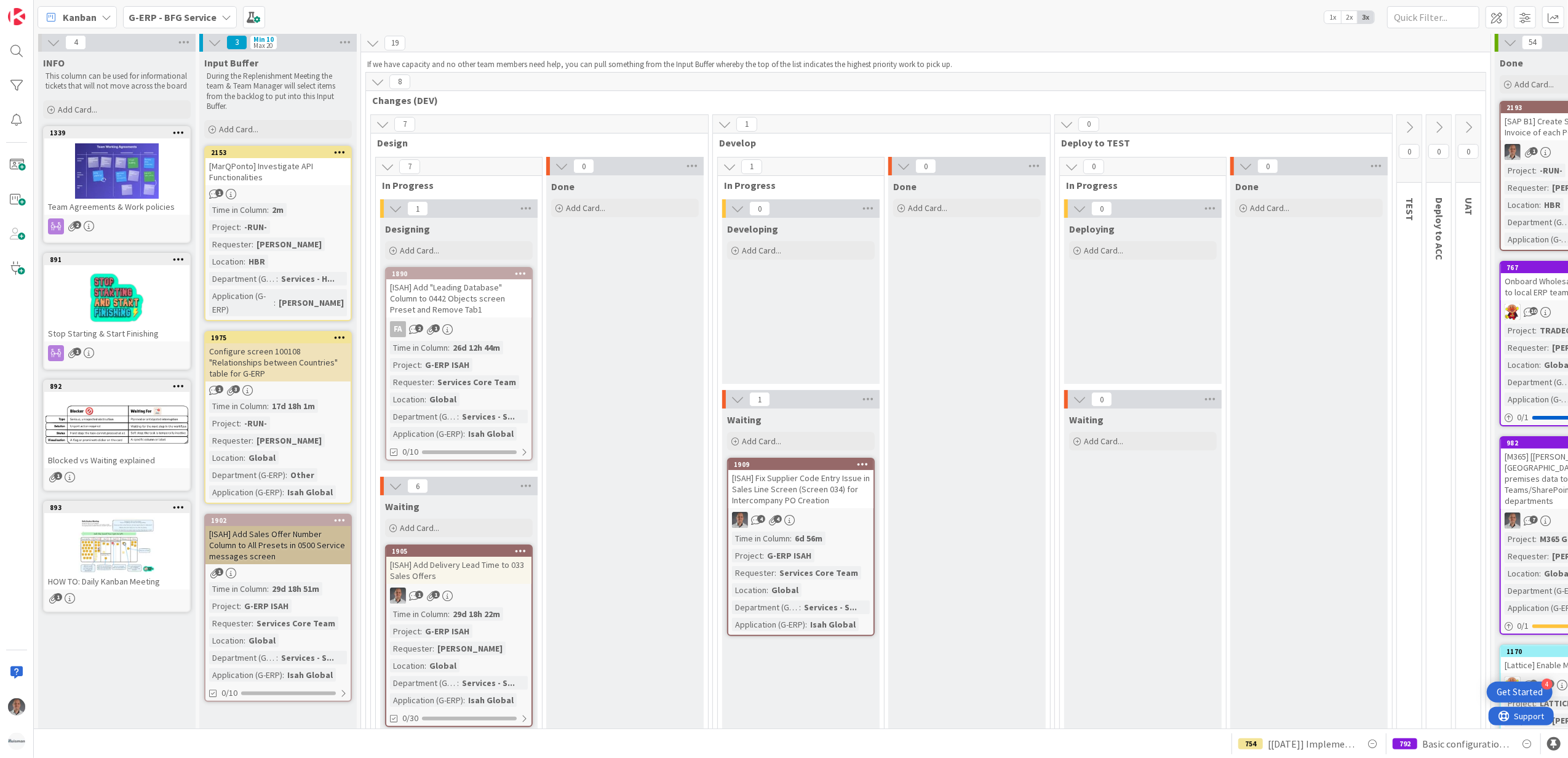
click at [345, 151] on div at bounding box center [340, 152] width 22 height 8
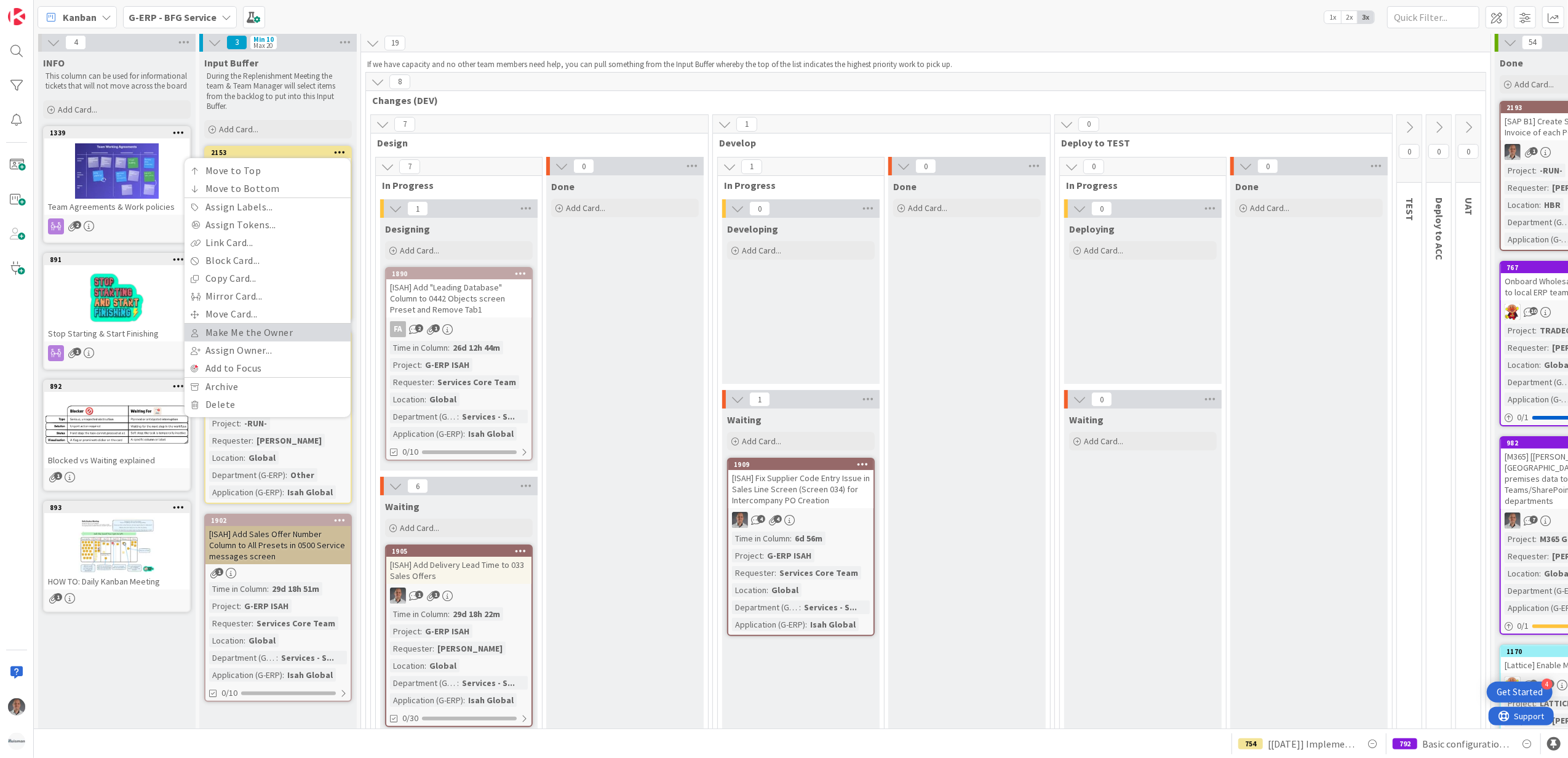
click at [271, 328] on link "Make Me the Owner" at bounding box center [267, 332] width 166 height 18
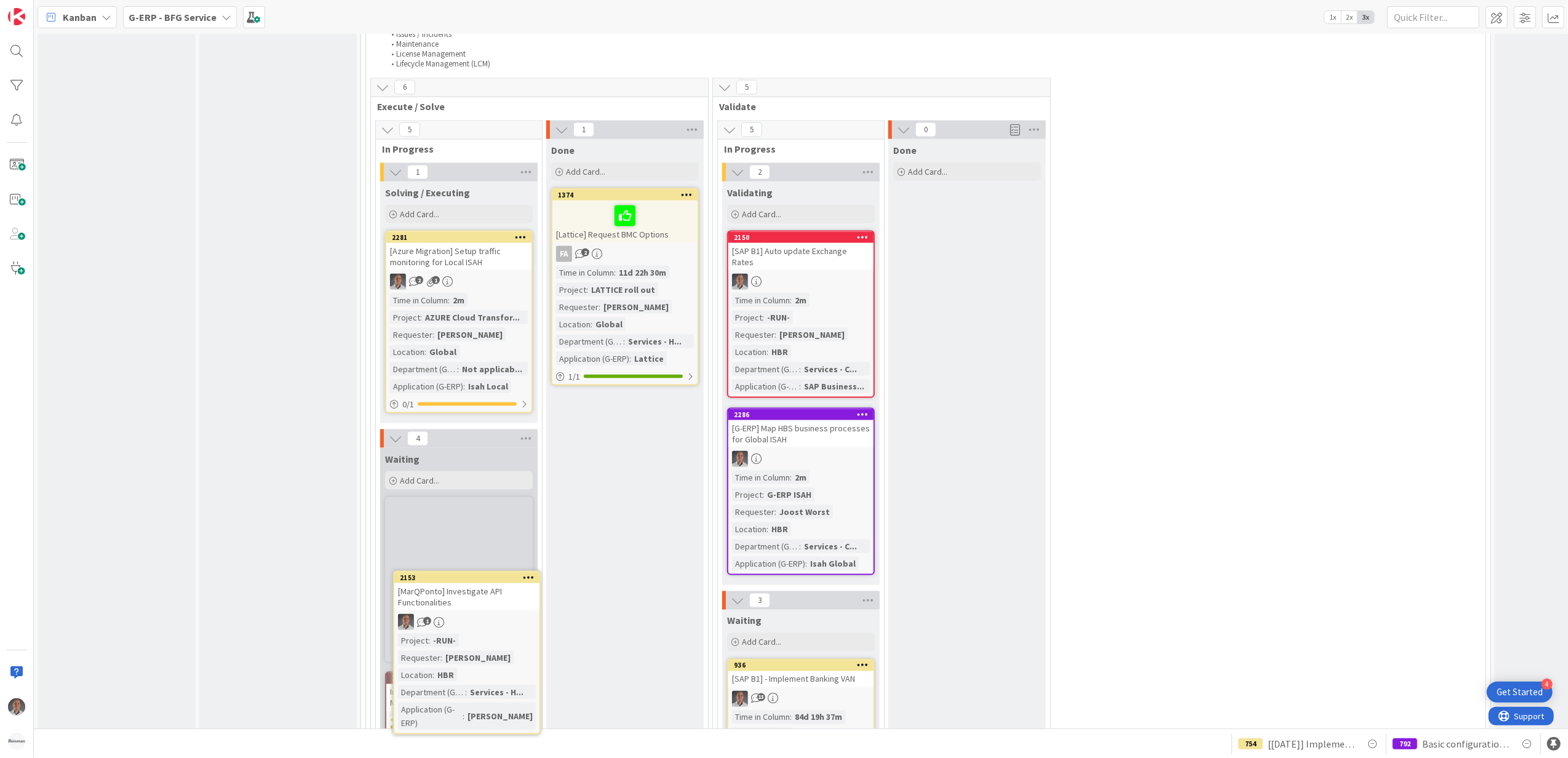
scroll to position [1790, 0]
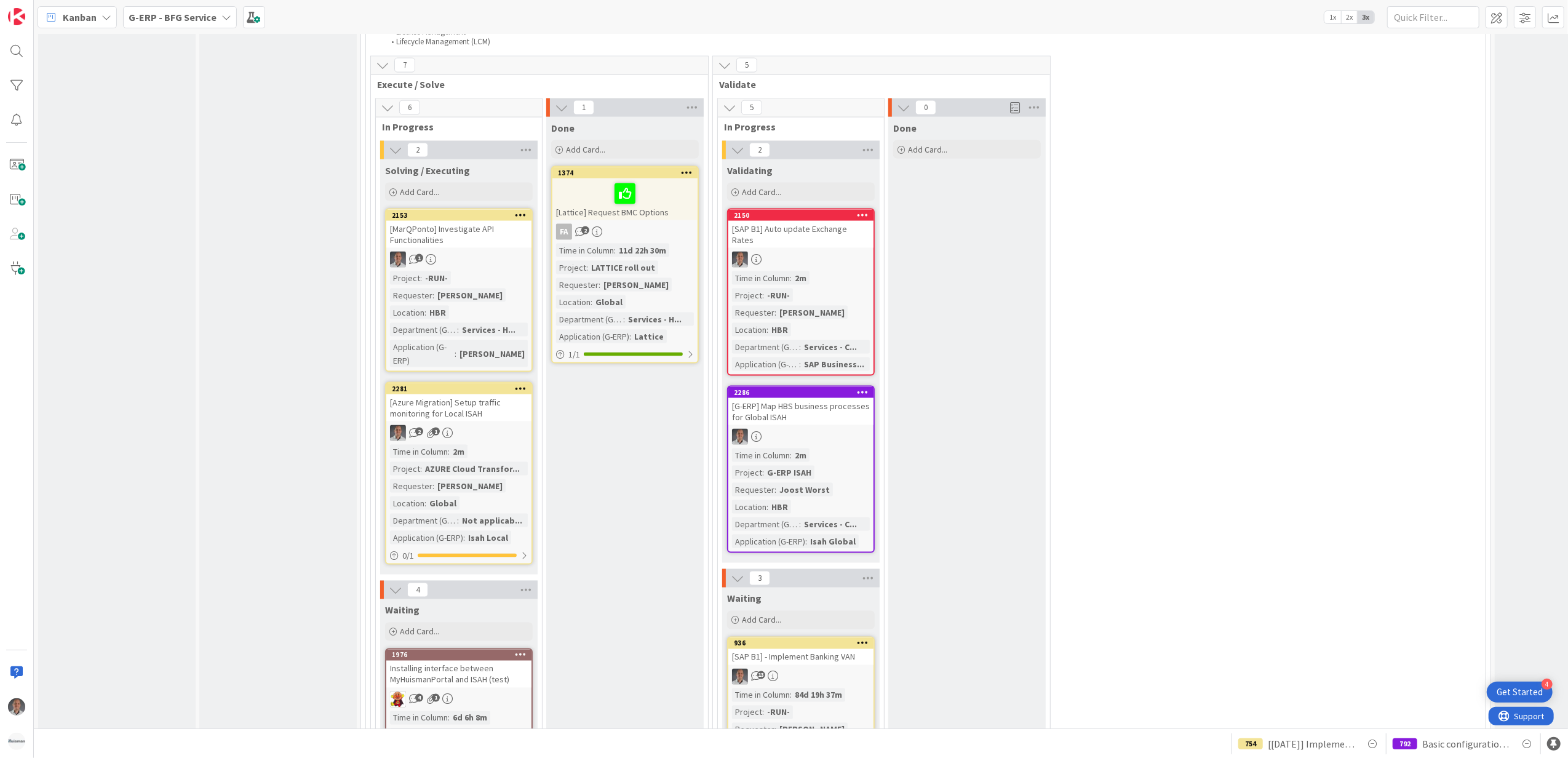
click at [461, 232] on div "[MarQPonto] Investigate API Functionalities" at bounding box center [458, 234] width 145 height 27
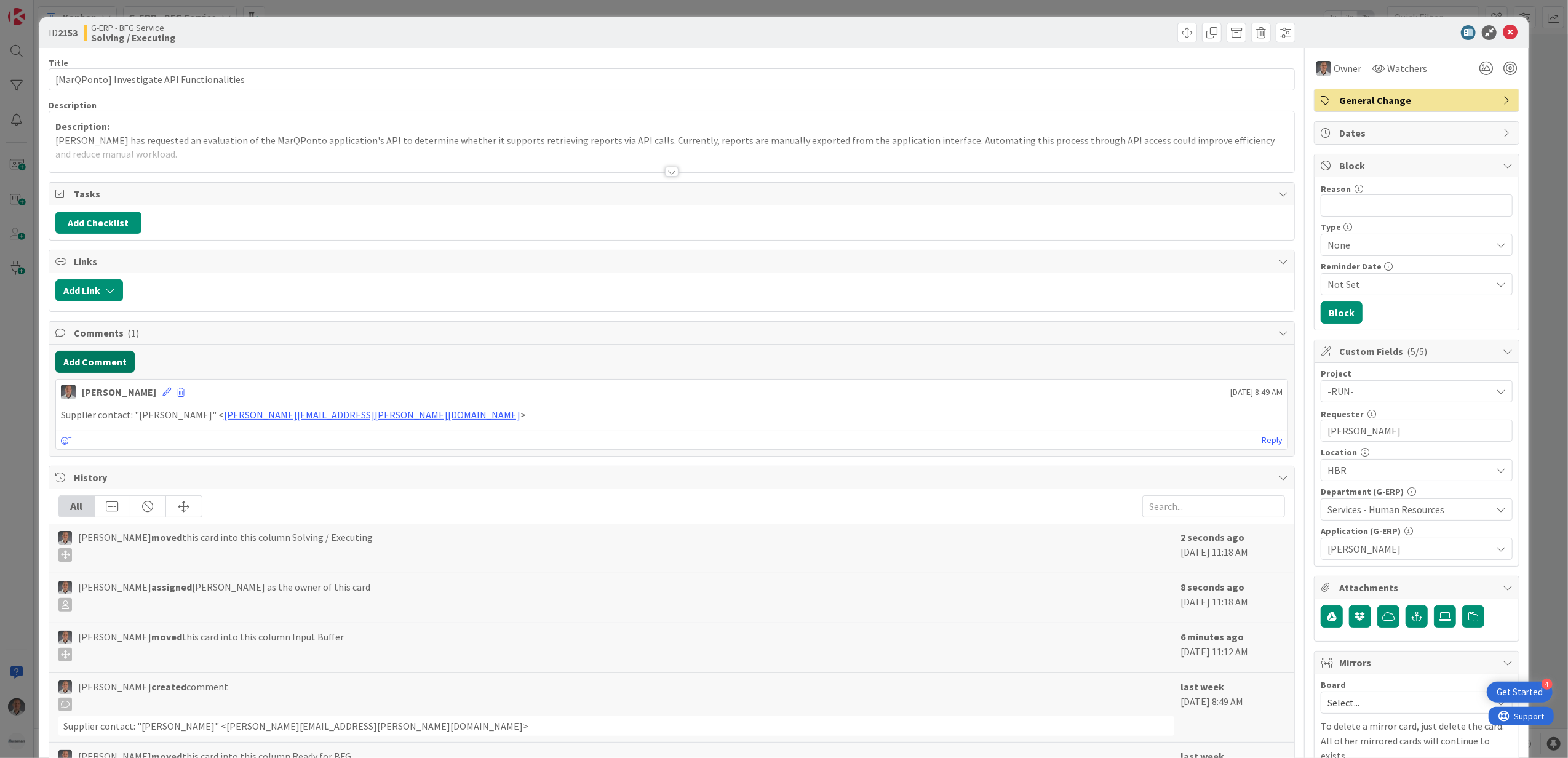
click at [109, 362] on button "Add Comment" at bounding box center [96, 362] width 80 height 22
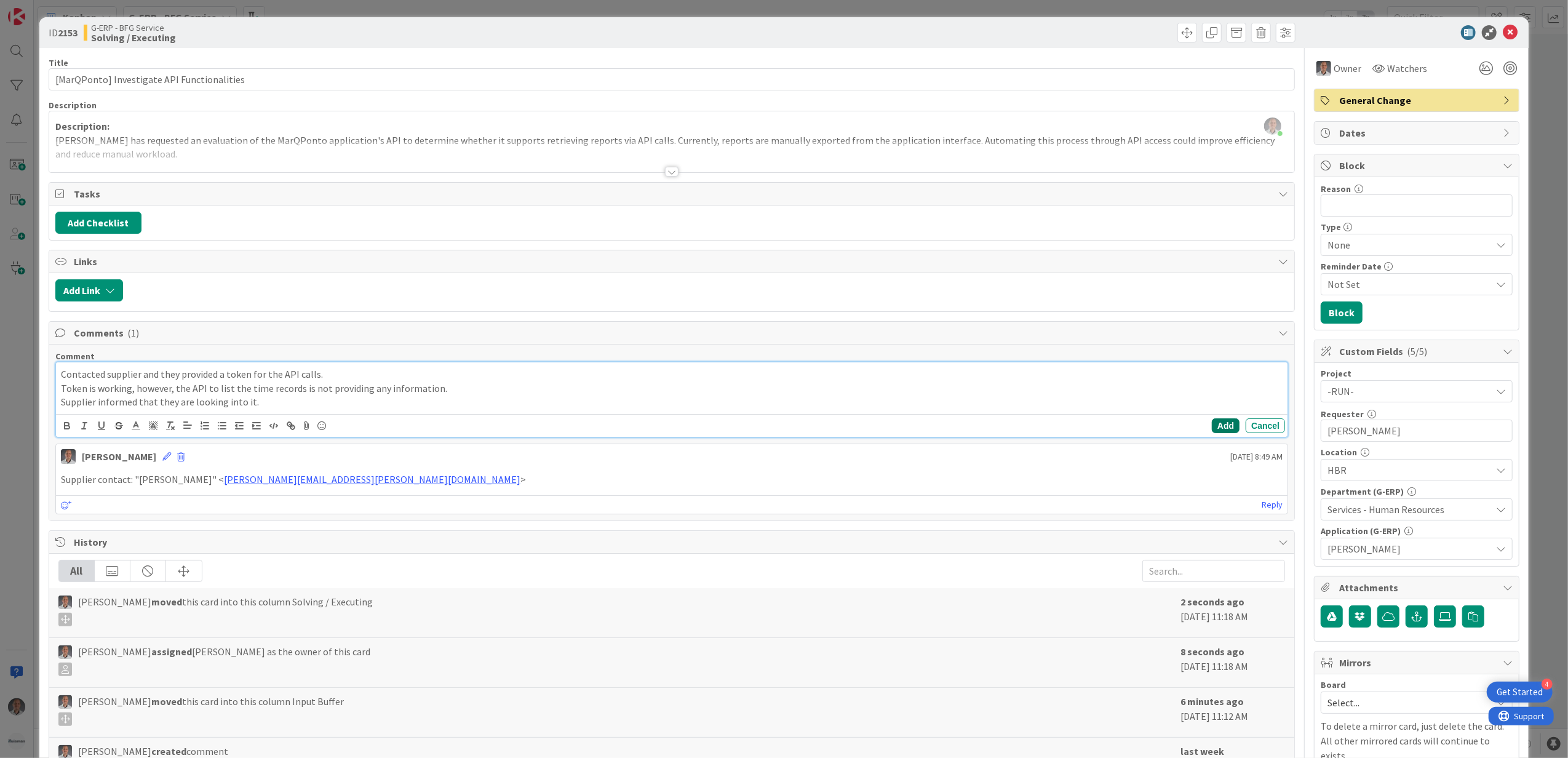
click at [1212, 426] on button "Add" at bounding box center [1226, 426] width 28 height 15
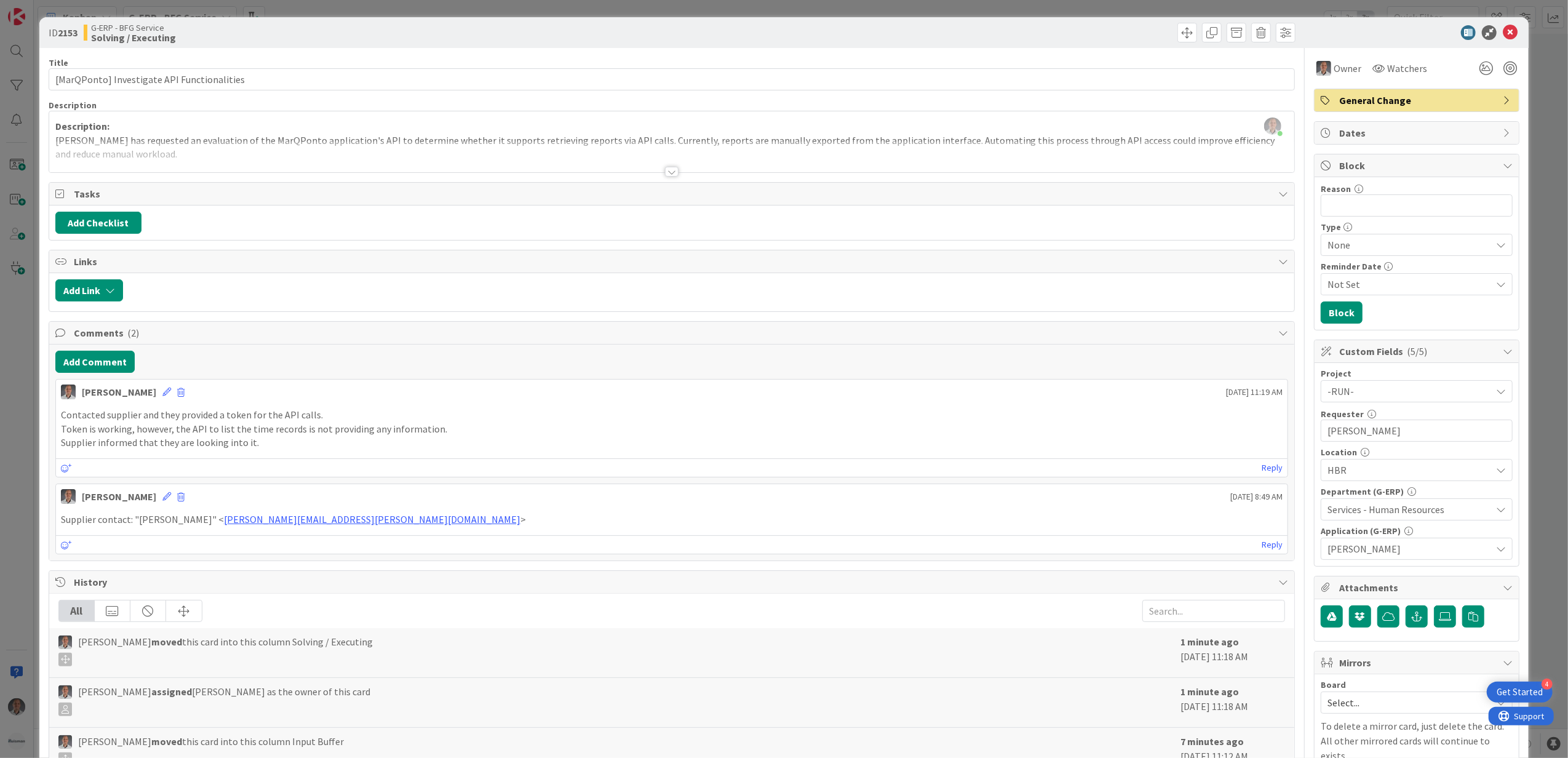
click at [667, 170] on div at bounding box center [672, 172] width 14 height 10
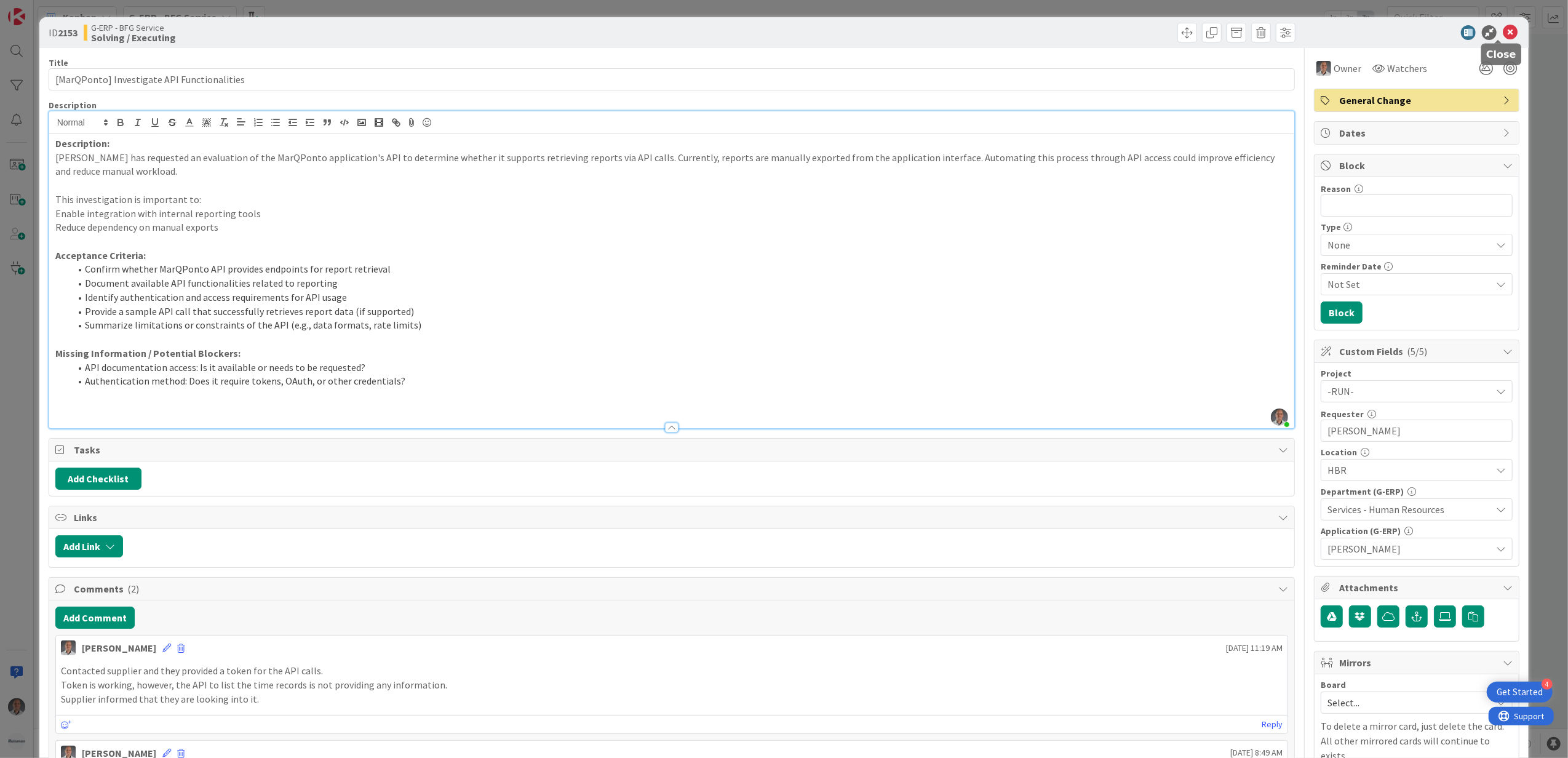
click at [1502, 32] on icon at bounding box center [1510, 32] width 15 height 15
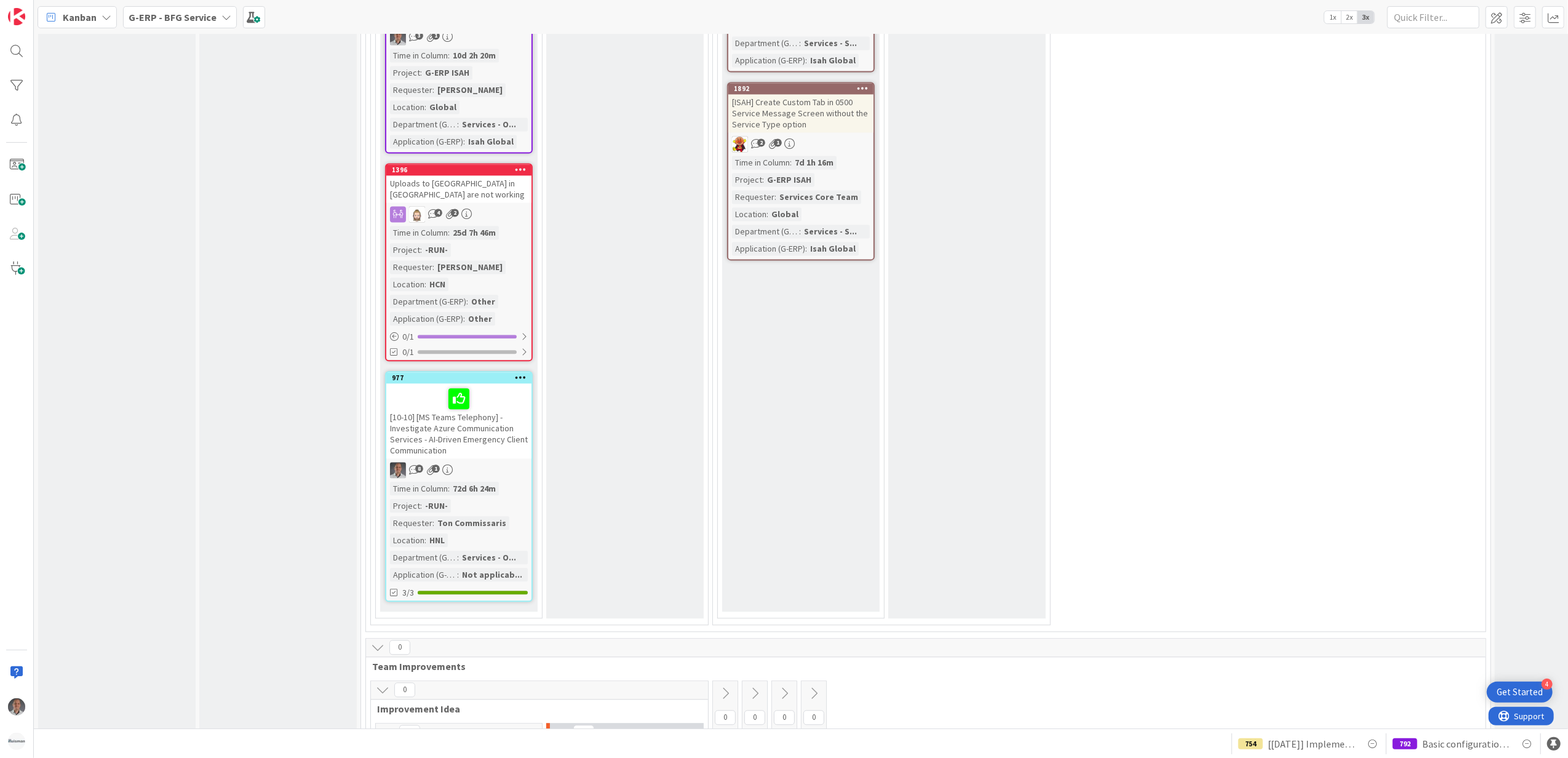
scroll to position [2856, 0]
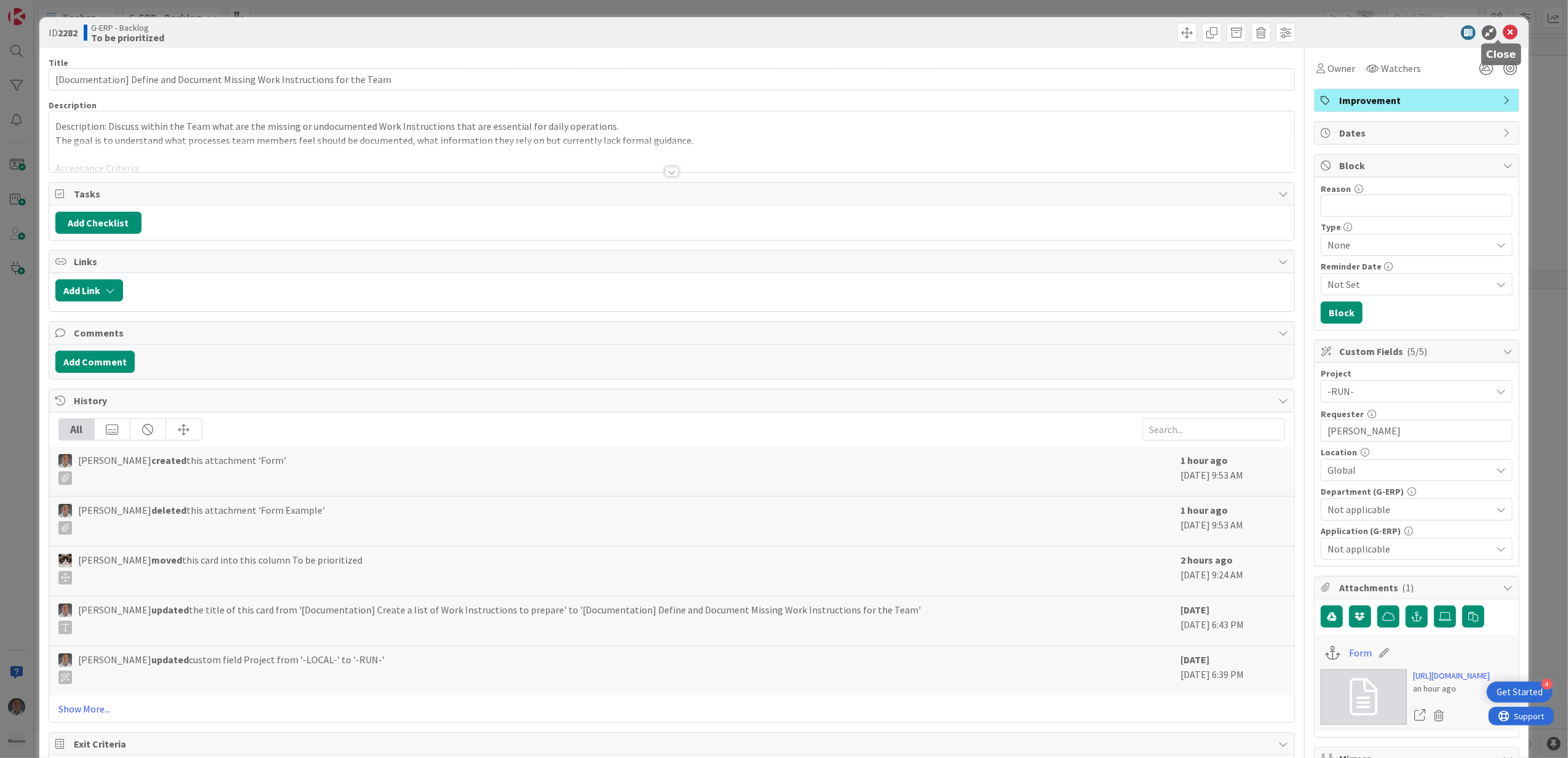
click at [1504, 33] on icon at bounding box center [1510, 32] width 15 height 15
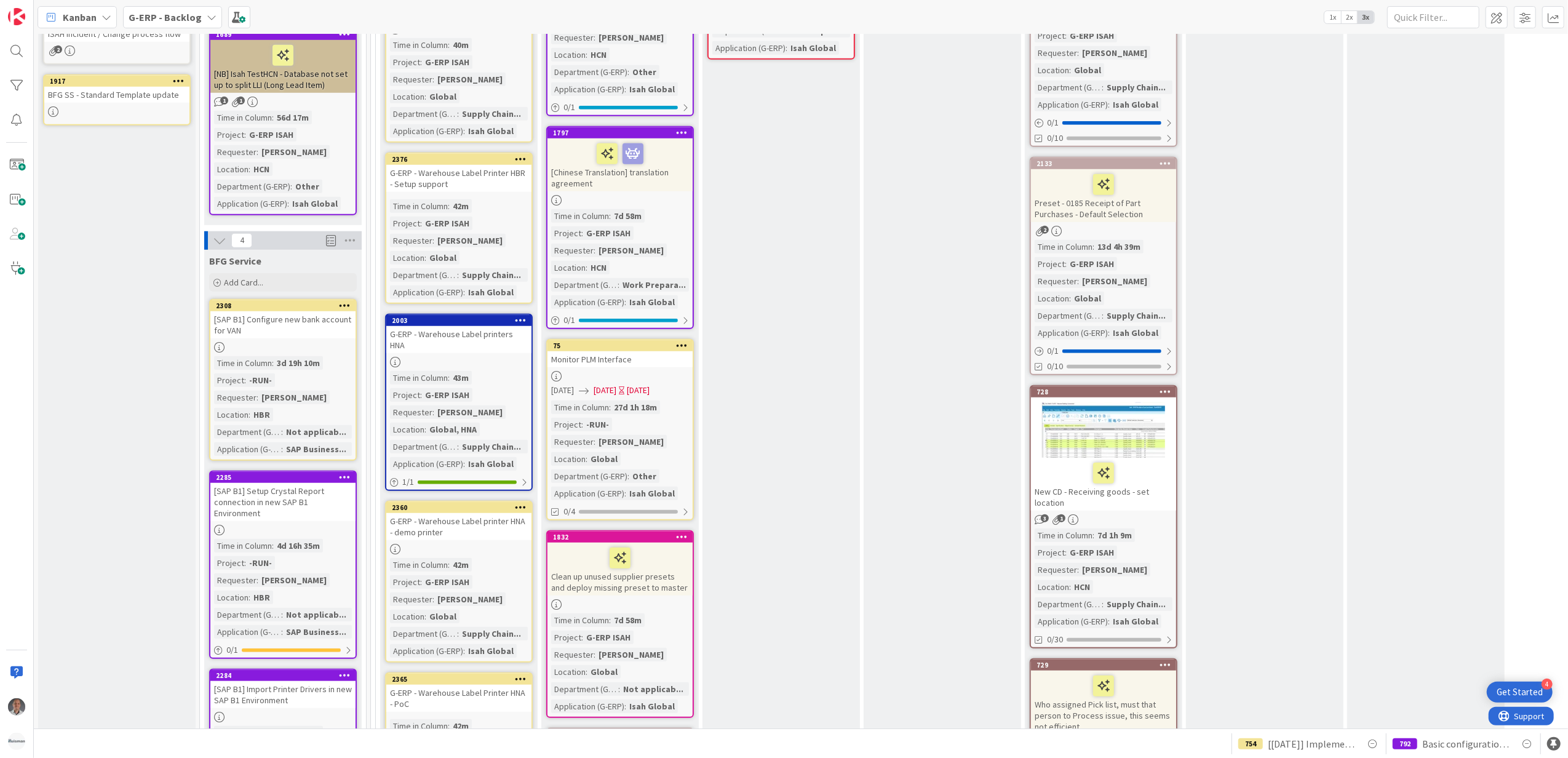
scroll to position [1330, 0]
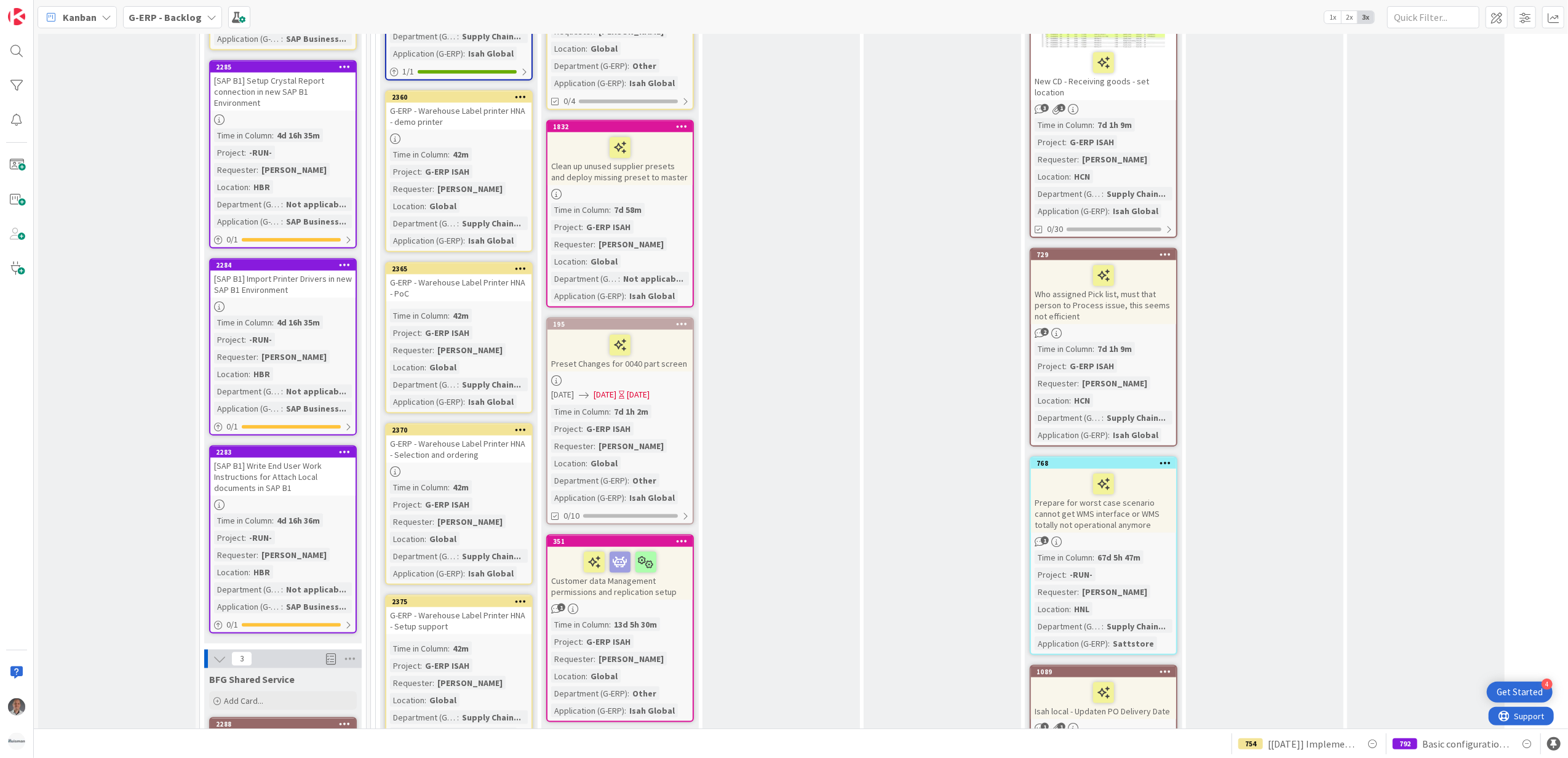
click at [350, 260] on icon at bounding box center [344, 263] width 12 height 8
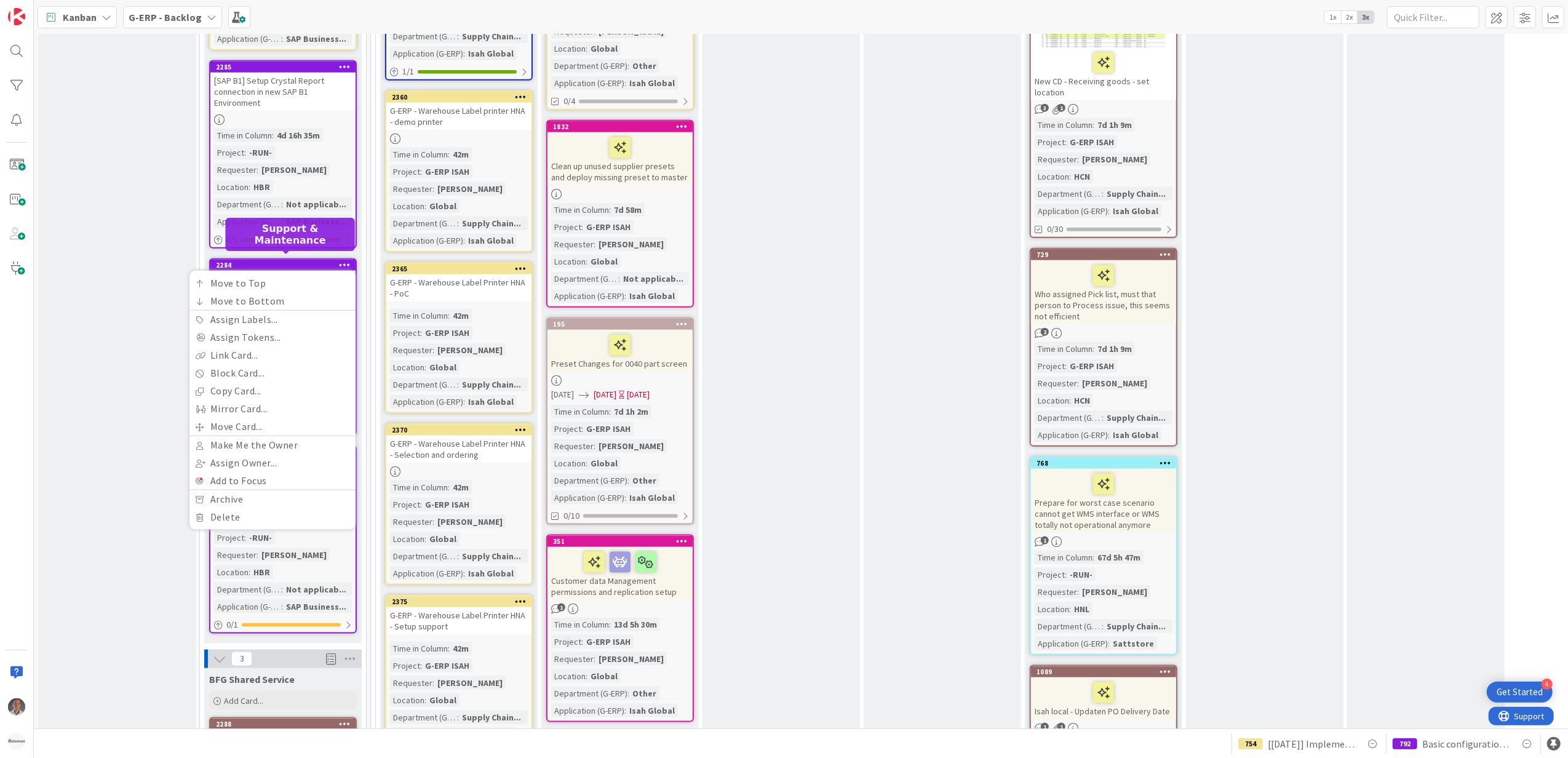
click at [298, 261] on div "2284" at bounding box center [286, 264] width 139 height 8
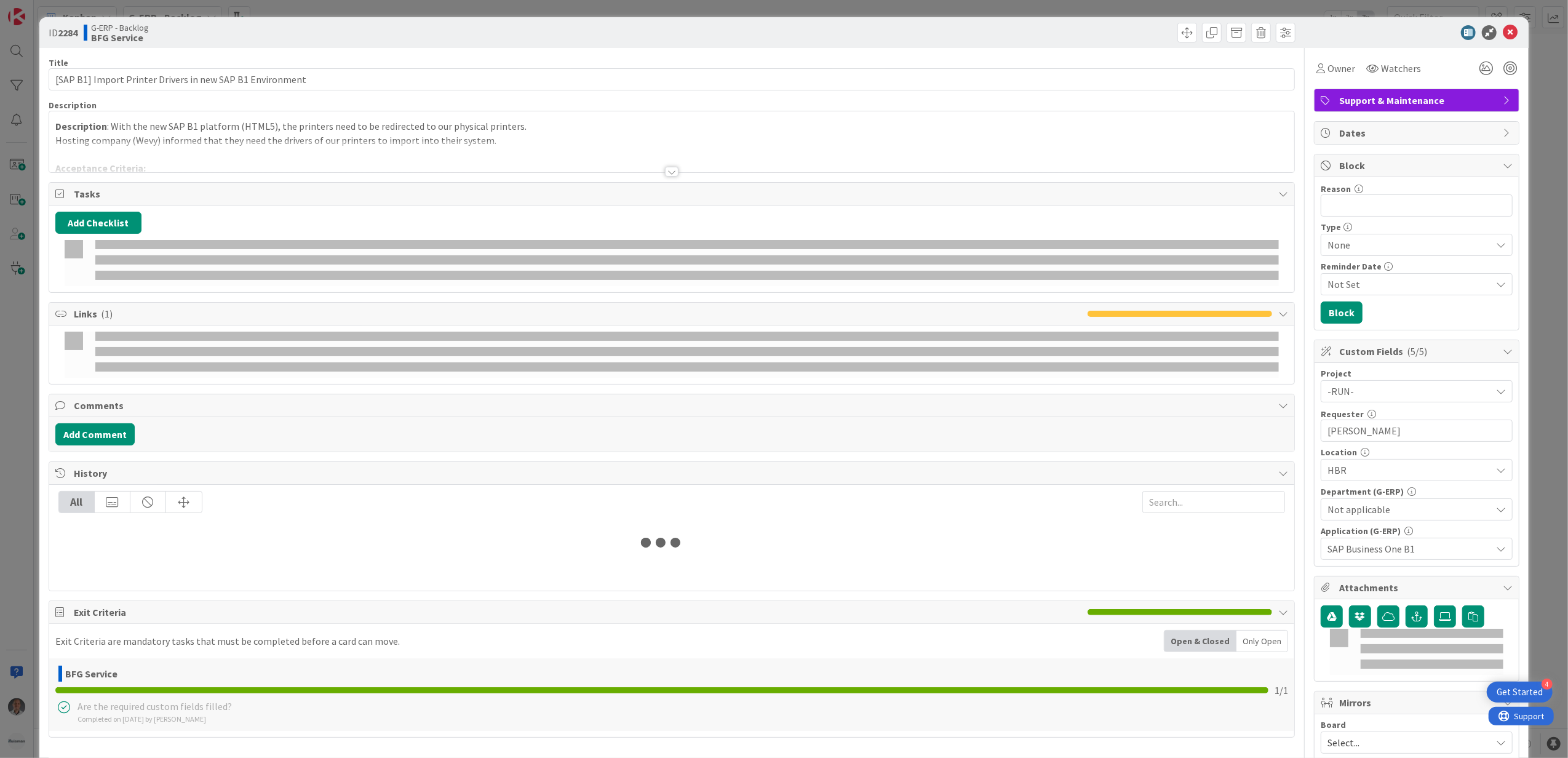
click at [1411, 98] on span "Support & Maintenance" at bounding box center [1418, 100] width 158 height 15
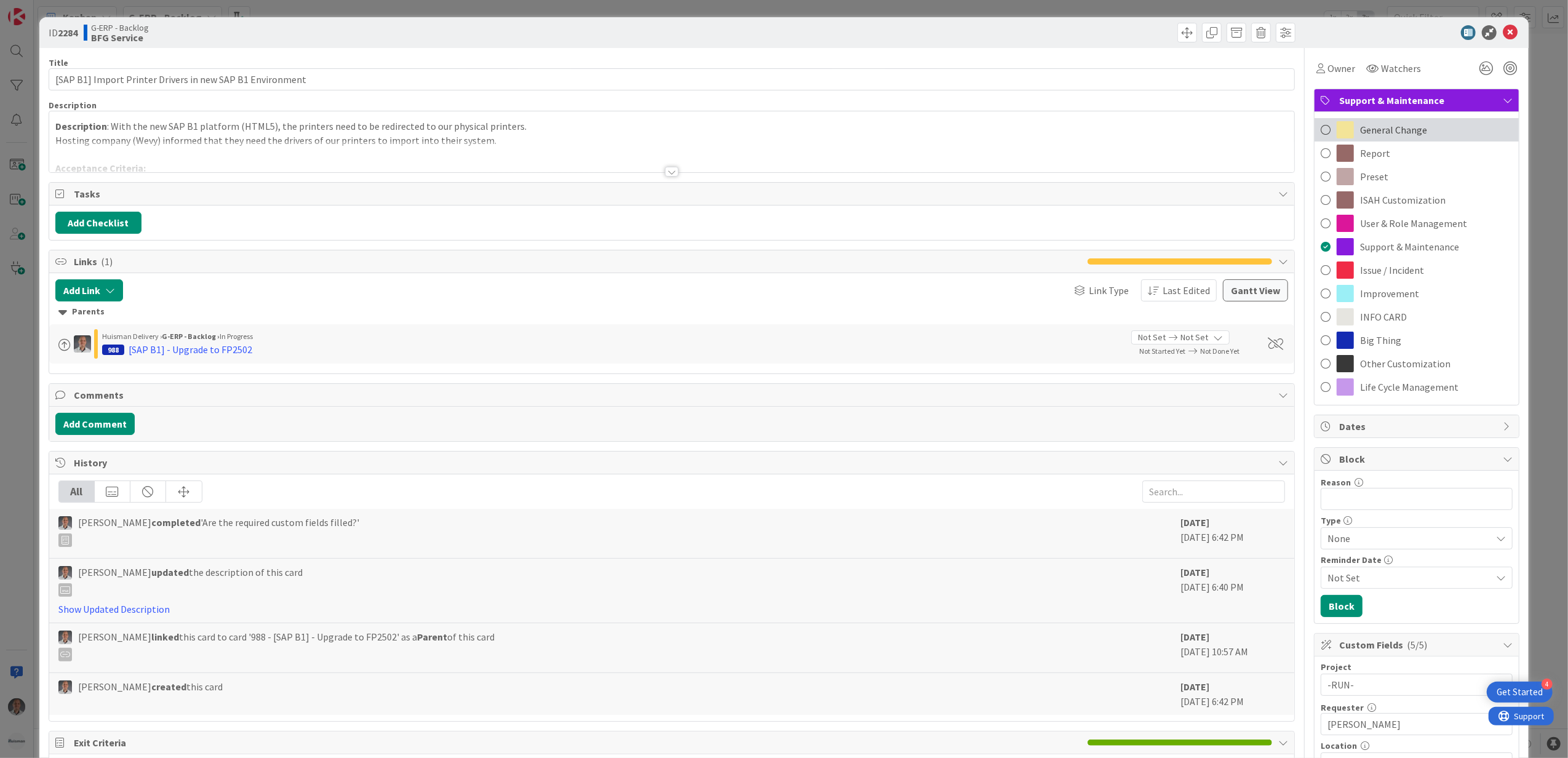
click at [1397, 131] on span "General Change" at bounding box center [1394, 130] width 67 height 15
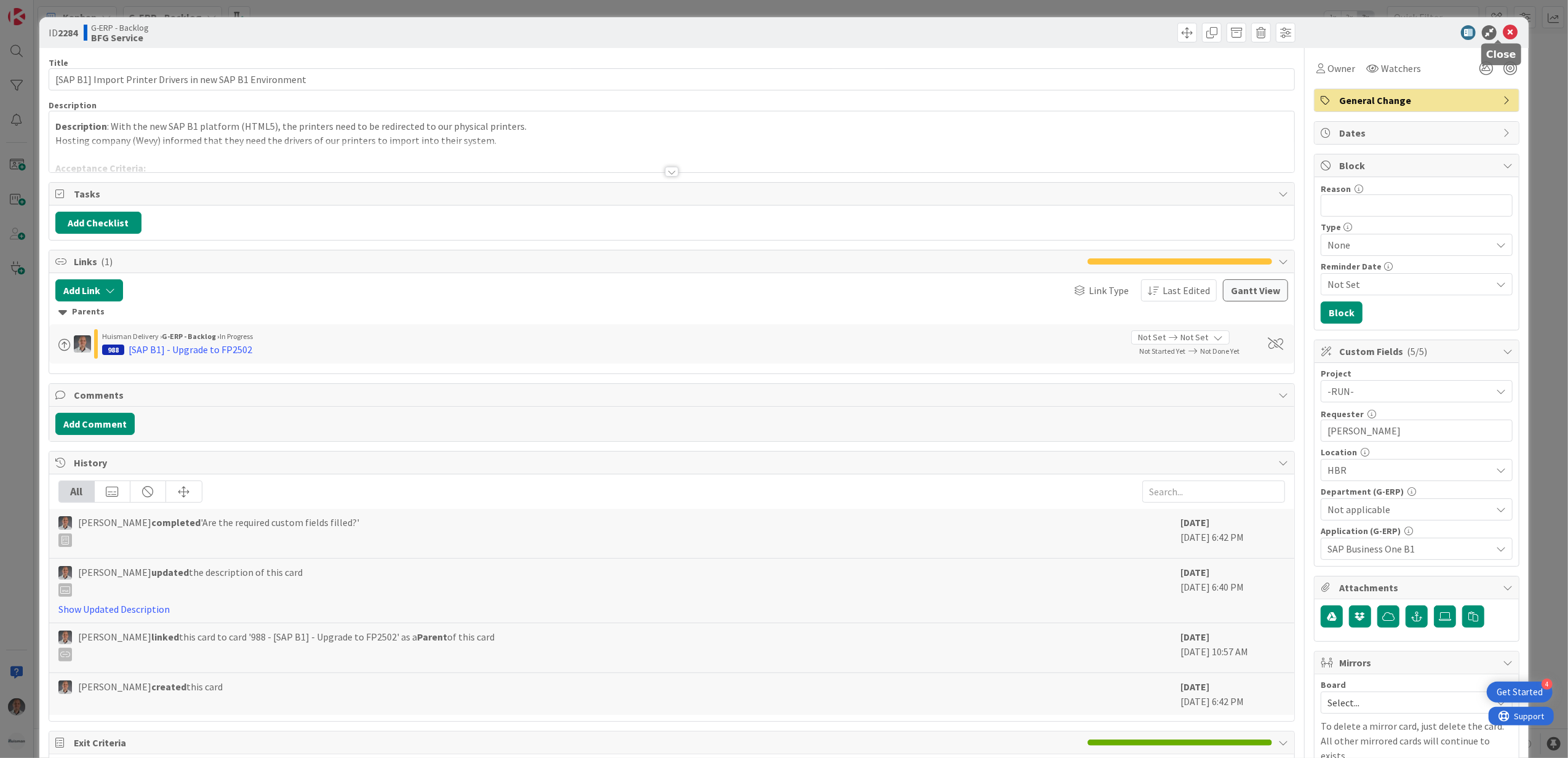
click at [1502, 35] on icon at bounding box center [1510, 32] width 15 height 15
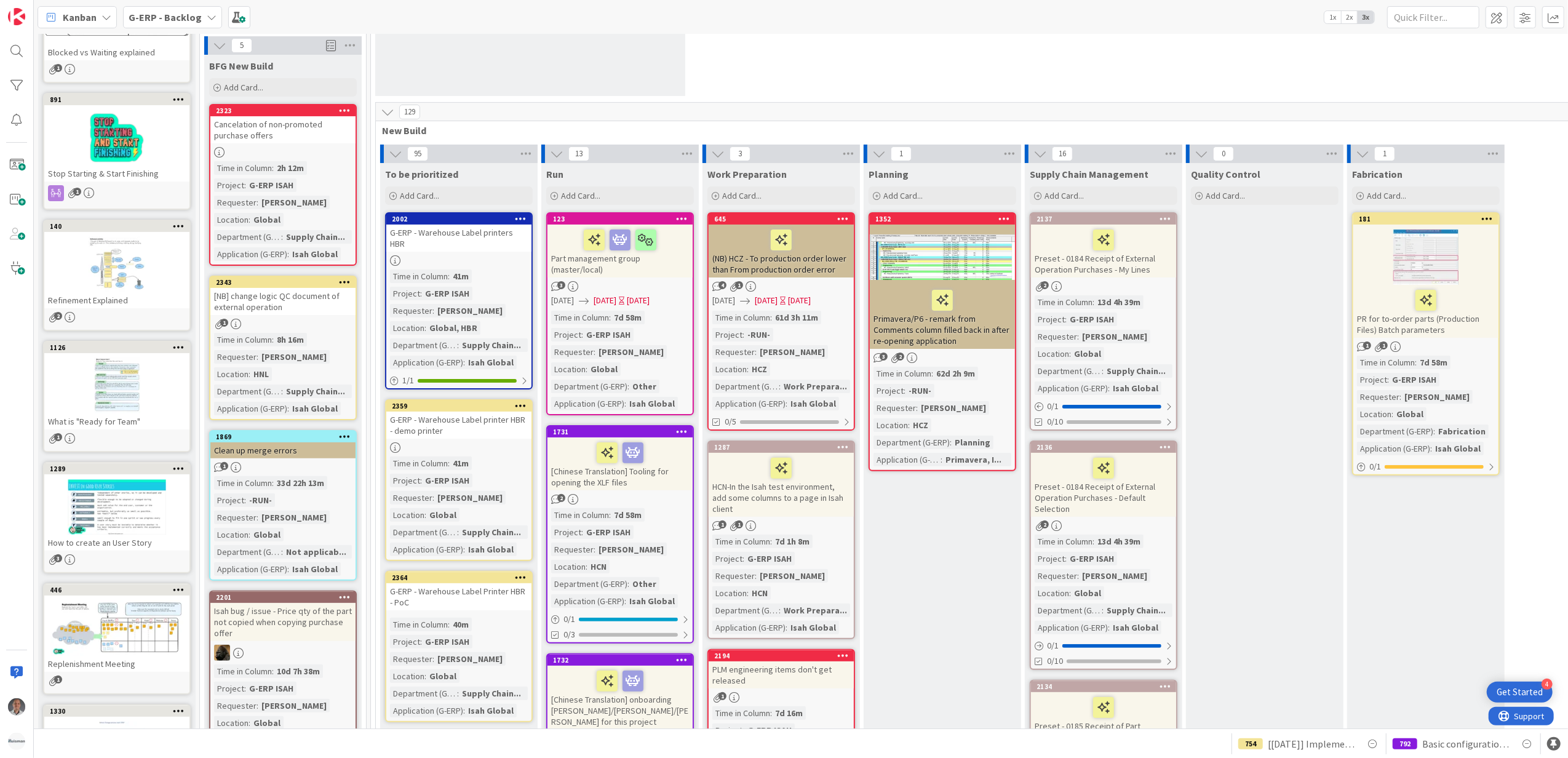
scroll to position [163, 0]
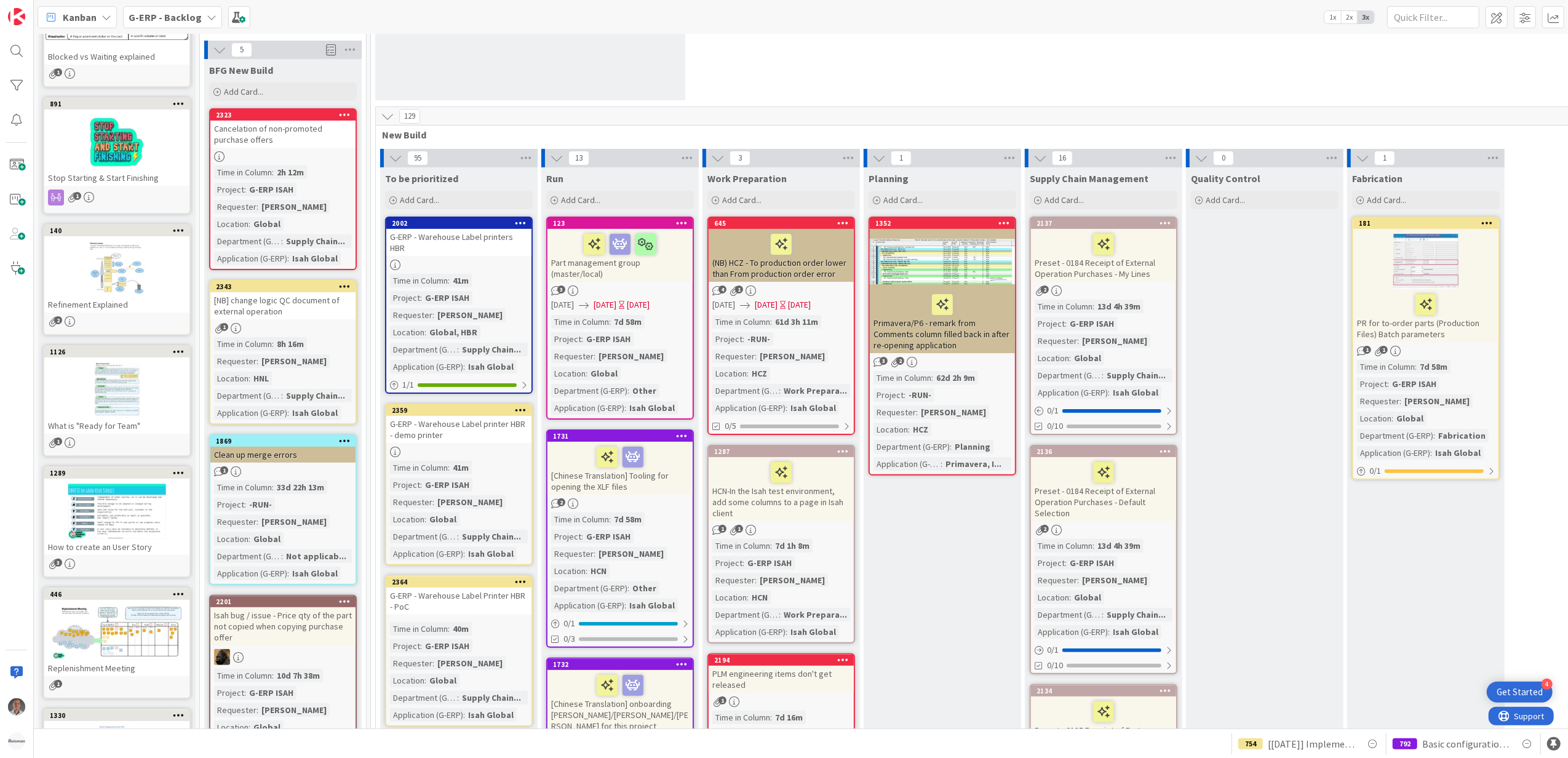
click at [497, 240] on div "G-ERP - Warehouse Label printers HBR" at bounding box center [458, 242] width 145 height 27
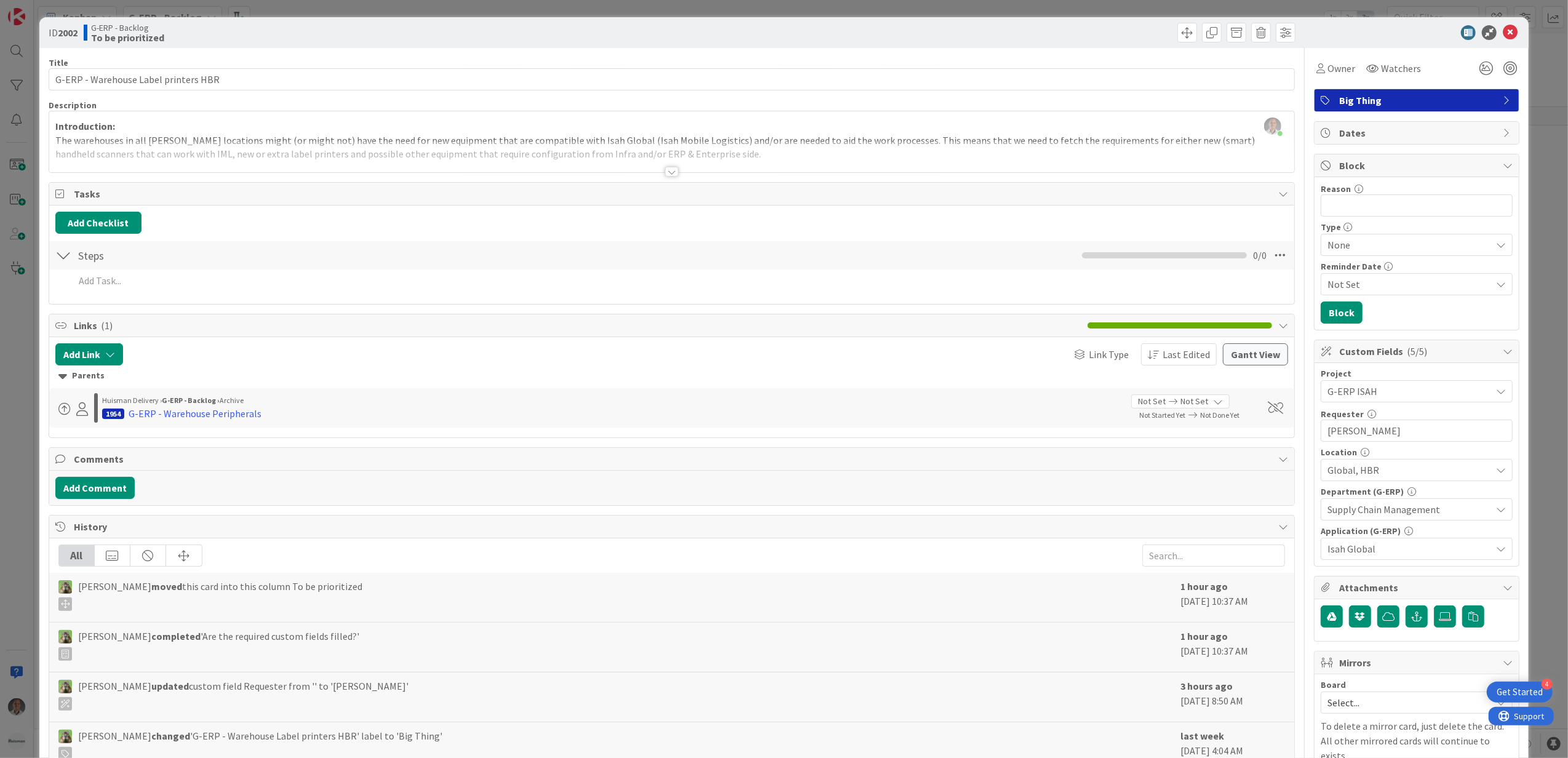
click at [628, 186] on div "Tasks" at bounding box center [672, 194] width 1245 height 23
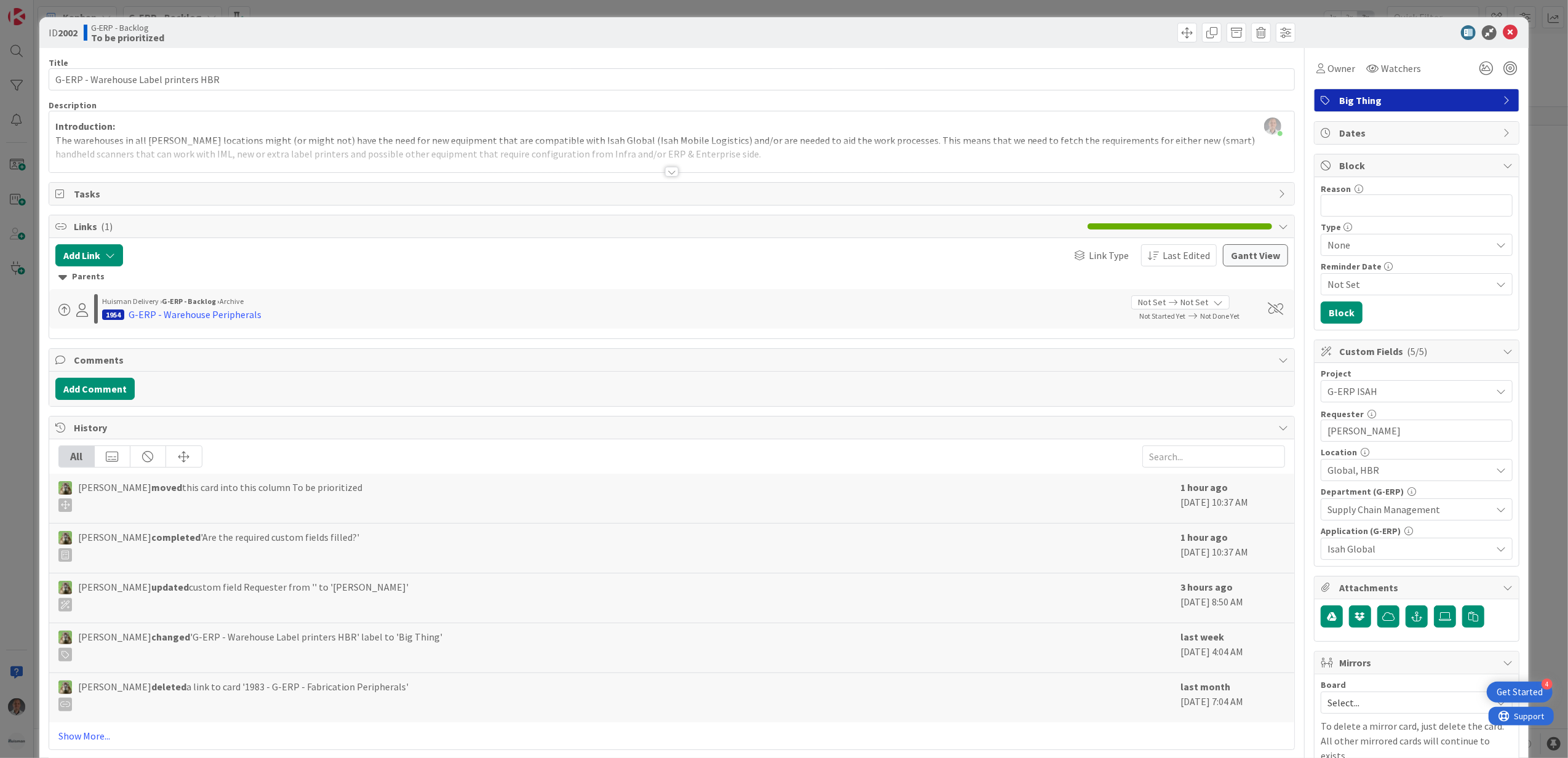
click at [660, 180] on div "Title 36 / 128 G-ERP - Warehouse Label printers HBR Description Paulo Schwab ju…" at bounding box center [672, 530] width 1247 height 964
click at [665, 174] on div at bounding box center [672, 172] width 14 height 10
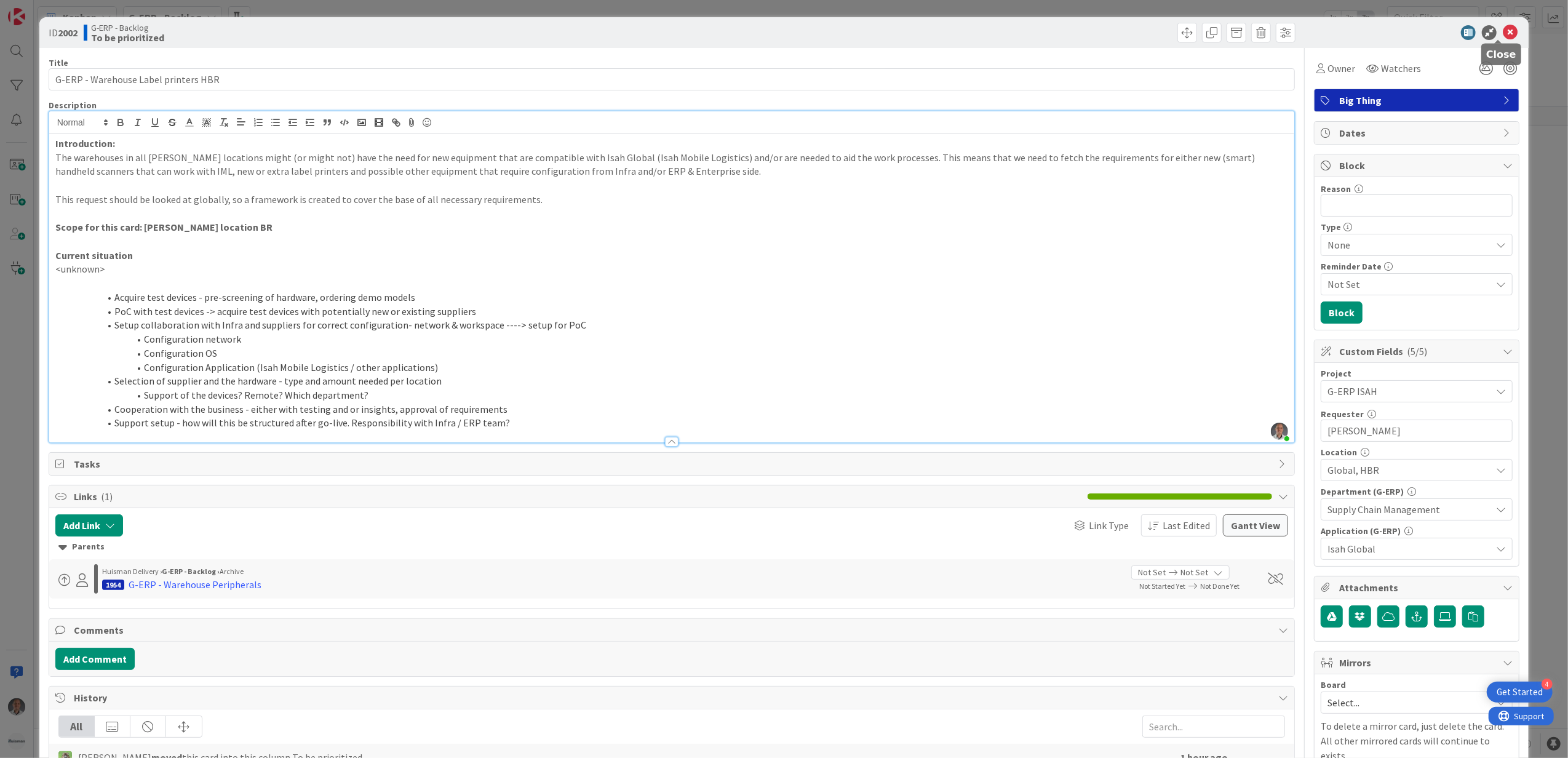
click at [1502, 31] on icon at bounding box center [1510, 32] width 15 height 15
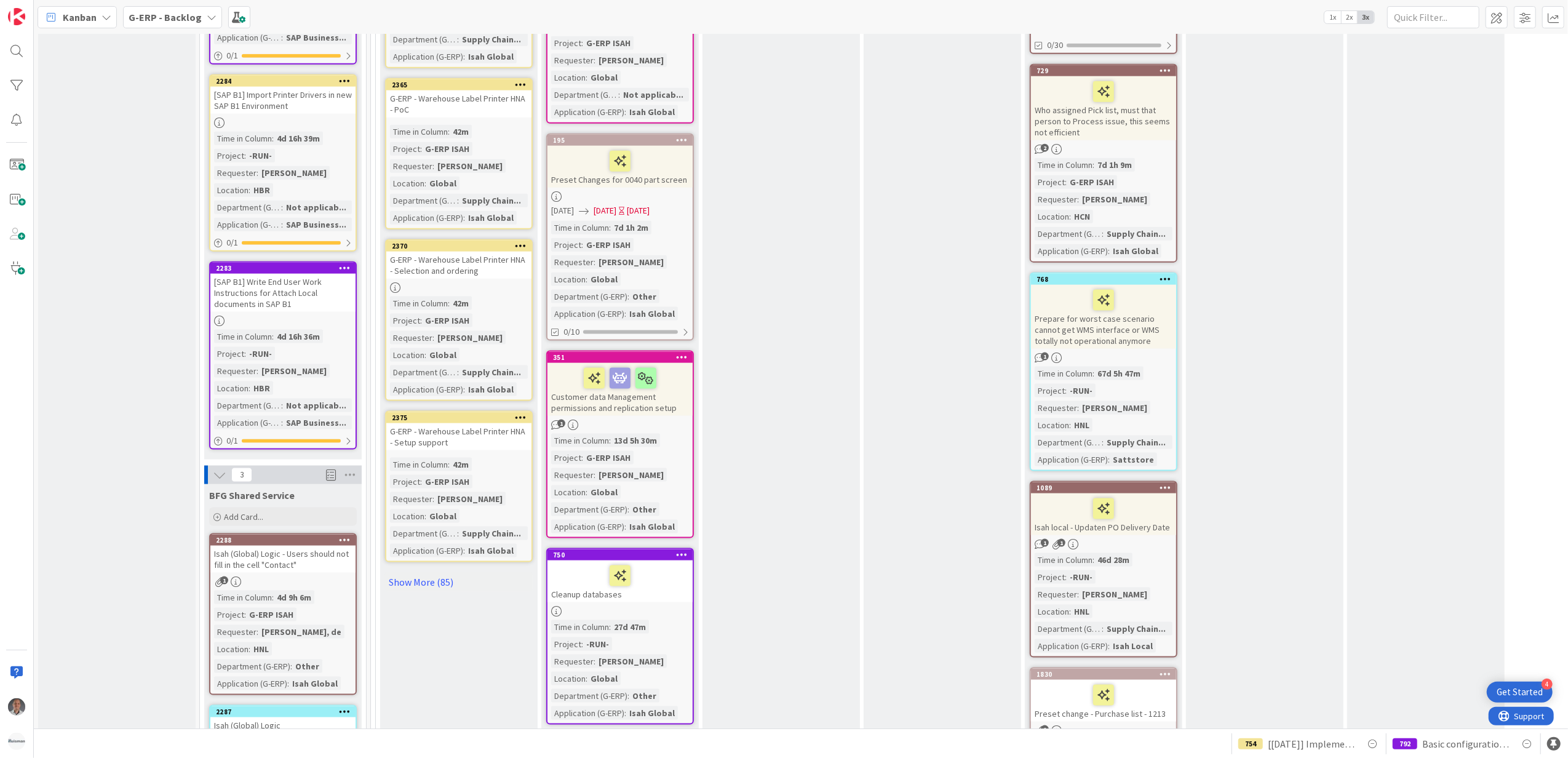
scroll to position [1558, 0]
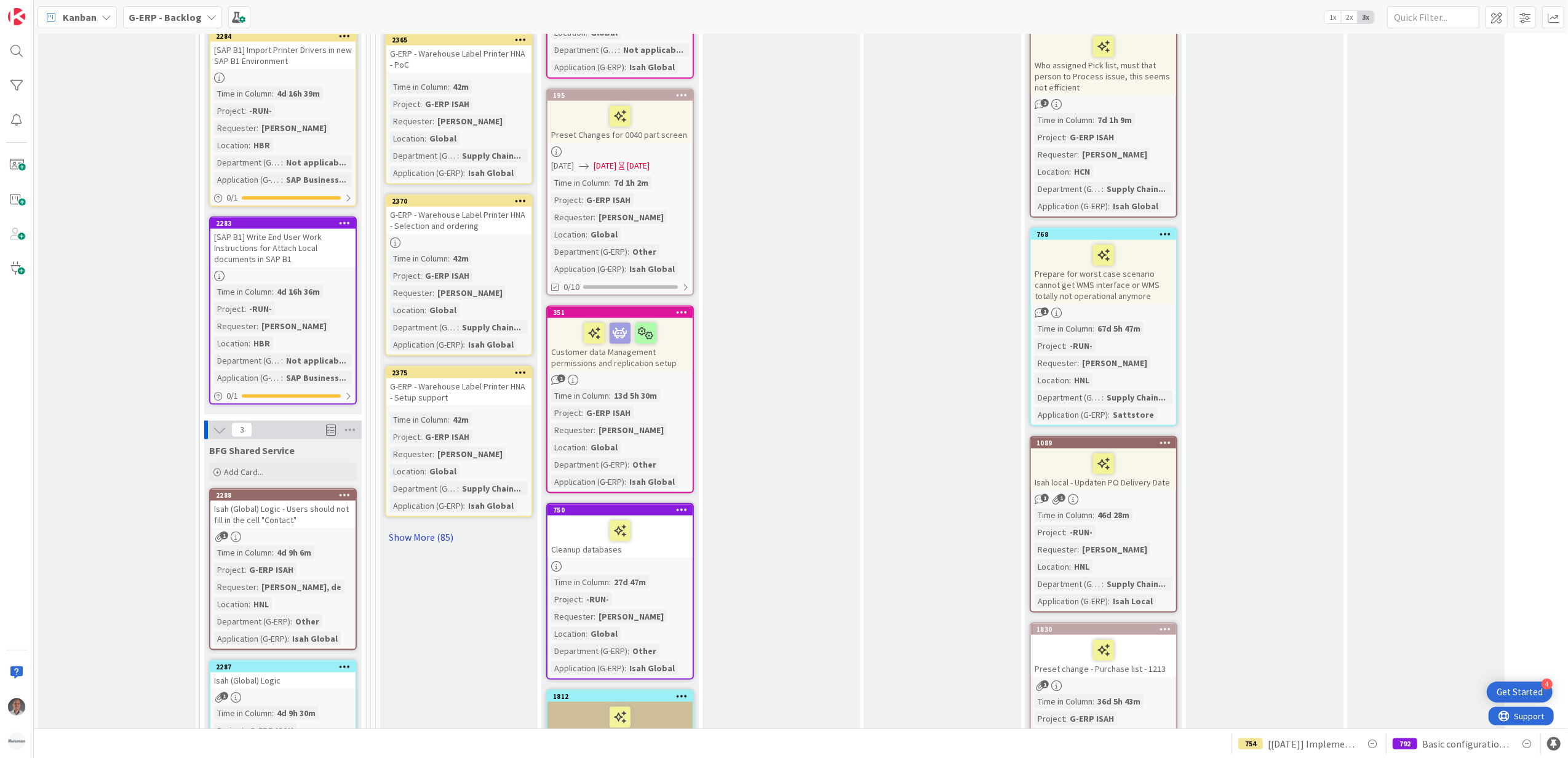
click at [424, 527] on link "Show More (85)" at bounding box center [458, 536] width 148 height 19
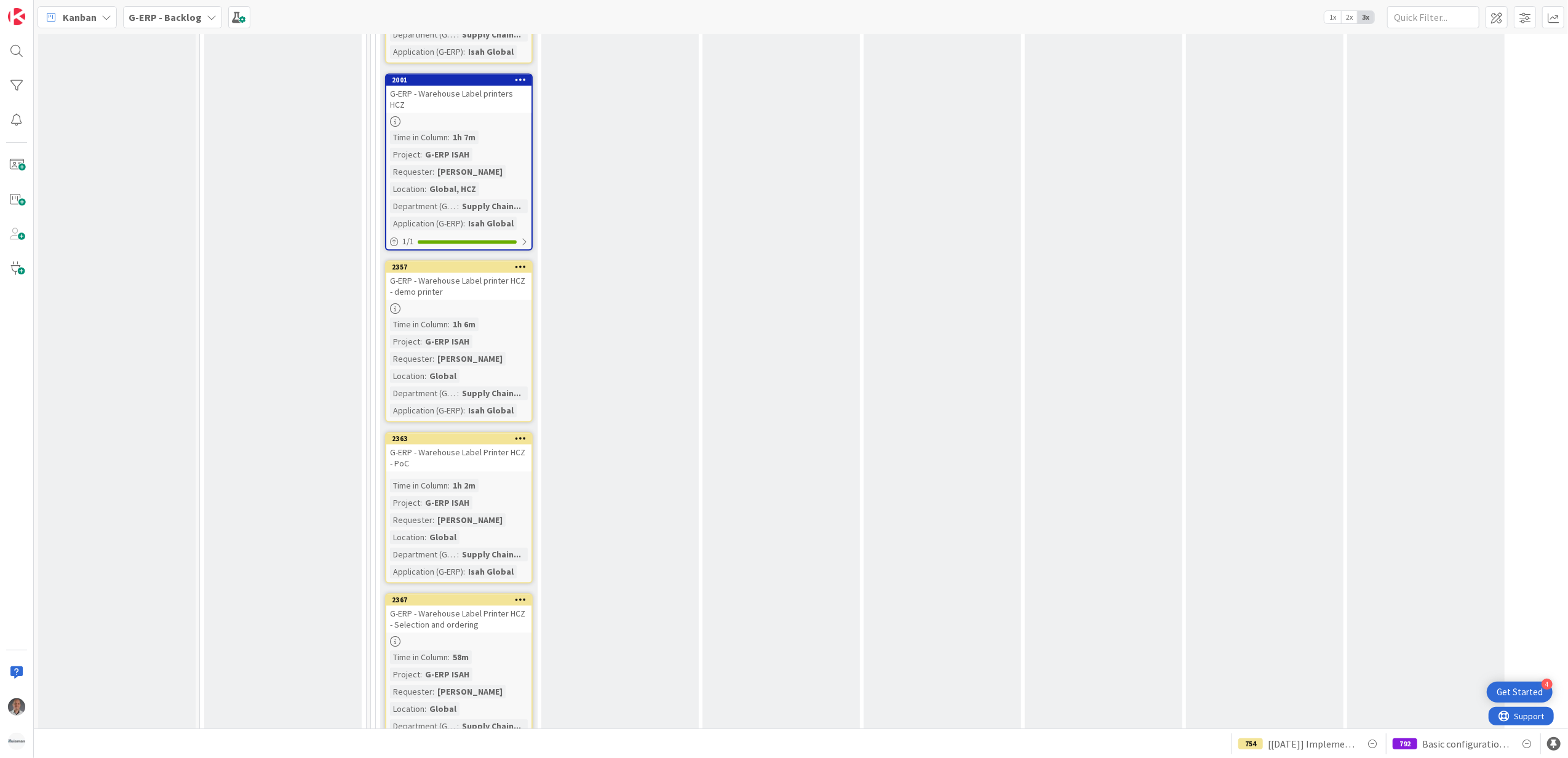
scroll to position [2952, 0]
